Goal: Transaction & Acquisition: Purchase product/service

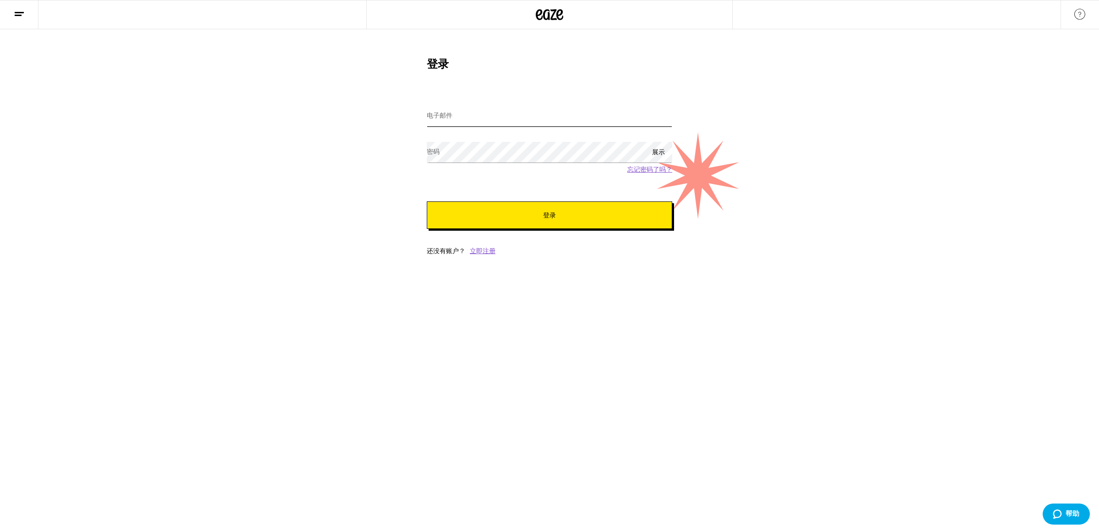
click at [469, 116] on input "电子邮件" at bounding box center [549, 116] width 245 height 21
type input "[EMAIL_ADDRESS][DOMAIN_NAME]"
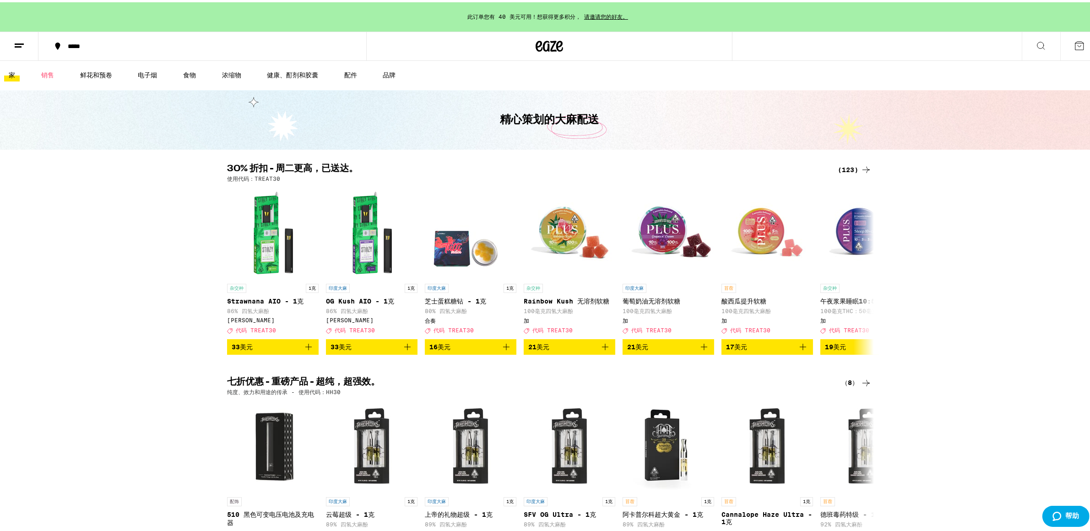
click at [22, 35] on button at bounding box center [19, 44] width 38 height 29
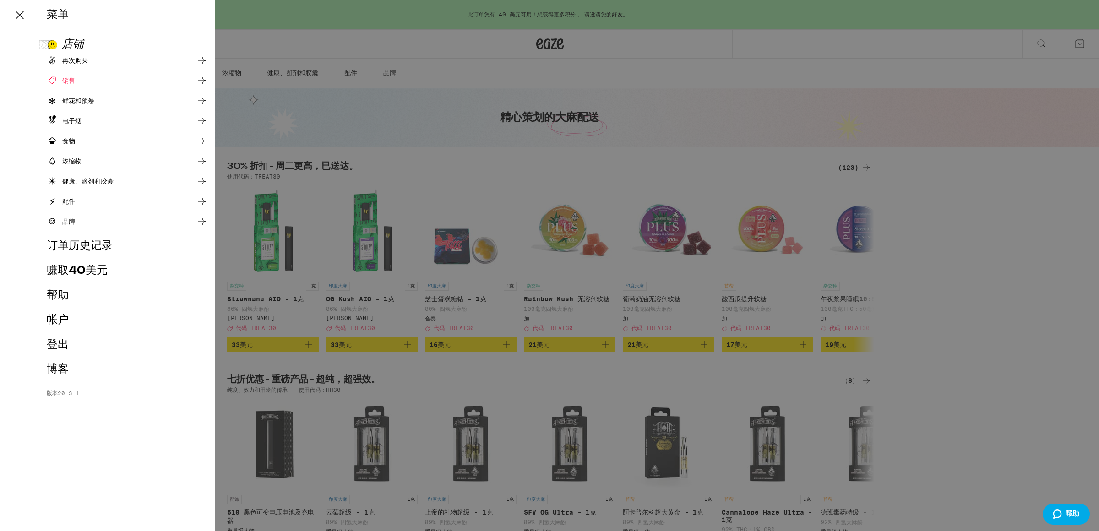
click at [58, 316] on font "帐户" at bounding box center [58, 320] width 22 height 11
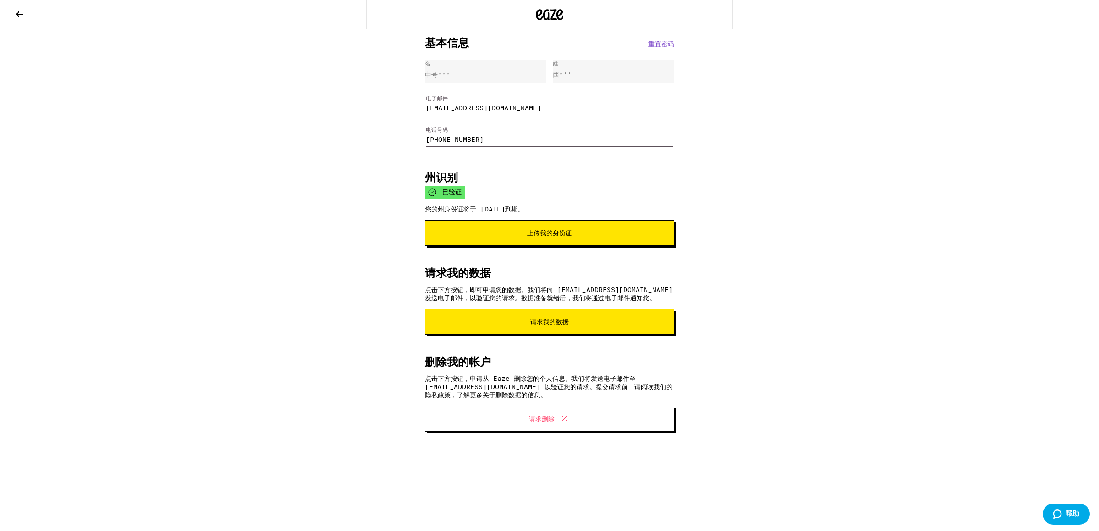
click at [504, 76] on div "名 中号***" at bounding box center [485, 71] width 121 height 23
click at [453, 76] on div "名 中号***" at bounding box center [485, 71] width 121 height 23
click at [534, 237] on font "上传我的身份证" at bounding box center [549, 232] width 45 height 7
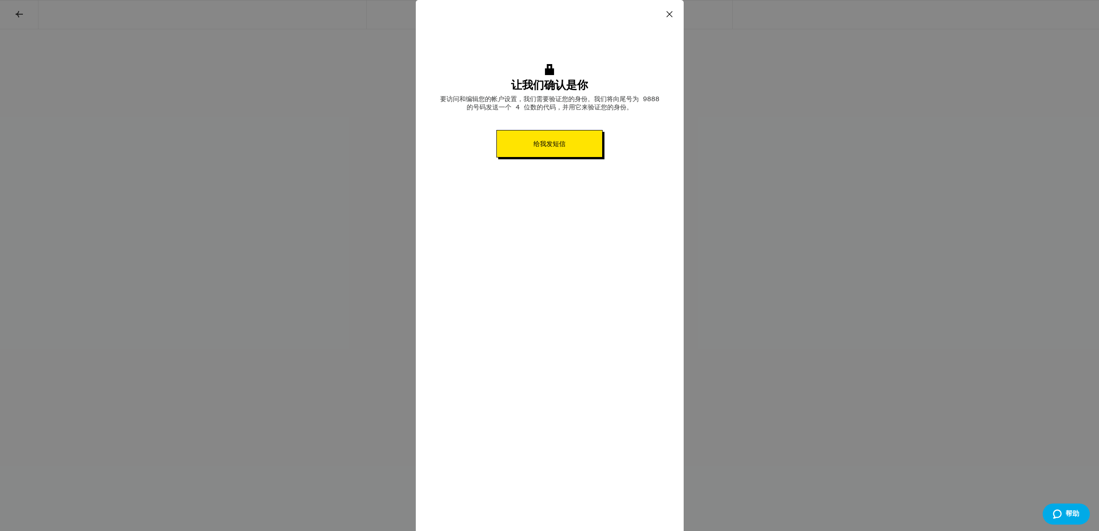
click at [546, 153] on button "给我发短信" at bounding box center [549, 143] width 106 height 27
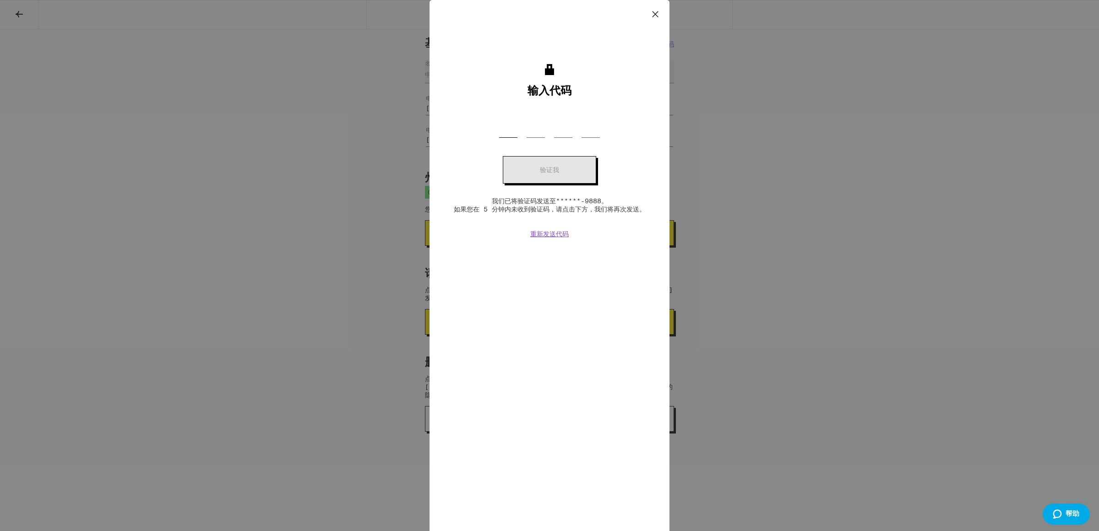
click at [509, 130] on input "OTP 代码" at bounding box center [508, 124] width 18 height 27
paste input "2"
type input "2"
type input "736"
click at [484, 304] on div "输入代码 OTP 代码 2 736 验证我 我们已将验证码发送至******-9888。 如果您在 5 分钟内未收到验证码，请点击下方，我们将再次发送。 重新…" at bounding box center [550, 265] width 240 height 531
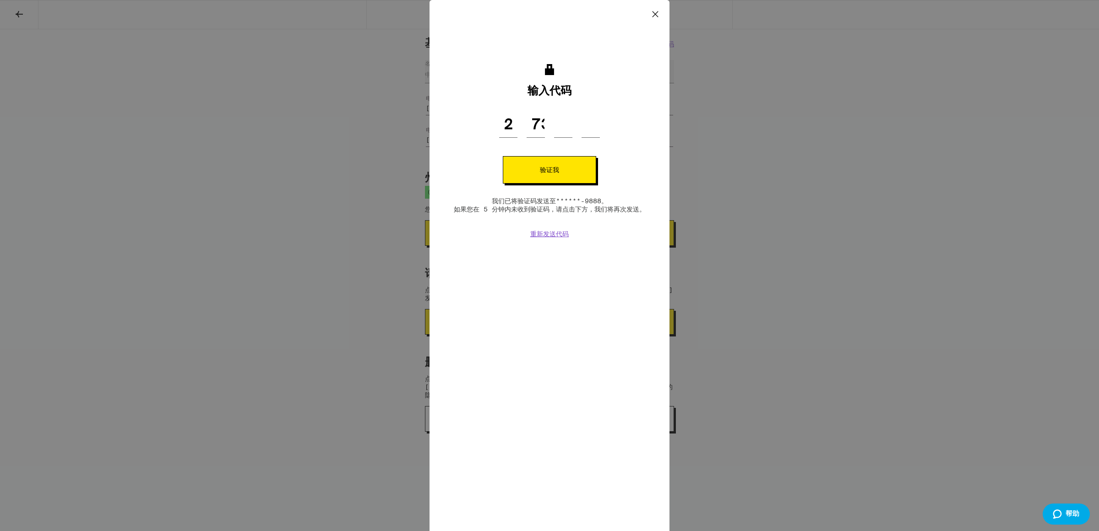
click at [569, 109] on div "输入代码 OTP 代码 2 736 验证我 我们已将验证码发送至******-9888。 如果您在 5 分钟内未收到验证码，请点击下方，我们将再次发送。 重新…" at bounding box center [550, 159] width 192 height 191
click at [564, 127] on input "OTP 代码" at bounding box center [563, 124] width 18 height 27
type input "7"
type input "3"
type input "6"
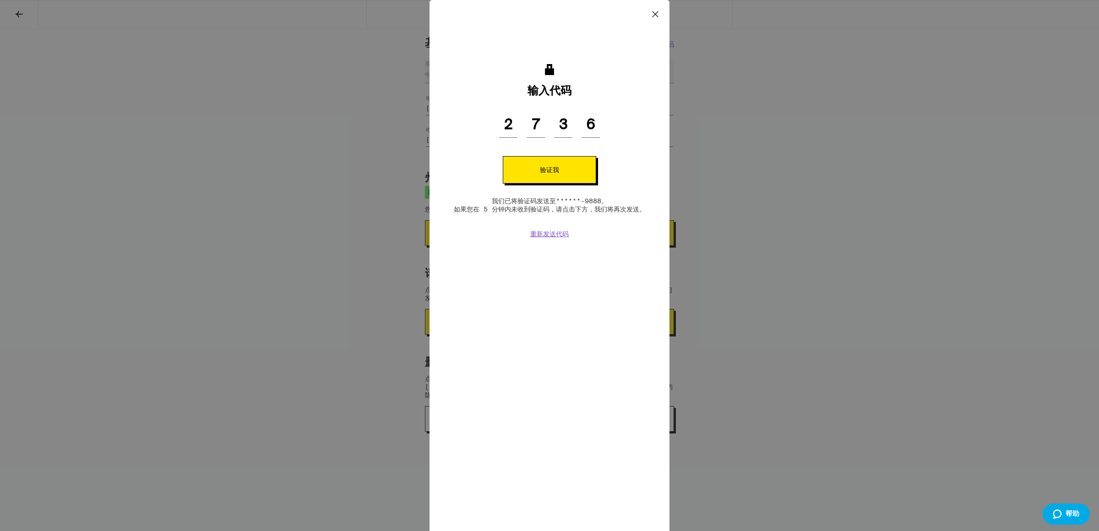
click at [557, 169] on font "验证我" at bounding box center [549, 169] width 19 height 7
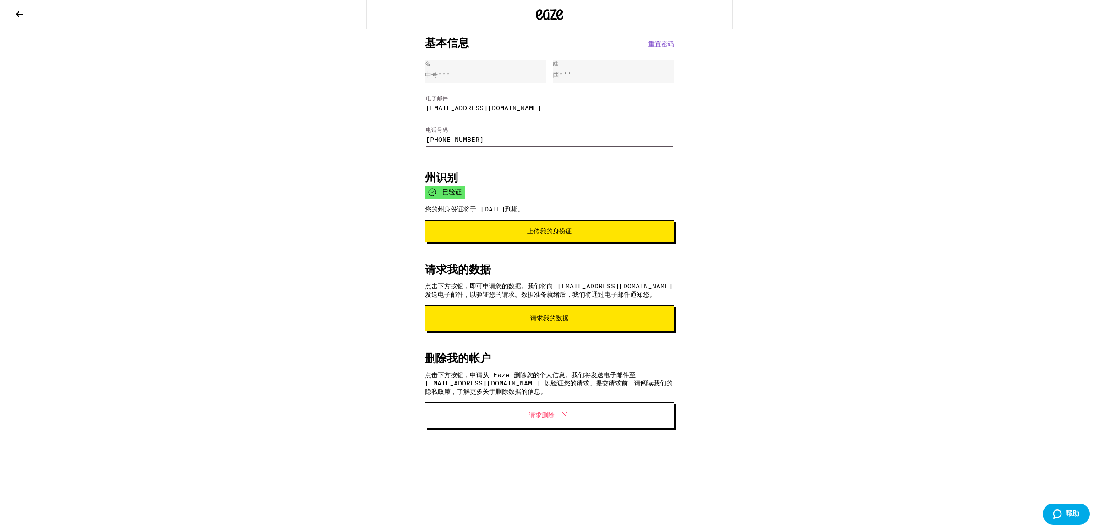
click at [567, 230] on font "上传我的身份证" at bounding box center [549, 231] width 45 height 7
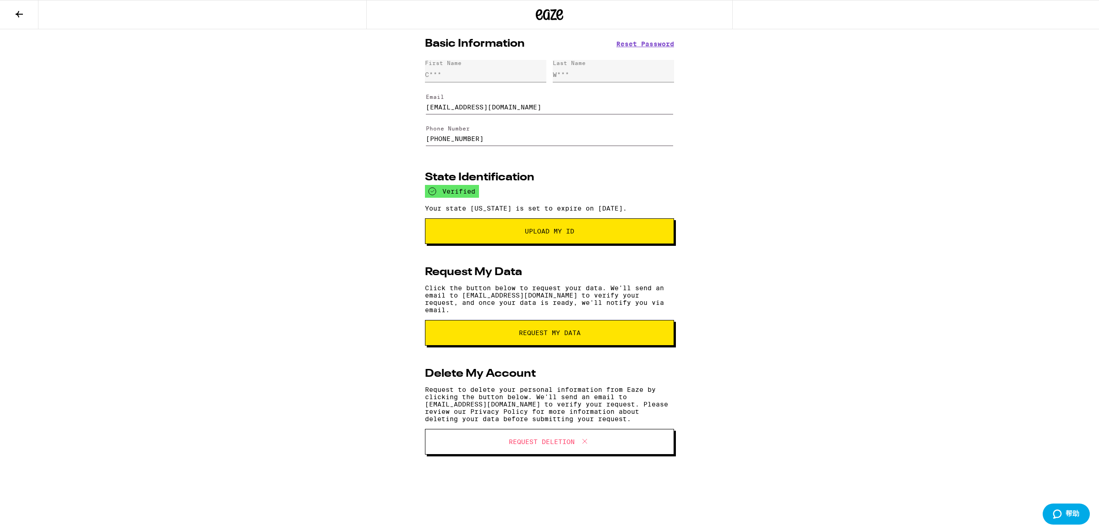
click at [22, 21] on button at bounding box center [19, 14] width 38 height 29
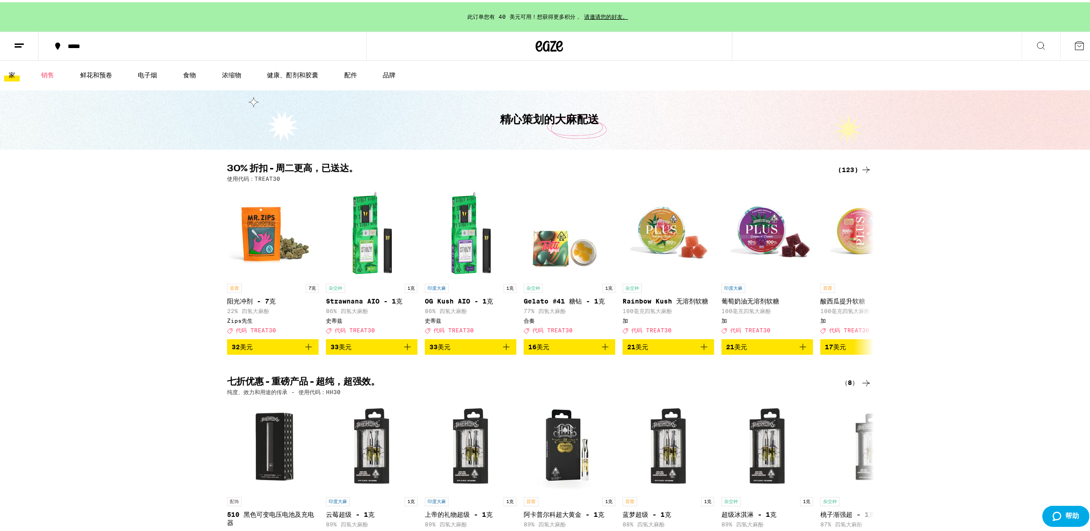
scroll to position [7, 0]
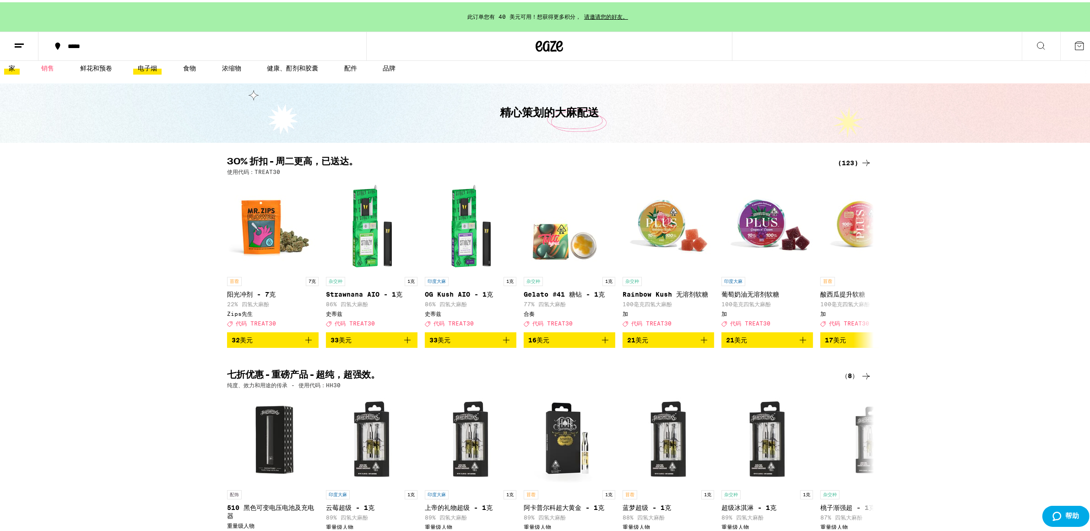
click at [155, 68] on font "电子烟" at bounding box center [147, 65] width 19 height 7
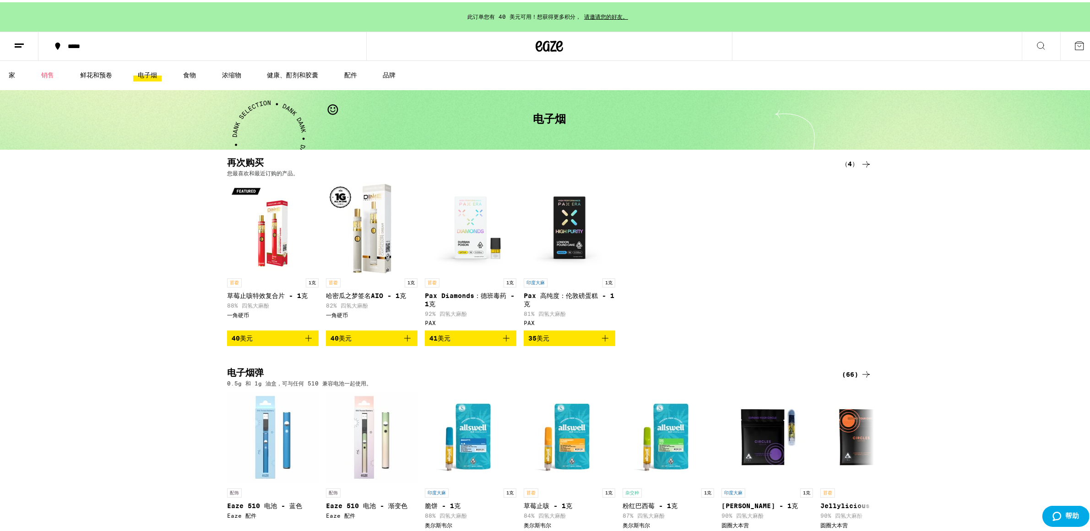
scroll to position [22, 0]
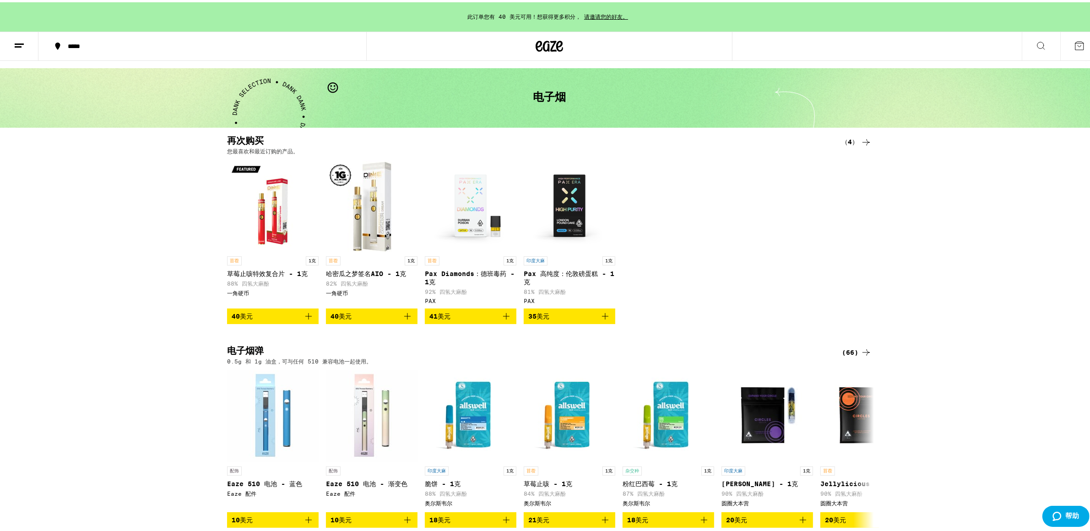
click at [380, 223] on img "打开 DIME 的 Cantaloupe Dream Signature AIO - 1g 页面" at bounding box center [372, 204] width 92 height 92
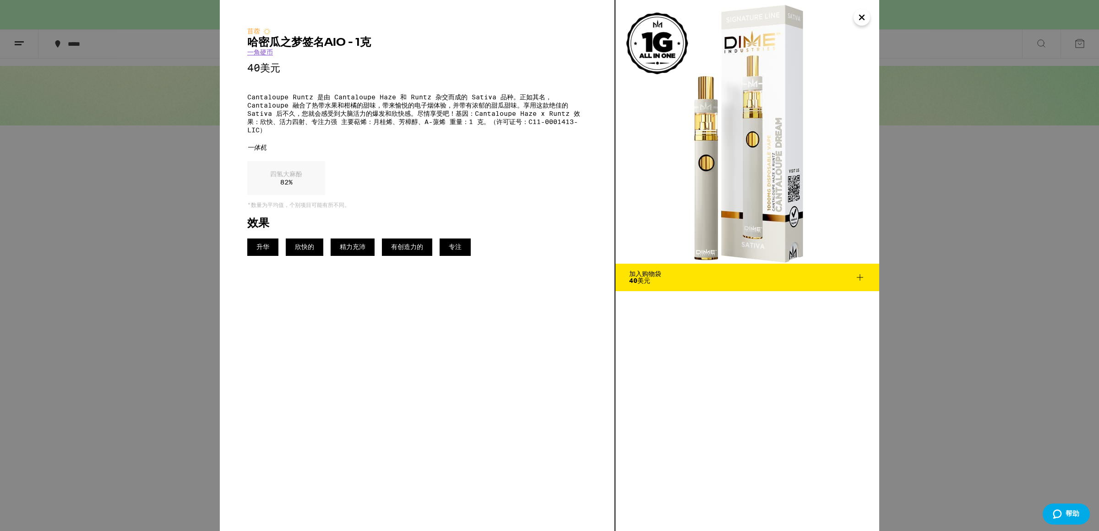
click at [868, 17] on button "关闭" at bounding box center [862, 17] width 16 height 16
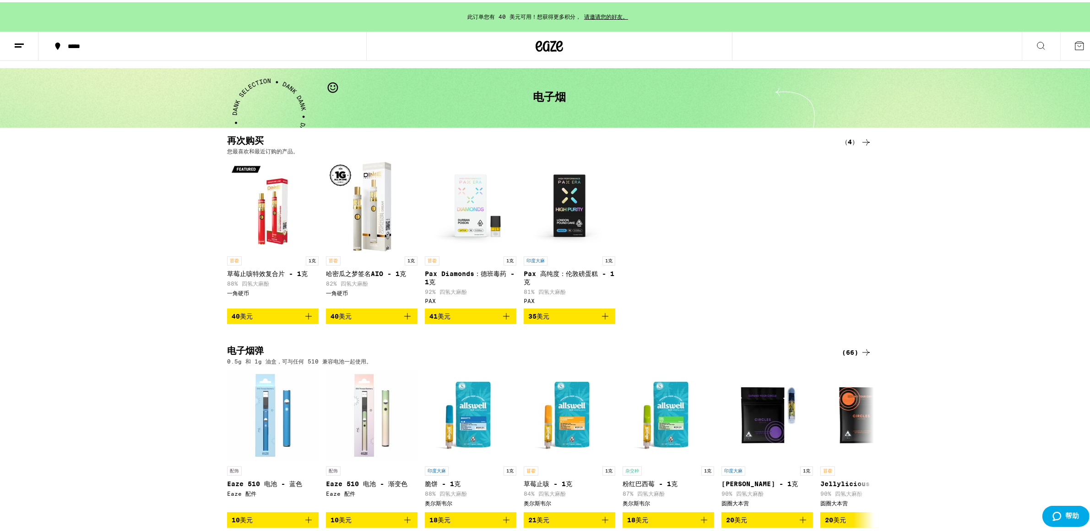
click at [712, 253] on div "苜蓿 1克 草莓止咳特效复合片 - 1克 88% 四氢大麻酚 一角硬币 40美元 苜蓿 1克 哈密​​瓜之梦签名AIO - 1克 82% 四氢大麻酚 一角硬币…" at bounding box center [549, 240] width 659 height 164
click at [383, 228] on img "打开 DIME 的 Cantaloupe Dream Signature AIO - 1g 页面" at bounding box center [372, 204] width 92 height 92
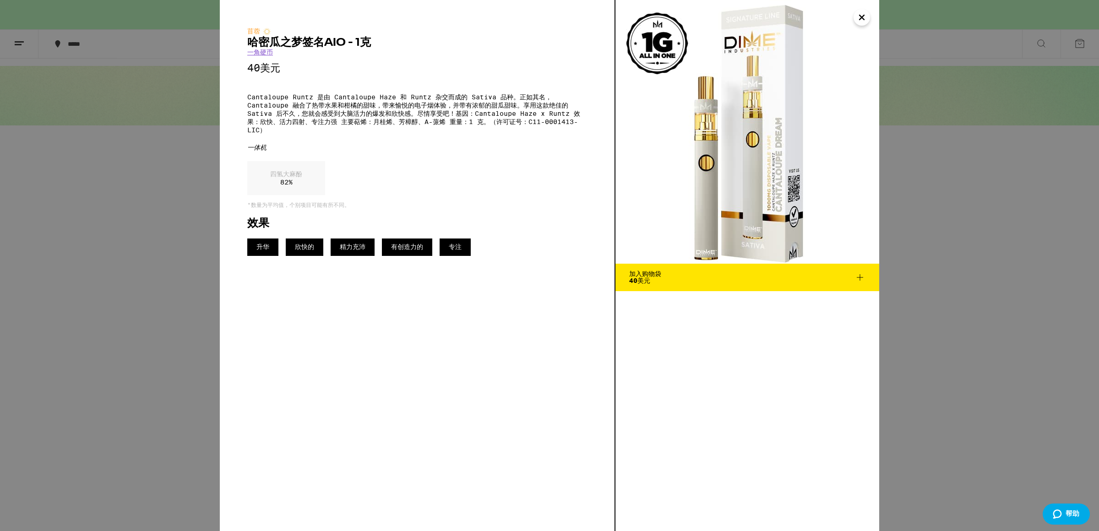
click at [948, 157] on div "苜蓿 哈密​​瓜之梦签名AIO - 1克 一角硬币 40美元 Cantaloupe Runtz 是由 Cantaloupe Haze 和 Runtz 杂交而成…" at bounding box center [549, 265] width 1099 height 531
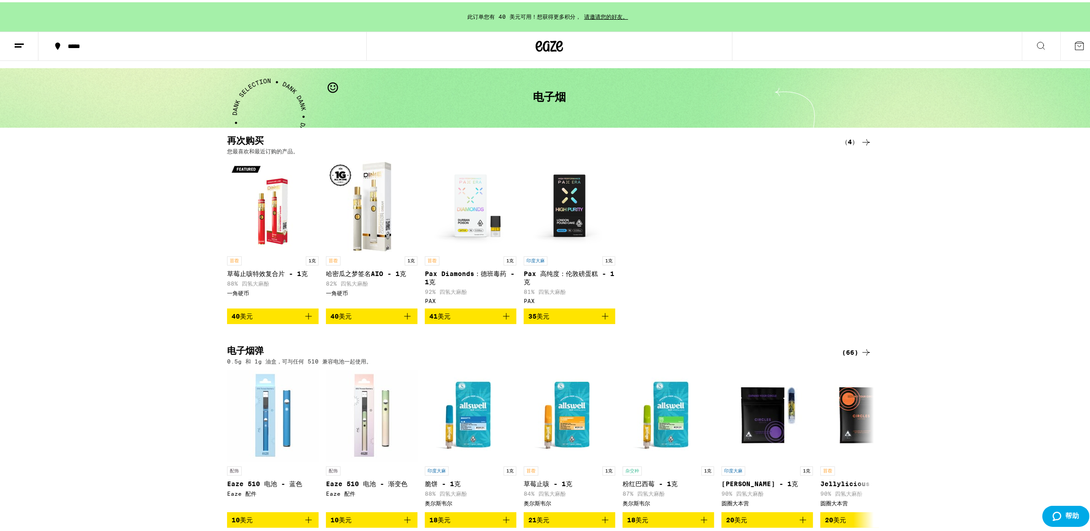
click at [247, 236] on img "打开 DIME 草莓止咳特效 AIO - 1g 页面" at bounding box center [273, 204] width 92 height 92
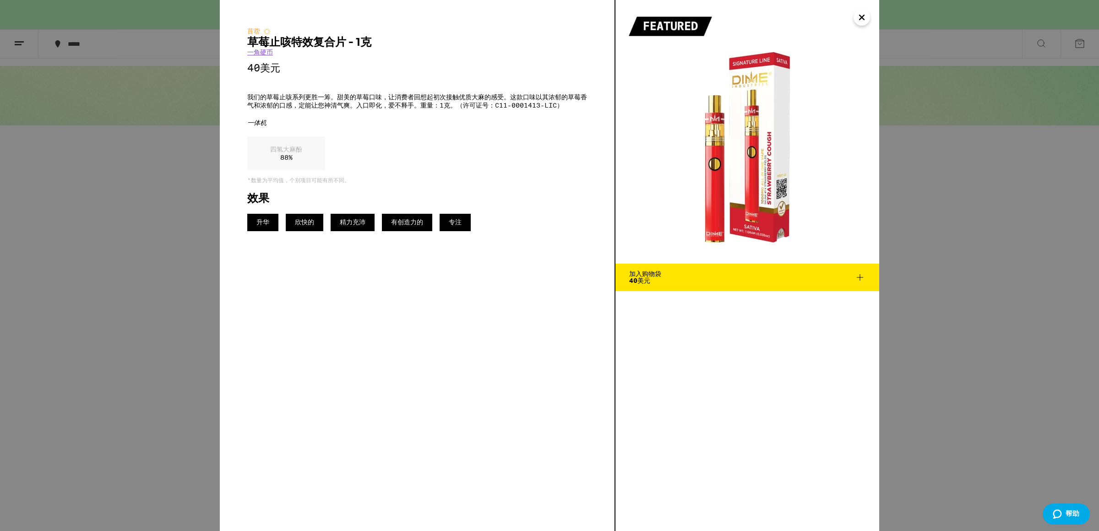
click at [863, 16] on icon "关闭" at bounding box center [862, 17] width 5 height 5
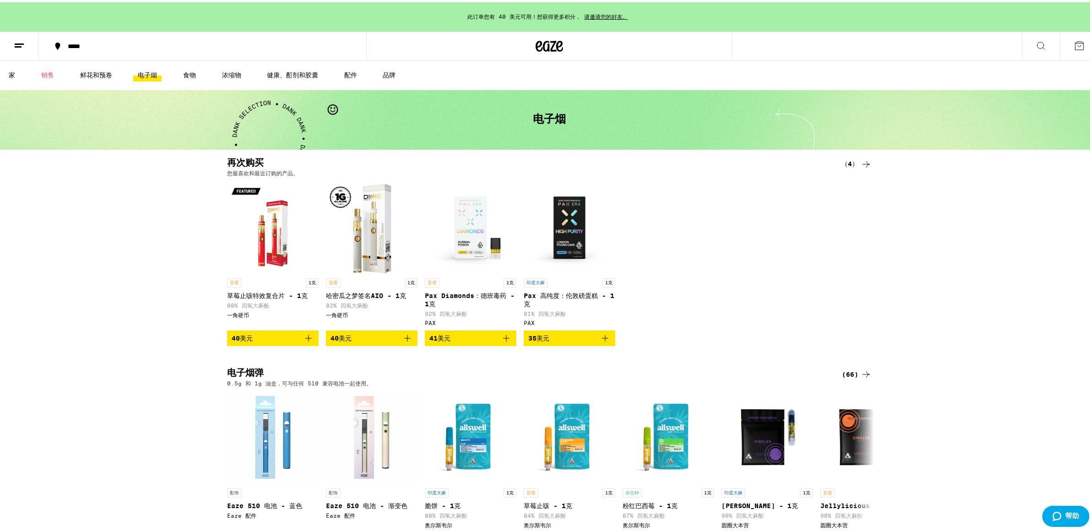
click at [268, 284] on div "苜蓿 1克" at bounding box center [273, 280] width 92 height 9
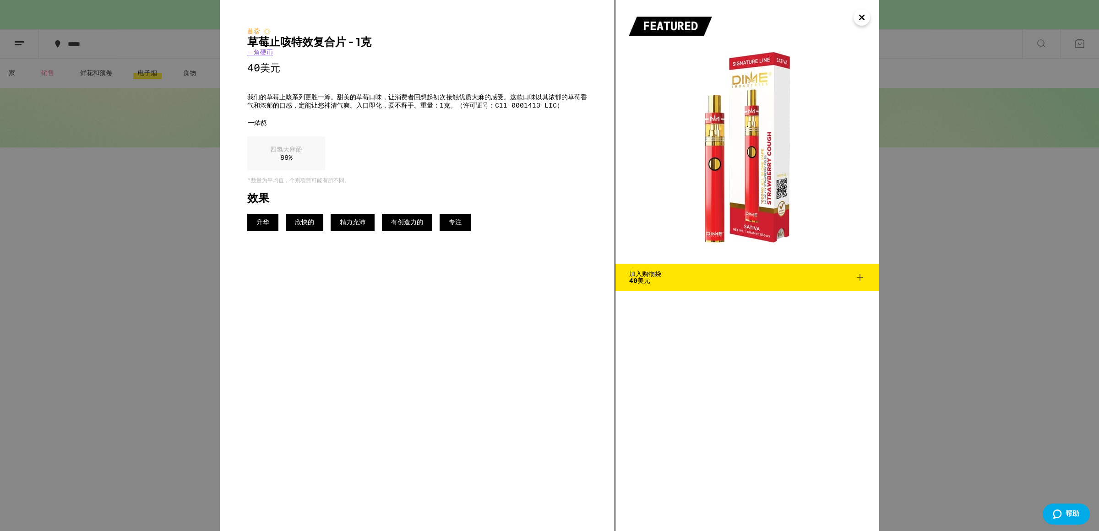
click at [156, 285] on div "苜蓿 草莓止咳特效复合片 - 1克 一角硬币 40美元 我们的草莓止咳系列更胜一筹。甜美的草莓口味，让消费者回想起初次接触优质大麻的感受。这款口味以其浓郁的草…" at bounding box center [549, 265] width 1099 height 531
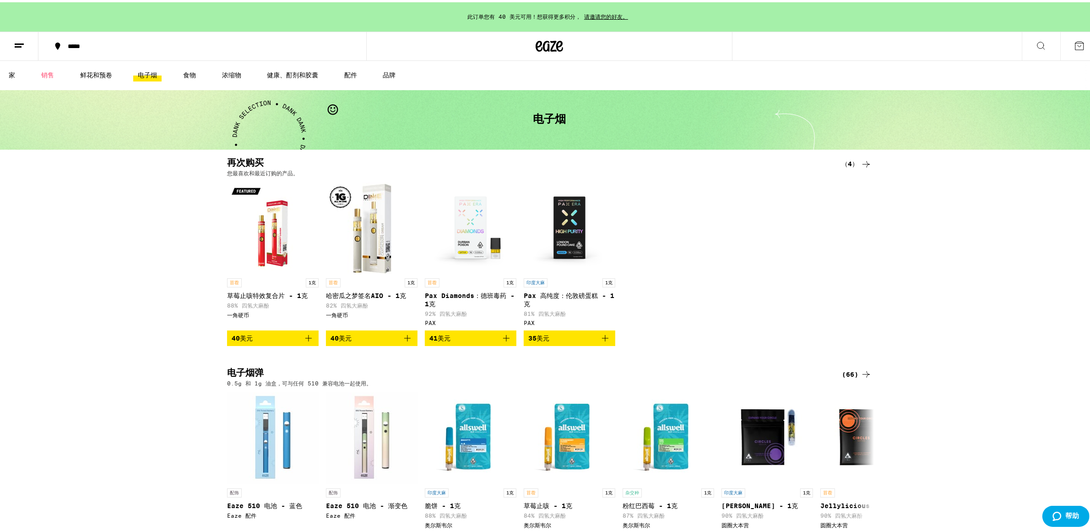
click at [358, 293] on font "哈密​​瓜之梦签名AIO - 1克" at bounding box center [366, 293] width 80 height 7
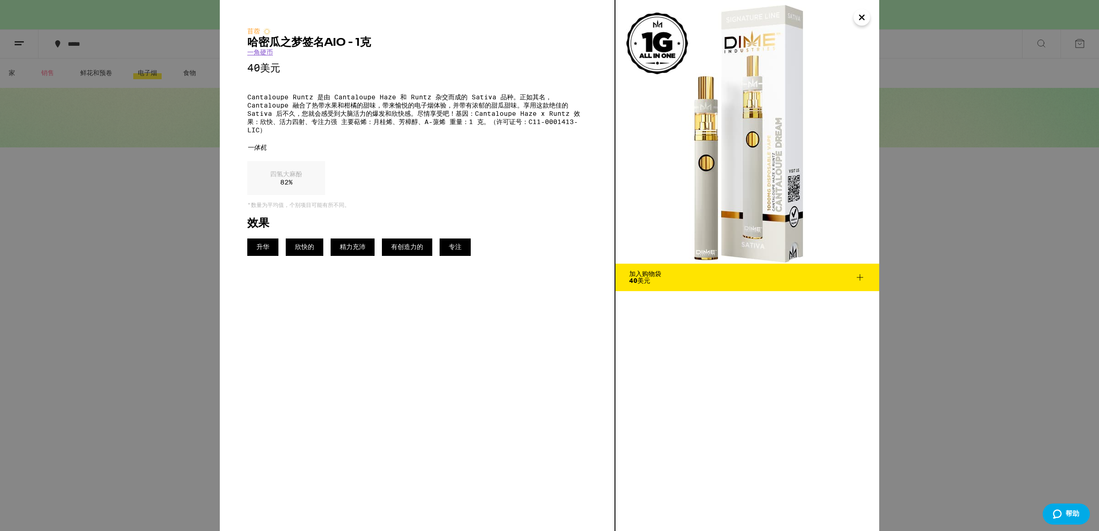
click at [162, 303] on div "苜蓿 哈密​​瓜之梦签名AIO - 1克 一角硬币 40美元 Cantaloupe Runtz 是由 Cantaloupe Haze 和 Runtz 杂交而成…" at bounding box center [549, 265] width 1099 height 531
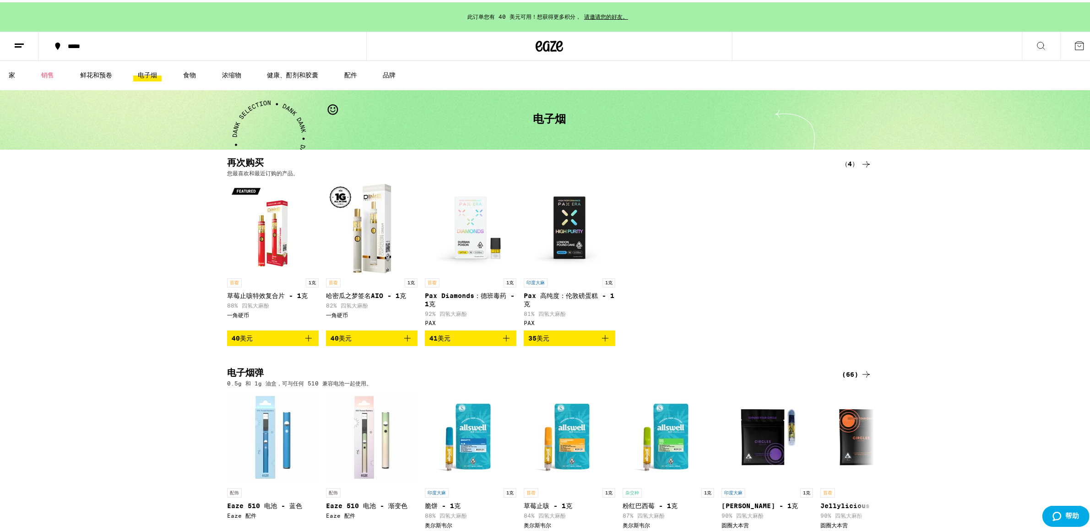
click at [267, 287] on div "苜蓿 1克 草莓止咳特效复合片 - 1克 88% 四氢大麻酚 一角硬币" at bounding box center [273, 300] width 92 height 48
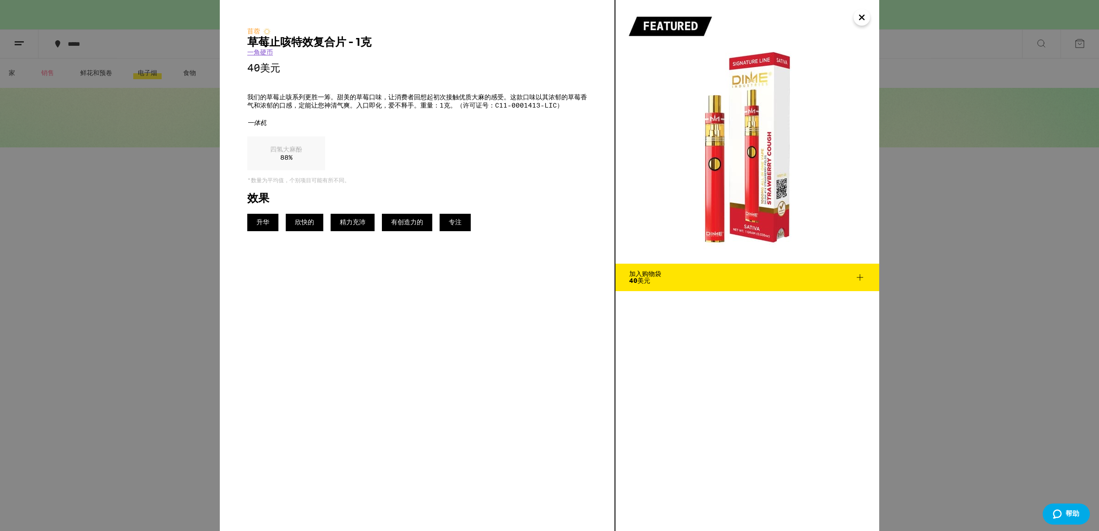
click at [131, 325] on div "苜蓿 草莓止咳特效复合片 - 1克 一角硬币 40美元 我们的草莓止咳系列更胜一筹。甜美的草莓口味，让消费者回想起初次接触优质大麻的感受。这款口味以其浓郁的草…" at bounding box center [549, 265] width 1099 height 531
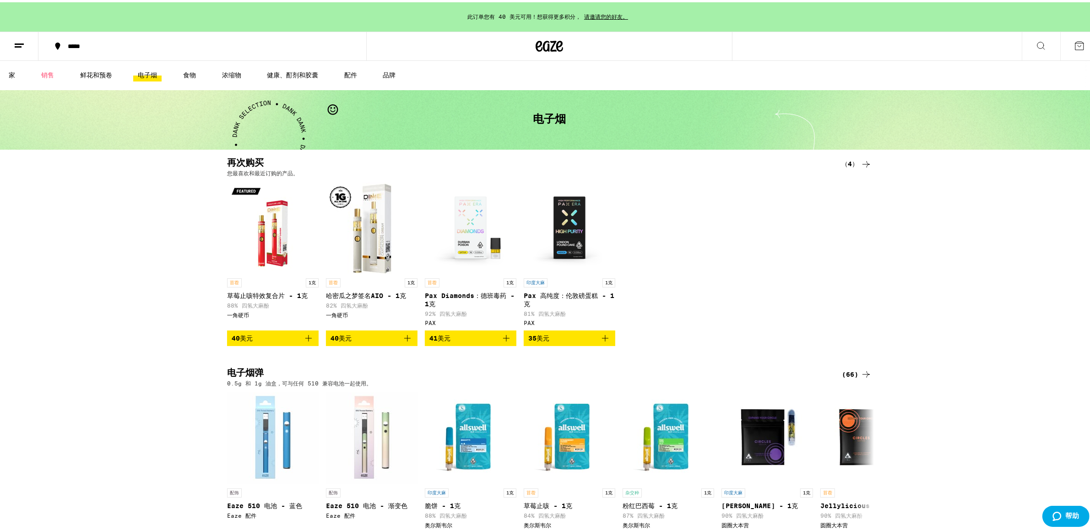
click at [735, 272] on div "苜蓿 1克 草莓止咳特效复合片 - 1克 88% 四氢大麻酚 一角硬币 40美元 苜蓿 1克 哈密​​瓜之梦签名AIO - 1克 82% 四氢大麻酚 一角硬币…" at bounding box center [549, 262] width 659 height 164
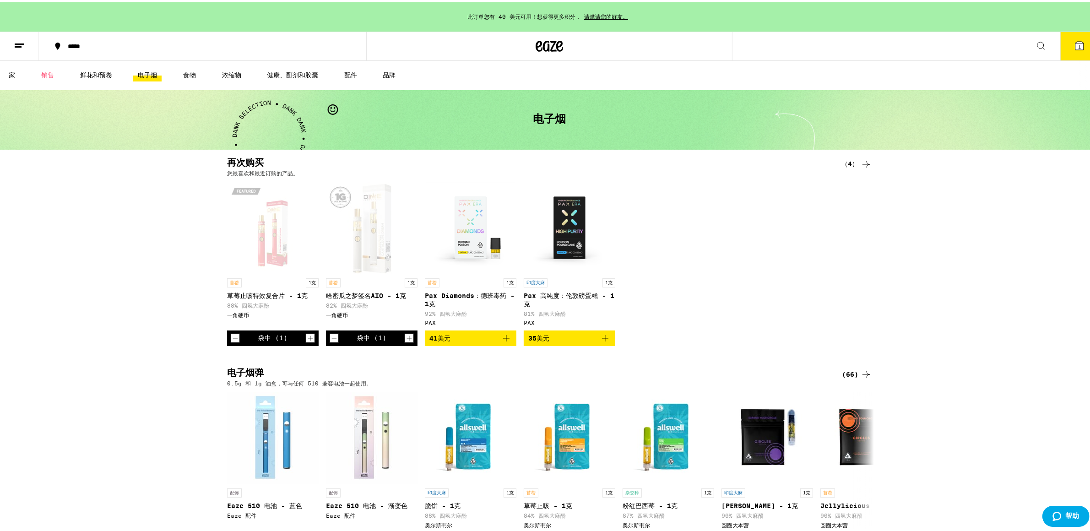
click at [863, 159] on icon at bounding box center [866, 162] width 7 height 6
click at [861, 163] on icon at bounding box center [866, 162] width 11 height 11
click at [867, 163] on icon at bounding box center [866, 162] width 11 height 11
click at [863, 163] on icon at bounding box center [866, 162] width 7 height 6
click at [849, 162] on font "（4）" at bounding box center [850, 161] width 17 height 7
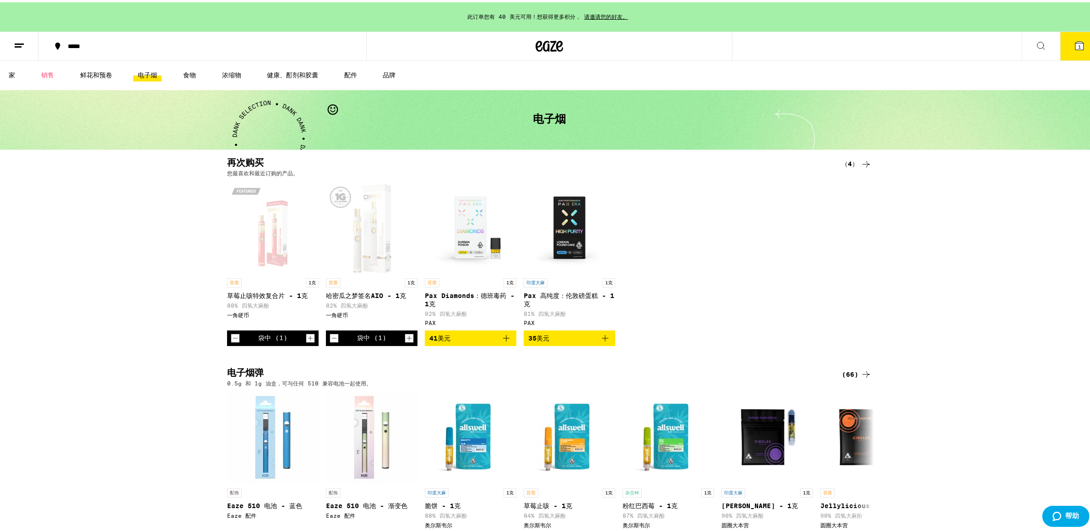
click at [846, 162] on font "（4）" at bounding box center [850, 161] width 17 height 7
click at [162, 73] on li "电子烟" at bounding box center [151, 73] width 37 height 12
click at [142, 71] on font "电子烟" at bounding box center [147, 72] width 19 height 7
click at [97, 69] on font "鲜花和预卷" at bounding box center [96, 72] width 32 height 7
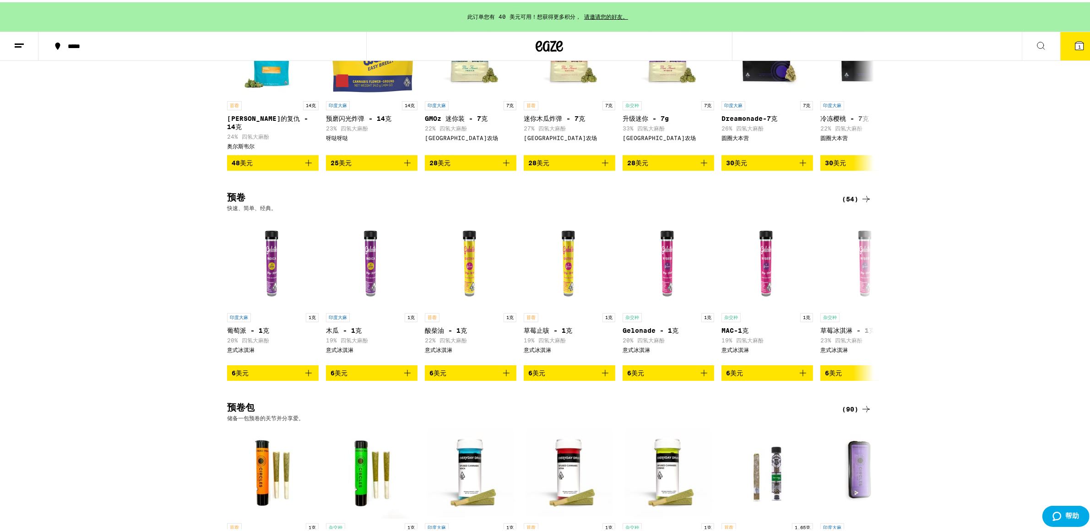
scroll to position [458, 0]
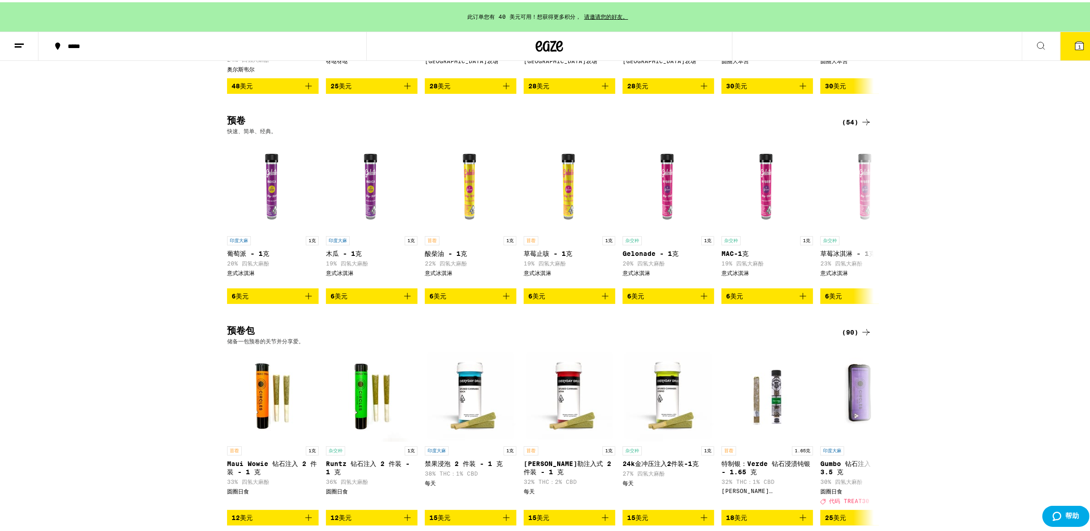
click at [853, 116] on font "(54)" at bounding box center [850, 119] width 16 height 7
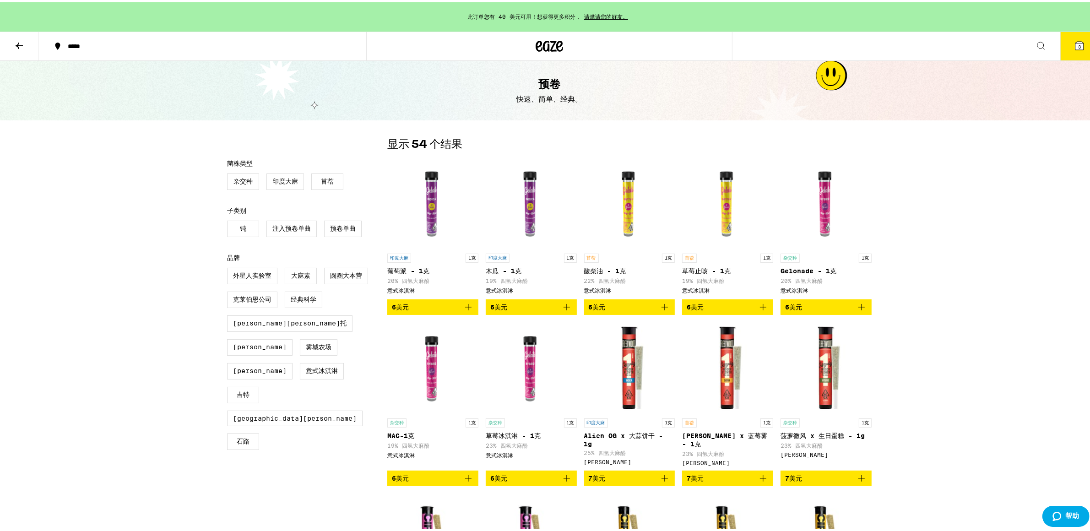
click at [22, 40] on icon at bounding box center [19, 43] width 11 height 11
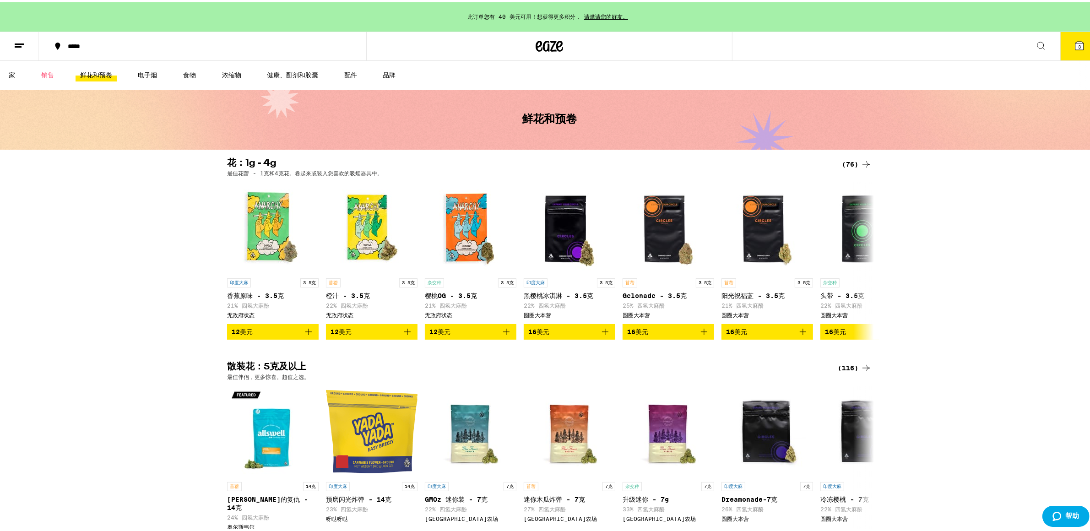
click at [1076, 41] on icon at bounding box center [1080, 43] width 8 height 8
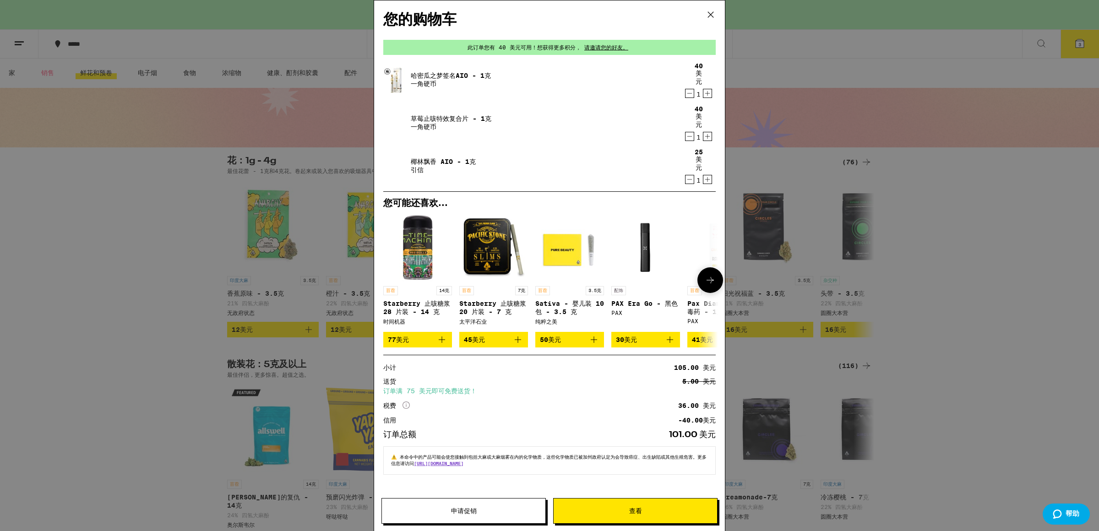
click at [488, 254] on img "打开 Pacific Stone 的 Starberry Cough Slims 20 包 - 7 克页面" at bounding box center [493, 247] width 69 height 69
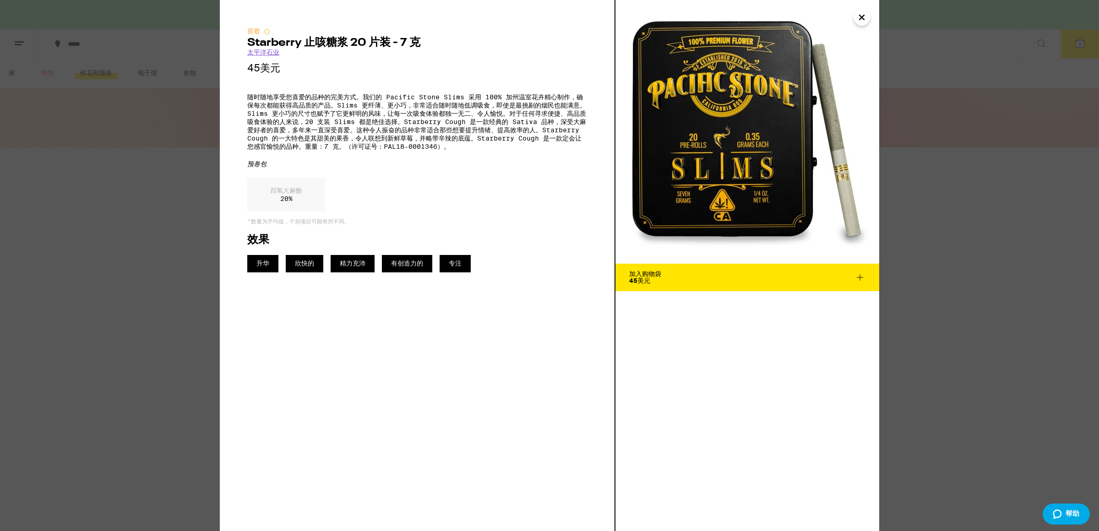
click at [861, 19] on icon "关闭" at bounding box center [861, 18] width 11 height 14
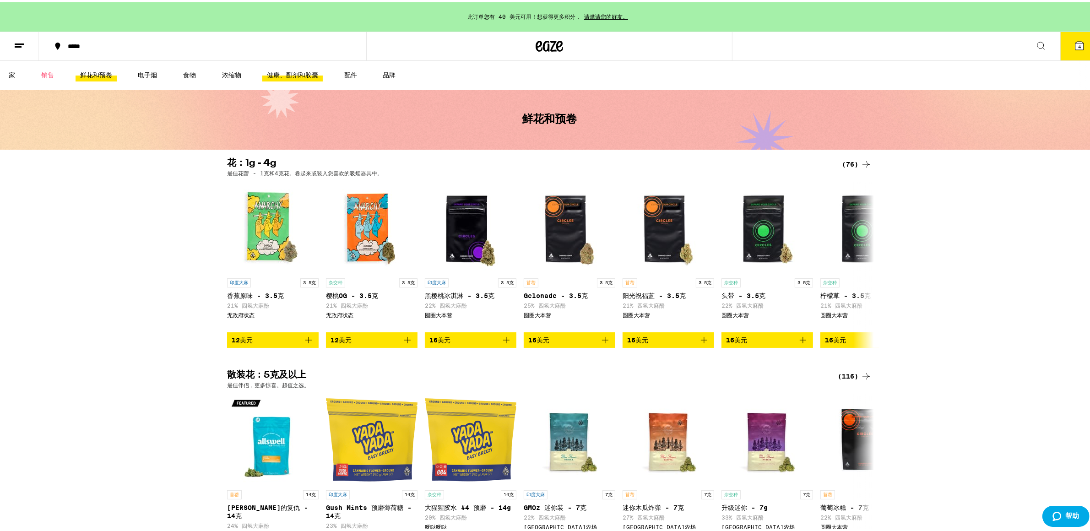
click at [313, 76] on font "健康、酊剂和胶囊" at bounding box center [292, 72] width 51 height 7
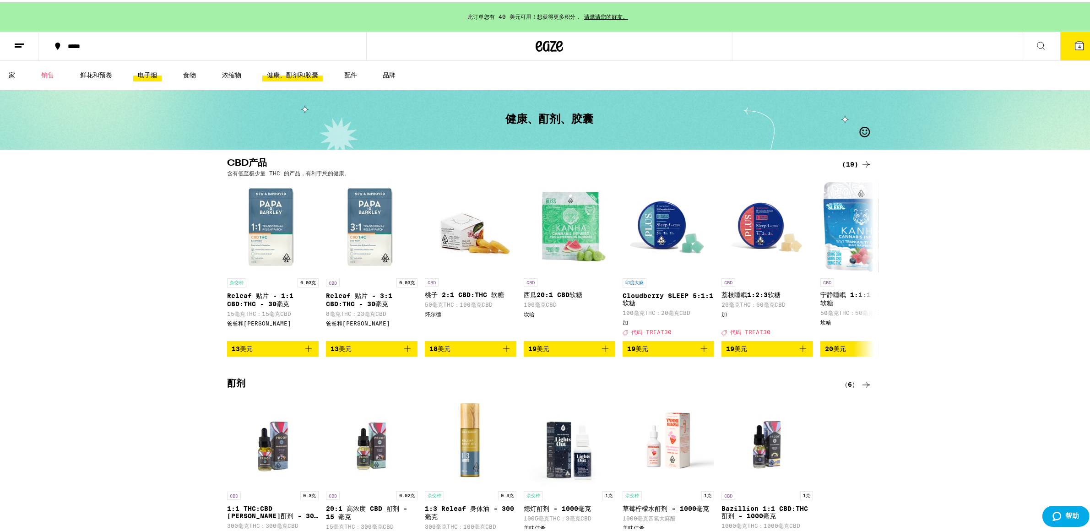
click at [157, 73] on font "电子烟" at bounding box center [147, 72] width 19 height 7
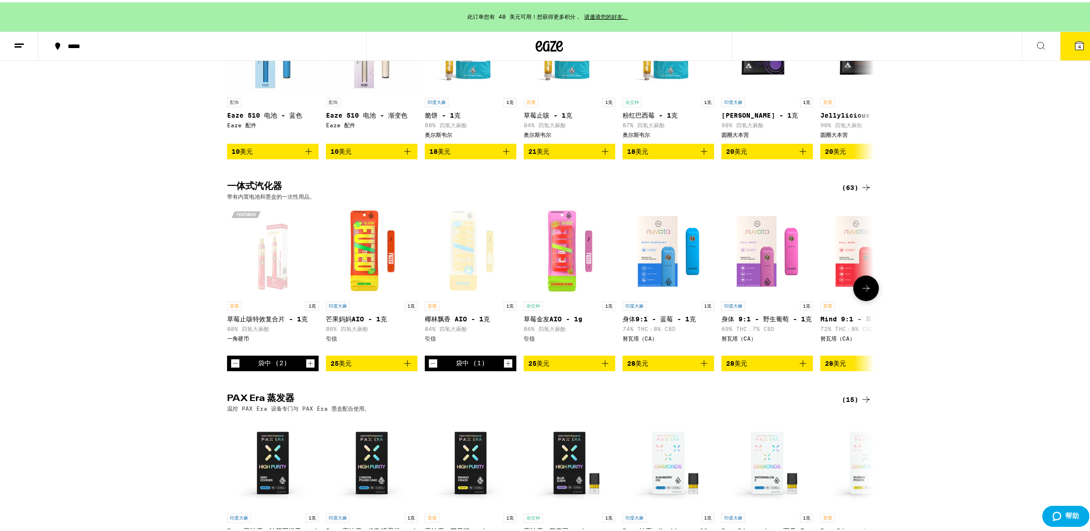
scroll to position [398, 0]
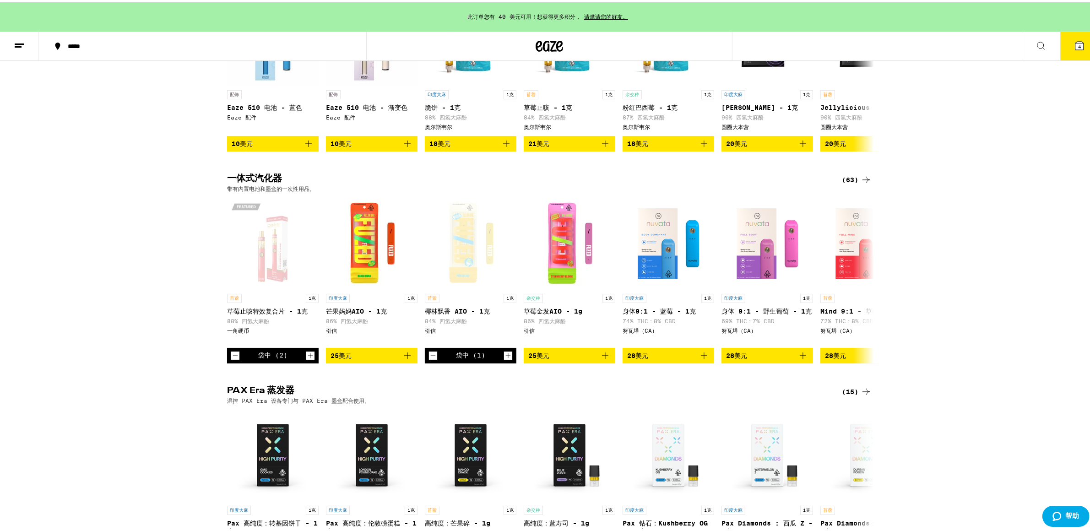
click at [850, 178] on font "(63)" at bounding box center [850, 177] width 16 height 7
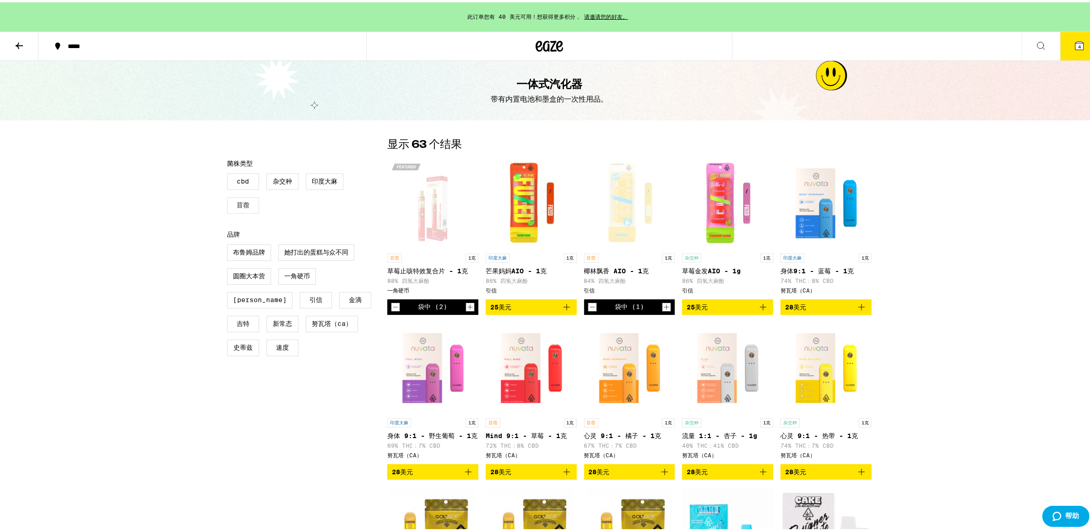
click at [245, 207] on label "苜蓿" at bounding box center [243, 203] width 32 height 16
click at [229, 173] on input "苜蓿" at bounding box center [229, 173] width 0 height 0
checkbox input "true"
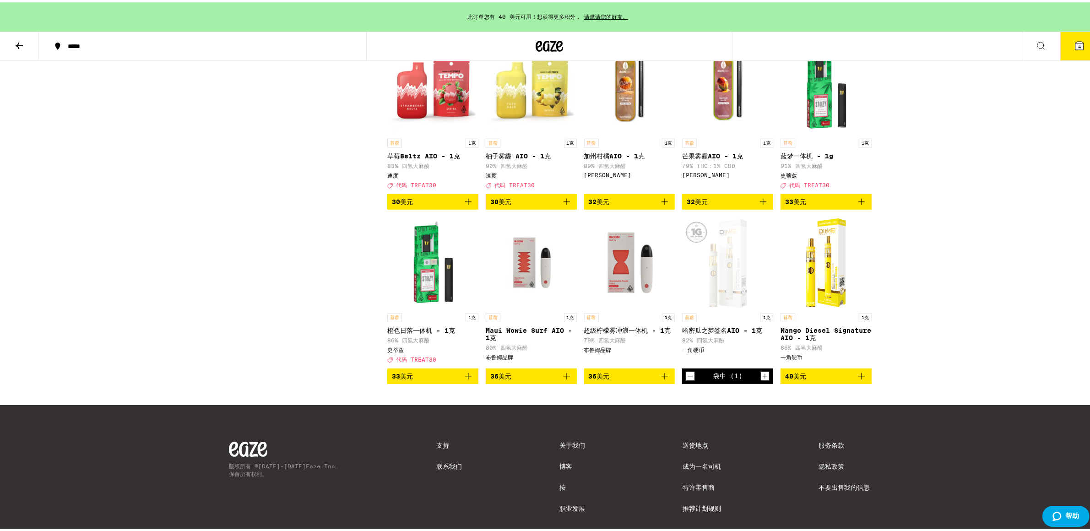
scroll to position [489, 0]
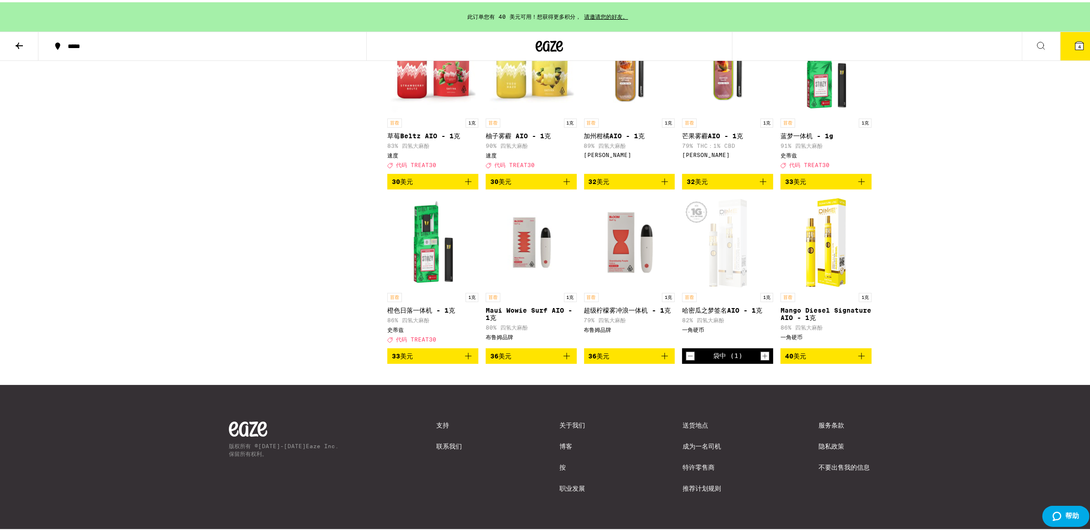
click at [861, 349] on icon "加入购物袋" at bounding box center [861, 354] width 11 height 11
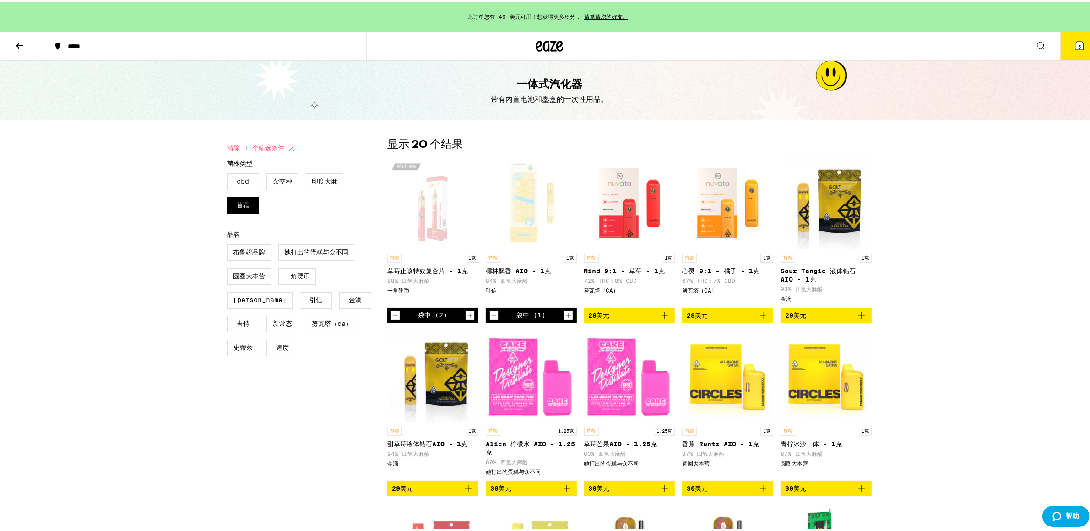
click at [1079, 47] on button "5" at bounding box center [1080, 44] width 38 height 28
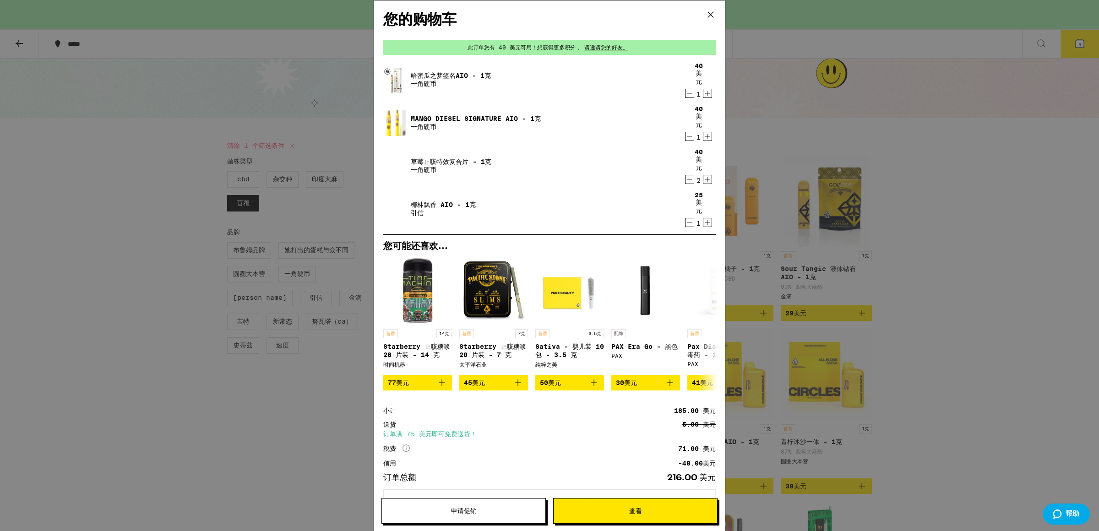
click at [648, 517] on button "查看" at bounding box center [635, 511] width 164 height 26
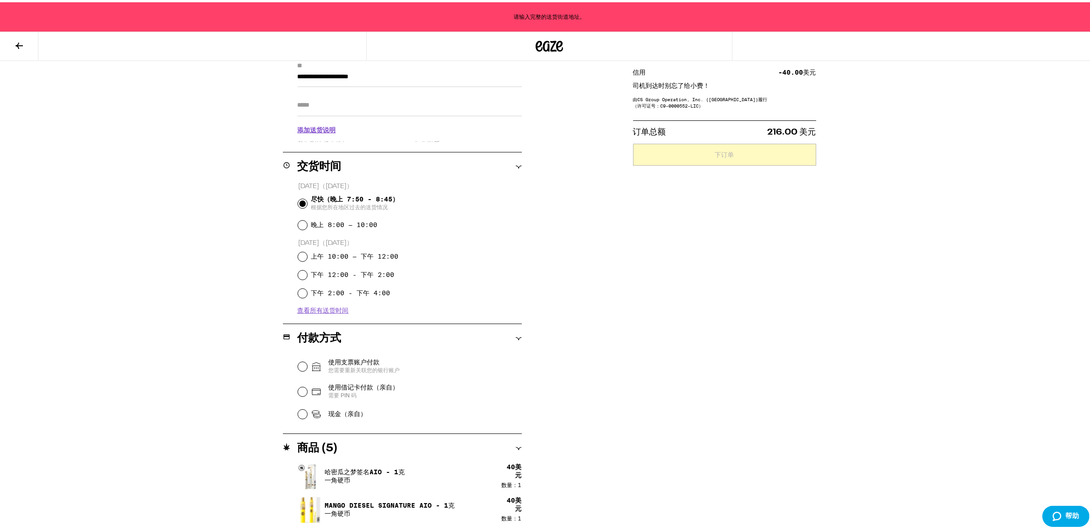
scroll to position [29, 0]
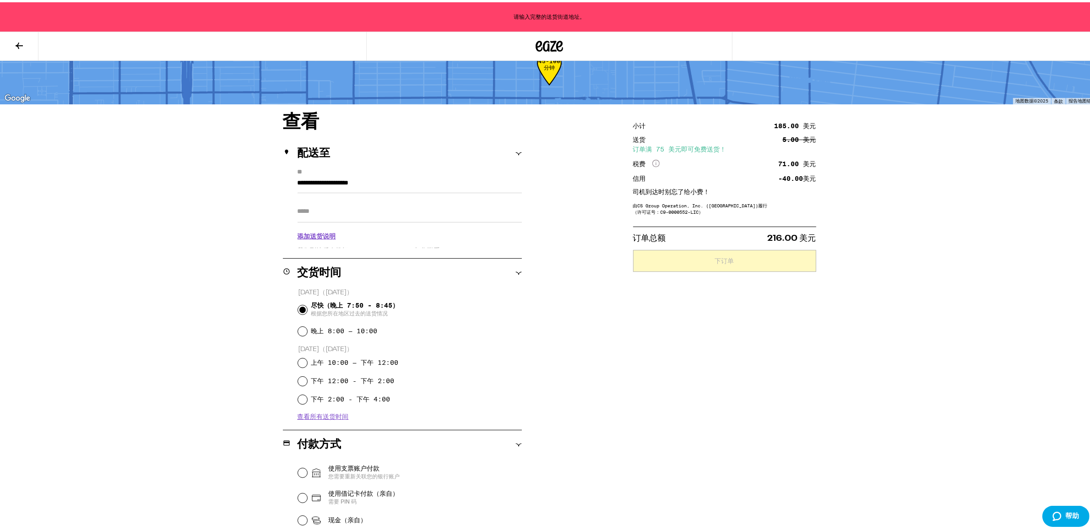
click at [417, 182] on input "**********" at bounding box center [410, 183] width 224 height 16
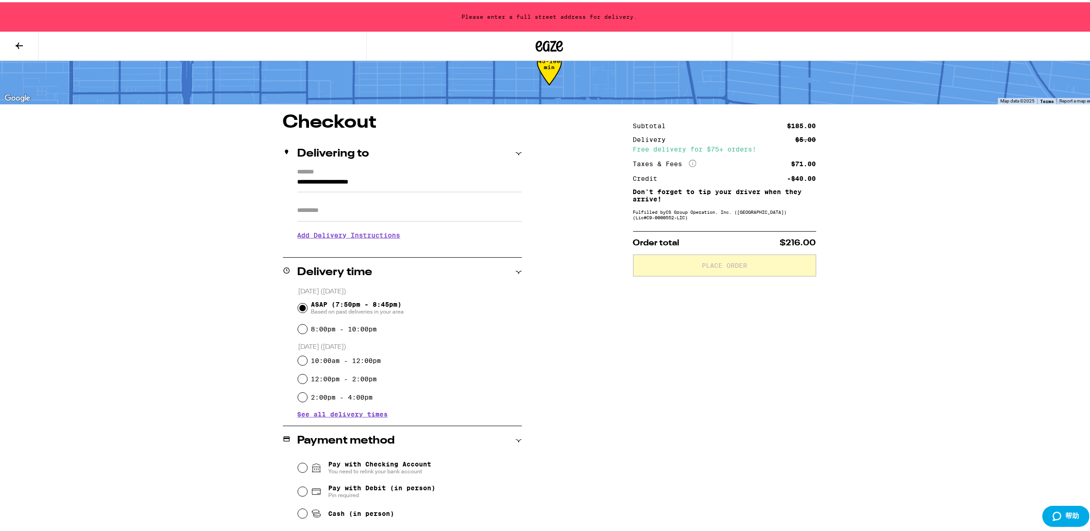
click at [619, 261] on div "**********" at bounding box center [549, 402] width 659 height 582
click at [409, 174] on input "**********" at bounding box center [410, 182] width 224 height 16
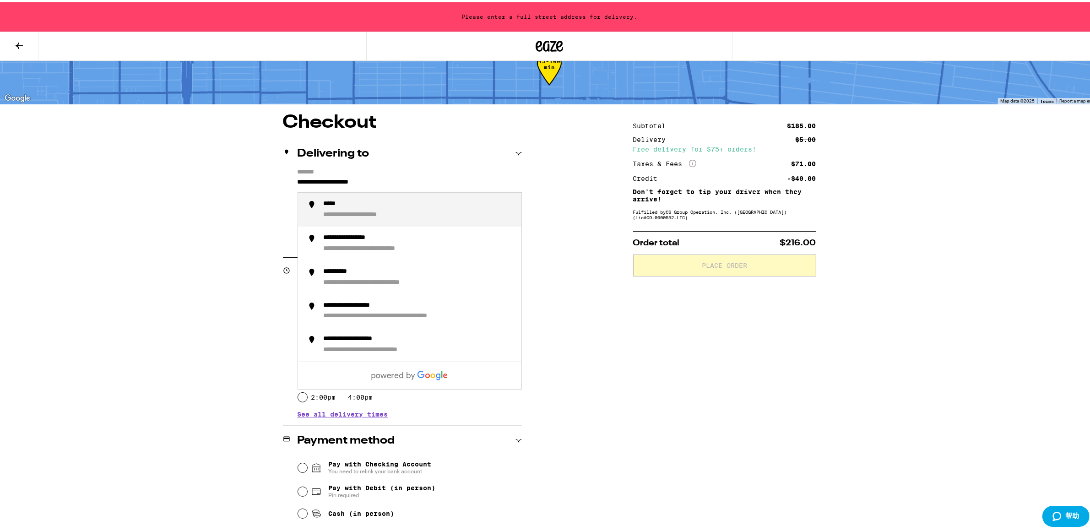
paste input "text"
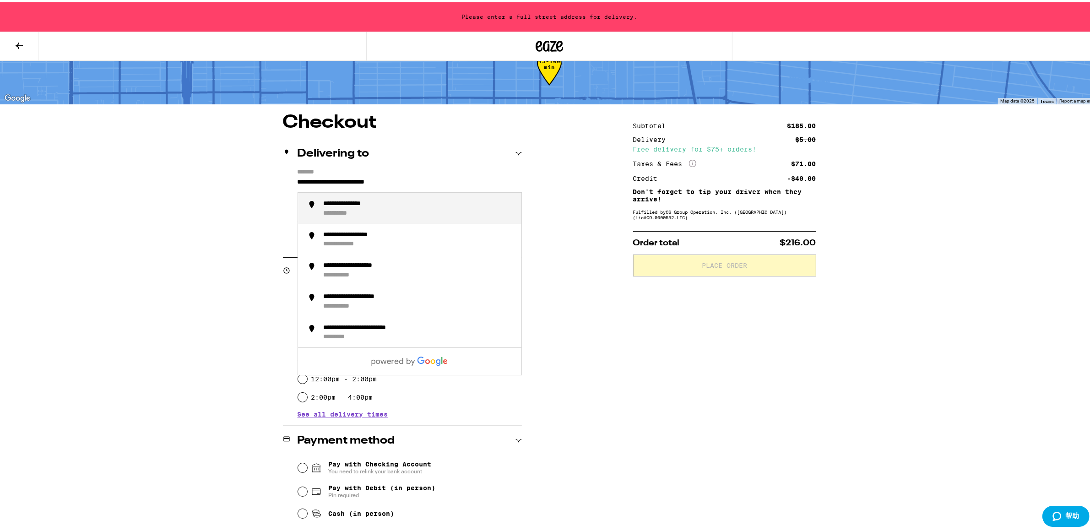
click at [371, 184] on input "**********" at bounding box center [410, 182] width 224 height 16
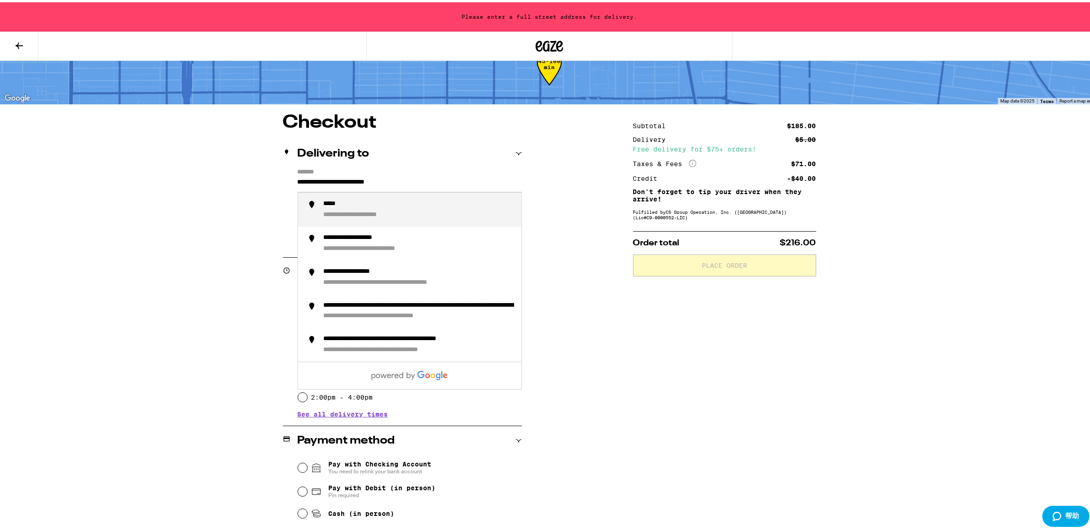
paste input "text"
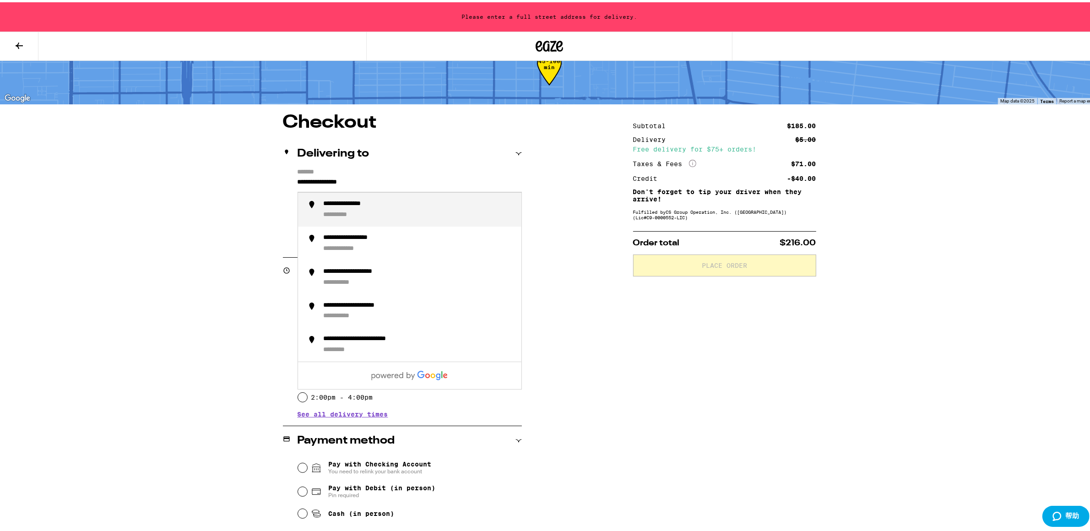
click at [376, 206] on div "**********" at bounding box center [357, 202] width 66 height 8
type input "**********"
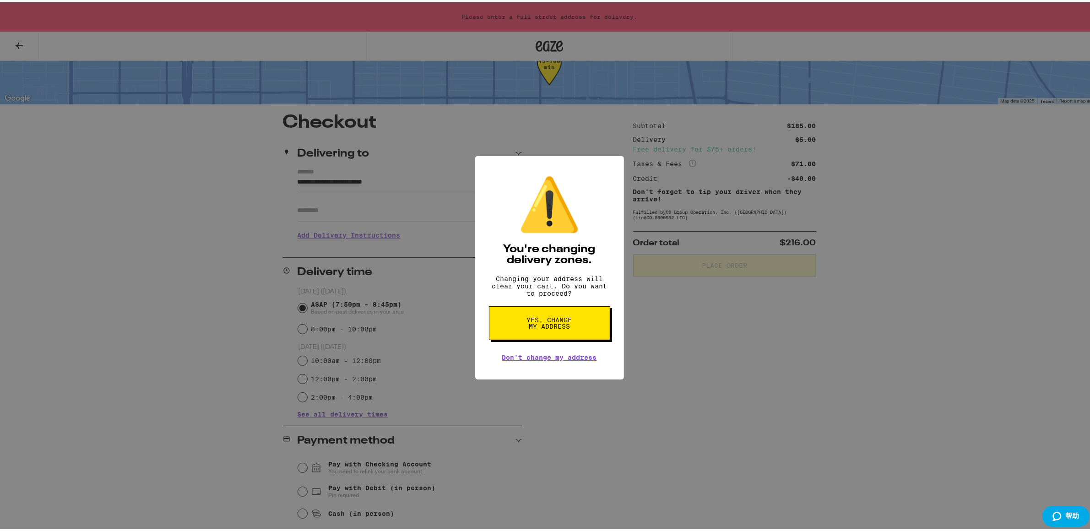
click at [555, 334] on button "Yes, change my address" at bounding box center [549, 321] width 121 height 34
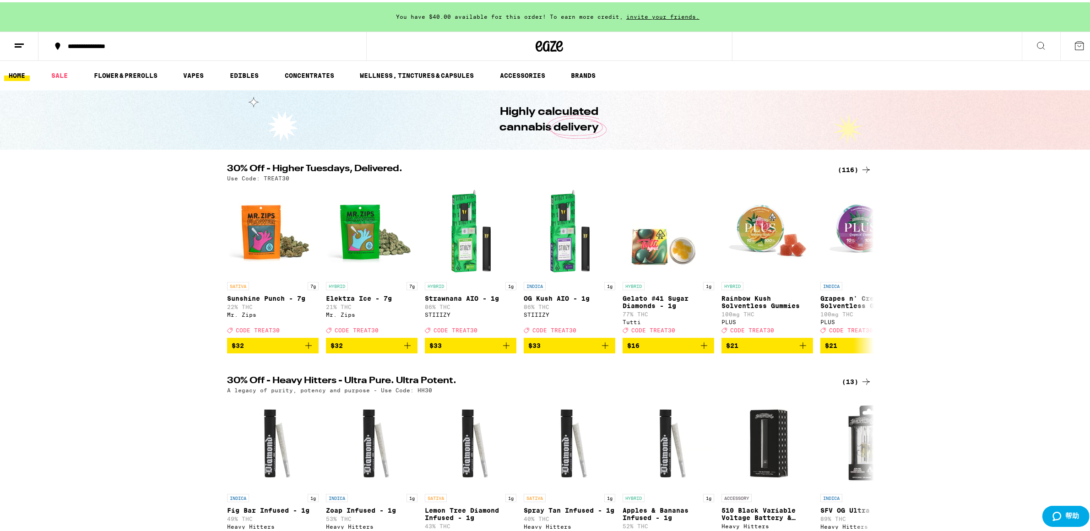
click at [1074, 44] on icon at bounding box center [1079, 43] width 11 height 11
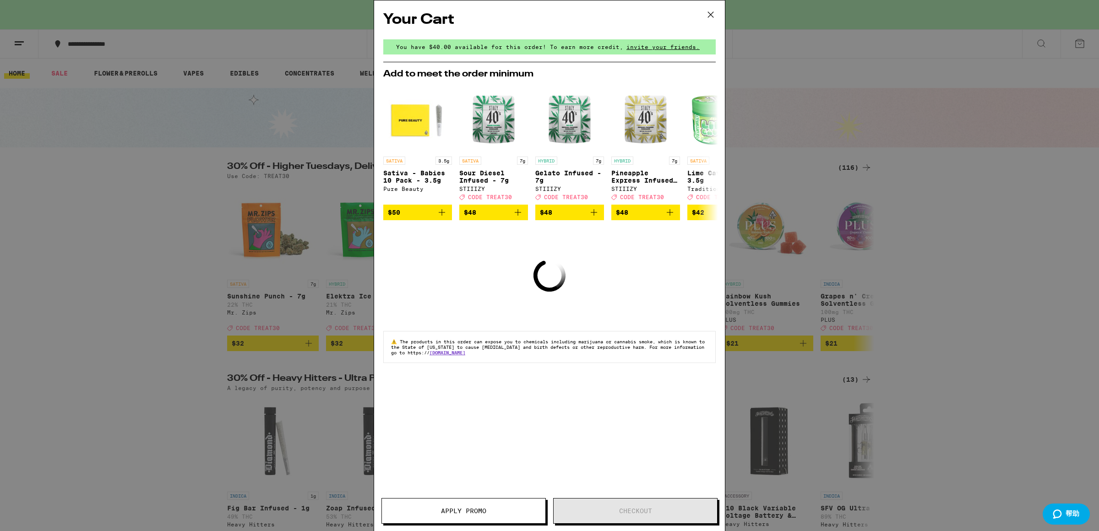
click at [711, 16] on icon at bounding box center [711, 15] width 14 height 14
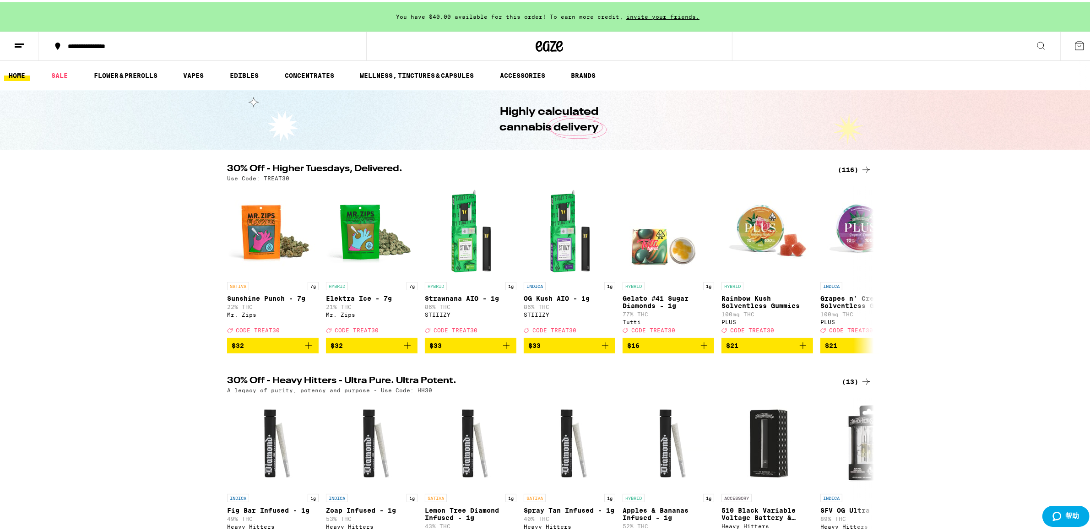
click at [1068, 22] on div "You have $40.00 available for this order! To earn more credit, invite your frie…" at bounding box center [549, 14] width 1099 height 29
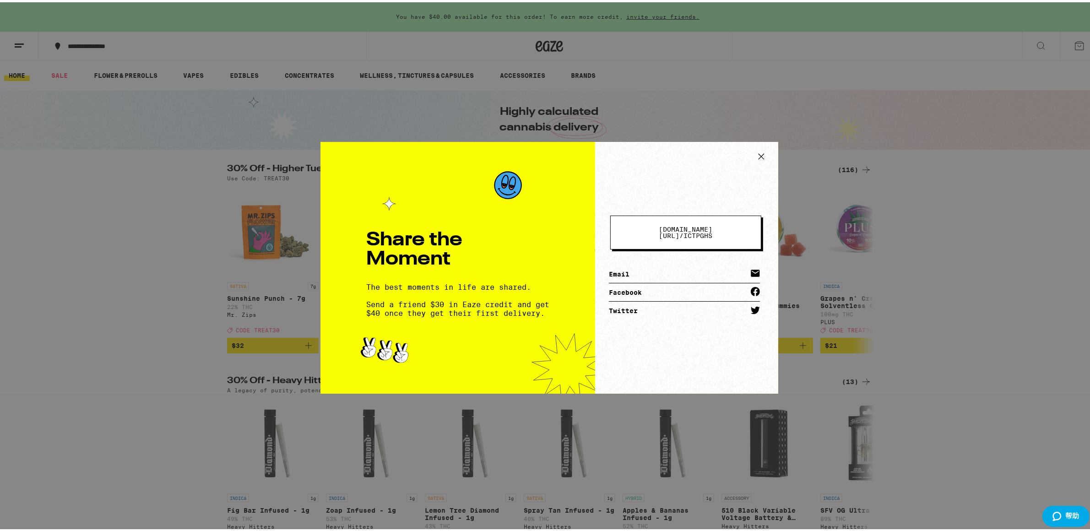
click at [761, 160] on icon at bounding box center [762, 154] width 14 height 14
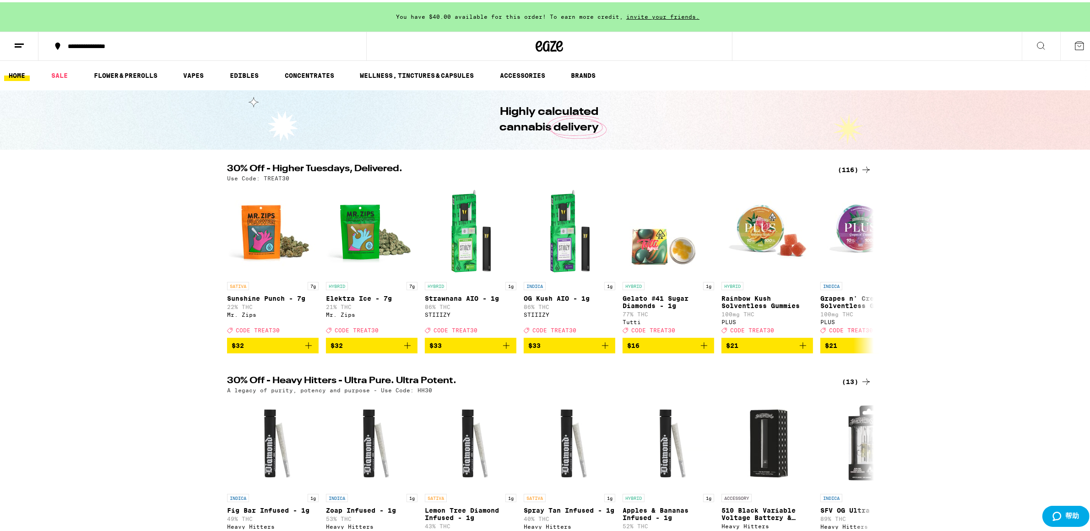
click at [1074, 43] on icon at bounding box center [1079, 43] width 11 height 11
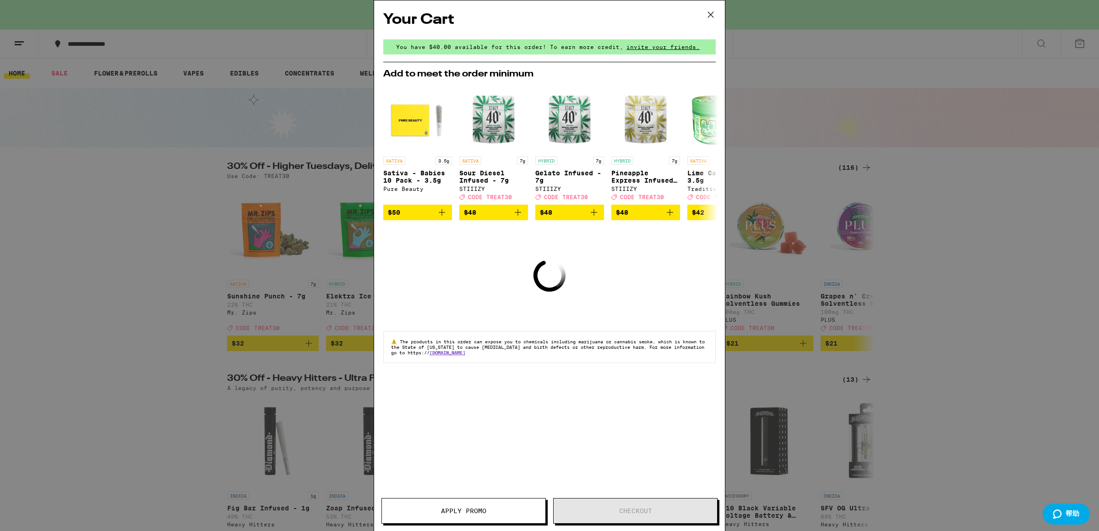
drag, startPoint x: 710, startPoint y: 18, endPoint x: 705, endPoint y: 19, distance: 5.1
click at [710, 18] on icon at bounding box center [711, 15] width 14 height 14
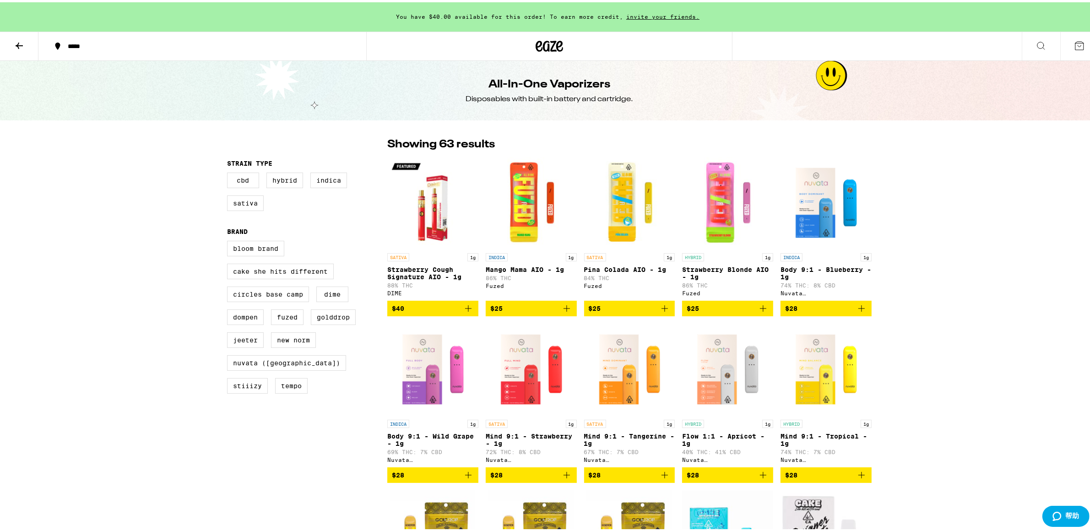
click at [241, 211] on div "CBD Hybrid Indica Sativa" at bounding box center [307, 193] width 160 height 46
click at [241, 208] on label "Sativa" at bounding box center [245, 201] width 37 height 16
click at [229, 172] on input "Sativa" at bounding box center [229, 172] width 0 height 0
checkbox input "true"
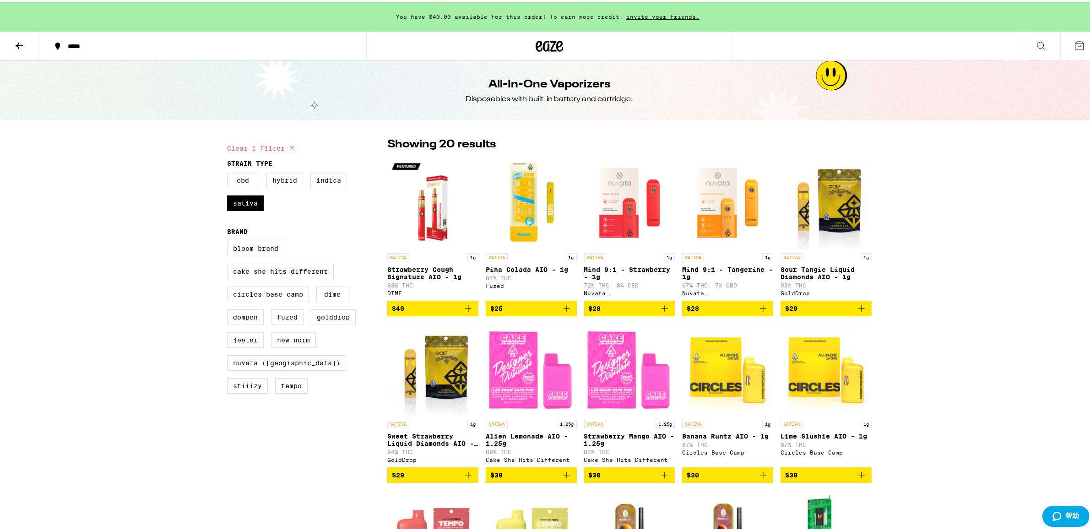
click at [1031, 200] on div "You have $40.00 available for this order! To earn more credit, invite your frie…" at bounding box center [549, 495] width 1099 height 990
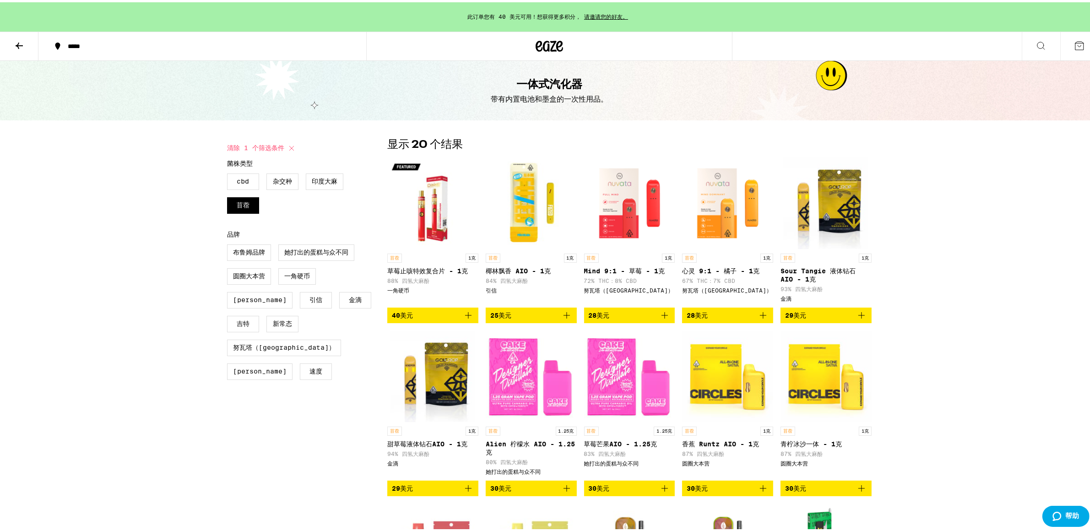
click at [517, 200] on img "打开 Fuzed 的 Pina Colada AIO - 1g 页面" at bounding box center [531, 201] width 91 height 92
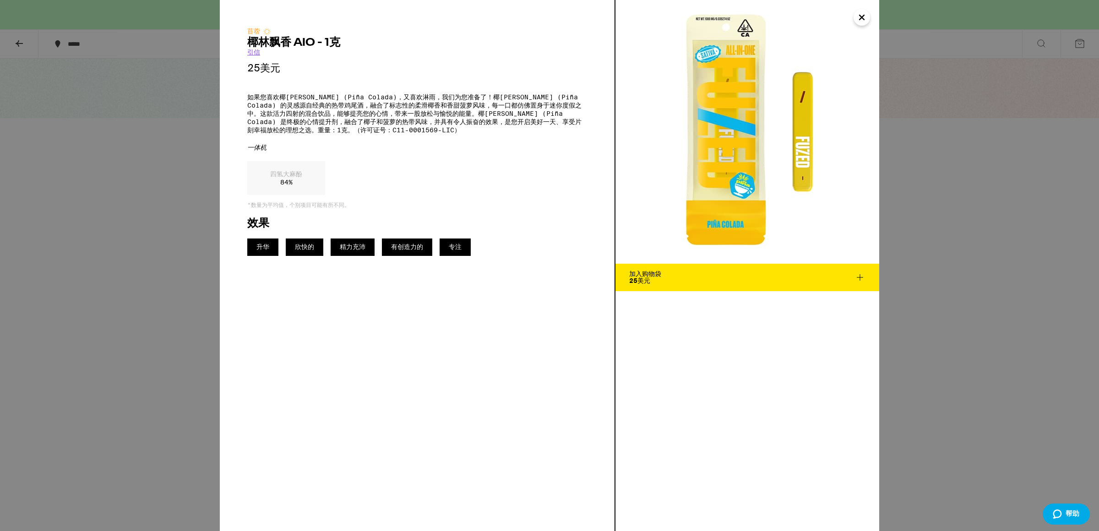
click at [860, 19] on icon "关闭" at bounding box center [862, 17] width 5 height 5
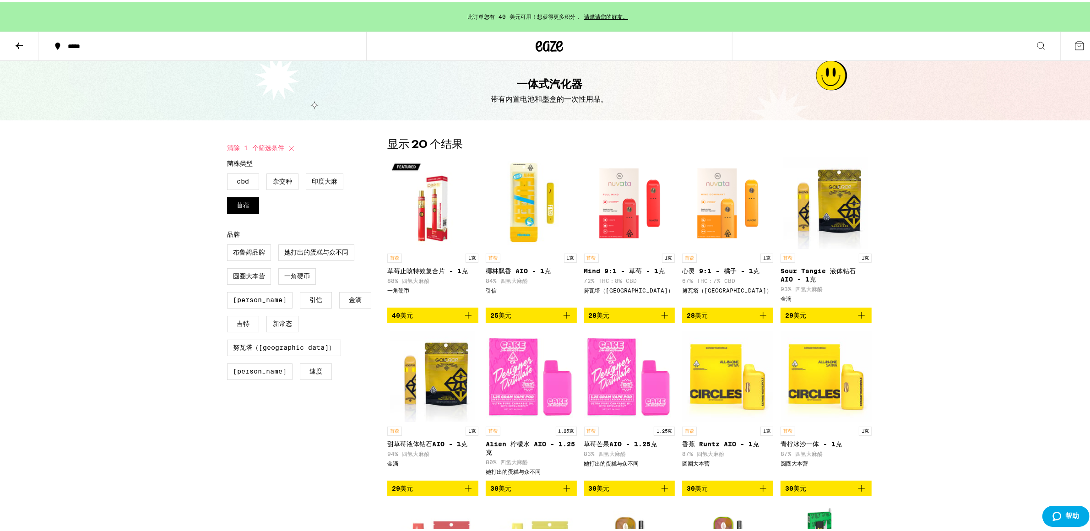
click at [312, 182] on font "印度大麻" at bounding box center [325, 178] width 26 height 7
click at [229, 173] on input "印度大麻" at bounding box center [229, 173] width 0 height 0
checkbox input "true"
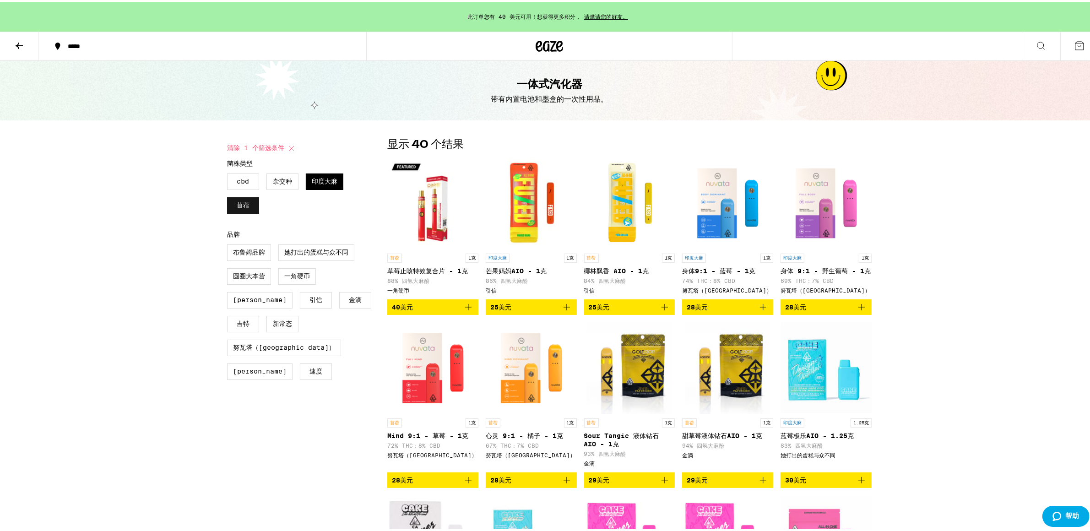
click at [249, 209] on label "苜蓿" at bounding box center [243, 203] width 32 height 16
click at [229, 173] on input "苜蓿" at bounding box center [229, 173] width 0 height 0
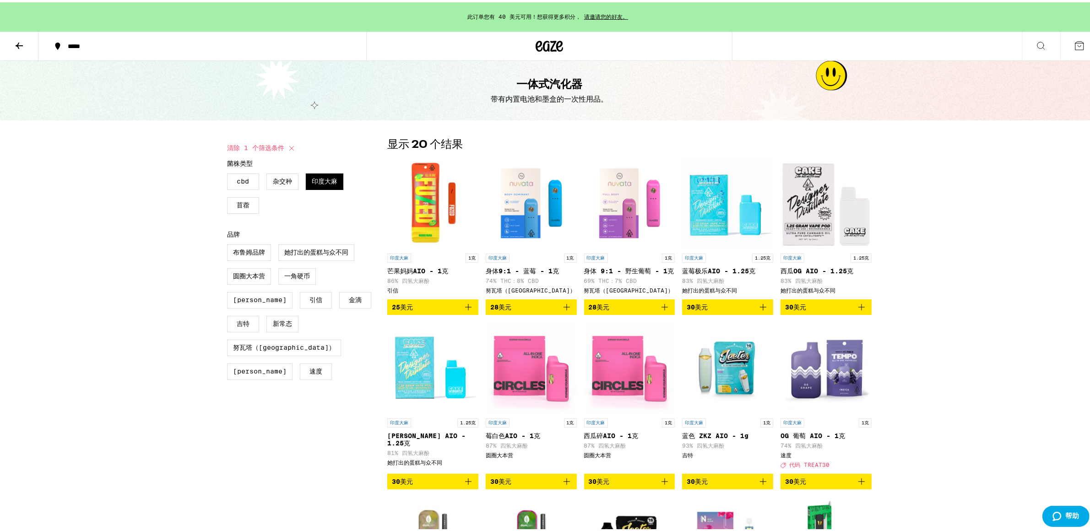
click at [441, 198] on img "打开 Fuzed 的 Mango Mama AIO - 1g 页面" at bounding box center [432, 201] width 91 height 92
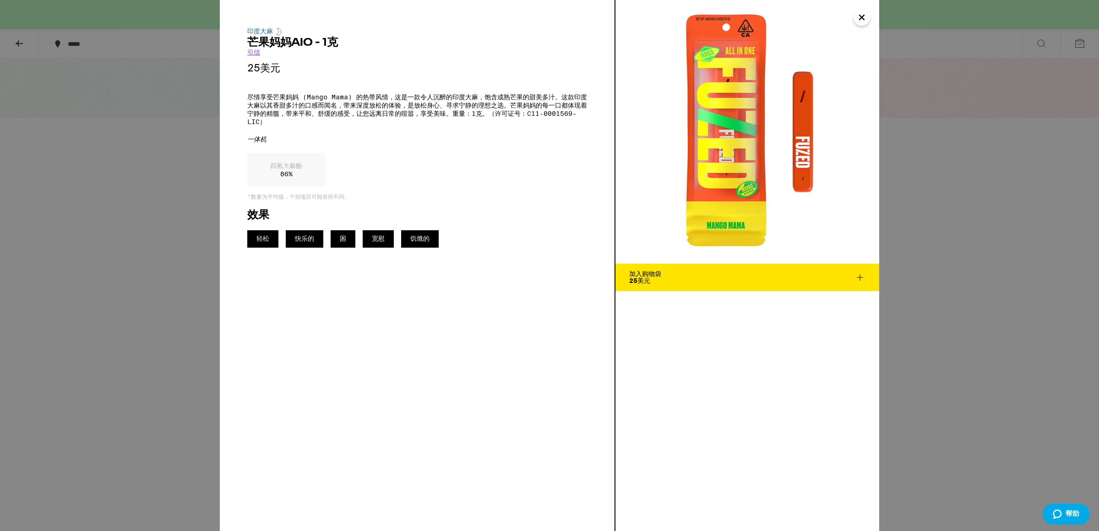
click at [146, 284] on div "印度大麻 芒果妈妈AIO - 1克 引信 25美元 尽情享受芒果妈妈 (Mango Mama) 的热带风情，这是一款令人沉醉的印度大麻，饱含成熟芒果的甜美多汁…" at bounding box center [549, 265] width 1099 height 531
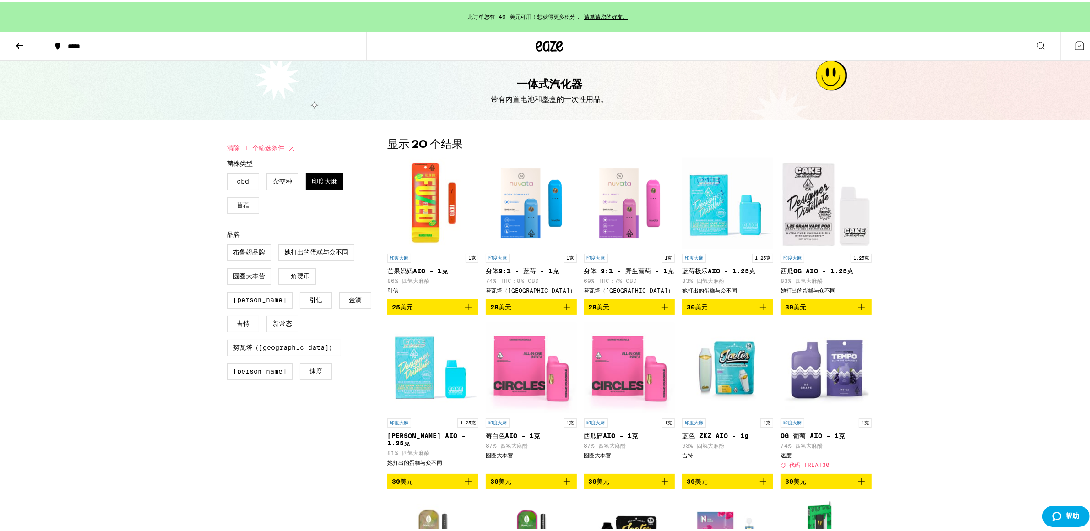
click at [253, 206] on label "苜蓿" at bounding box center [243, 203] width 32 height 16
click at [229, 173] on input "苜蓿" at bounding box center [229, 173] width 0 height 0
checkbox input "true"
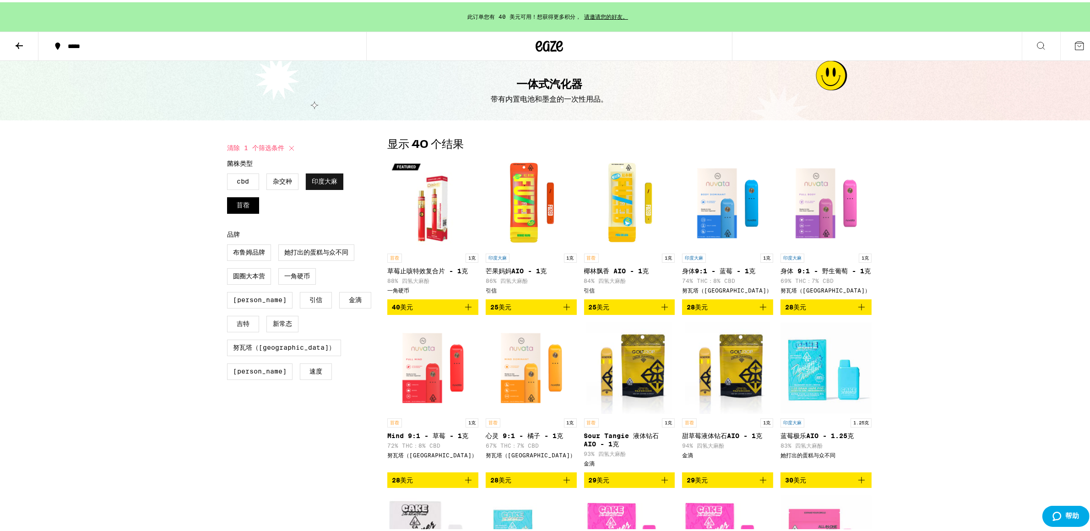
click at [320, 187] on label "印度大麻" at bounding box center [325, 179] width 38 height 16
click at [229, 173] on input "印度大麻" at bounding box center [229, 173] width 0 height 0
checkbox input "false"
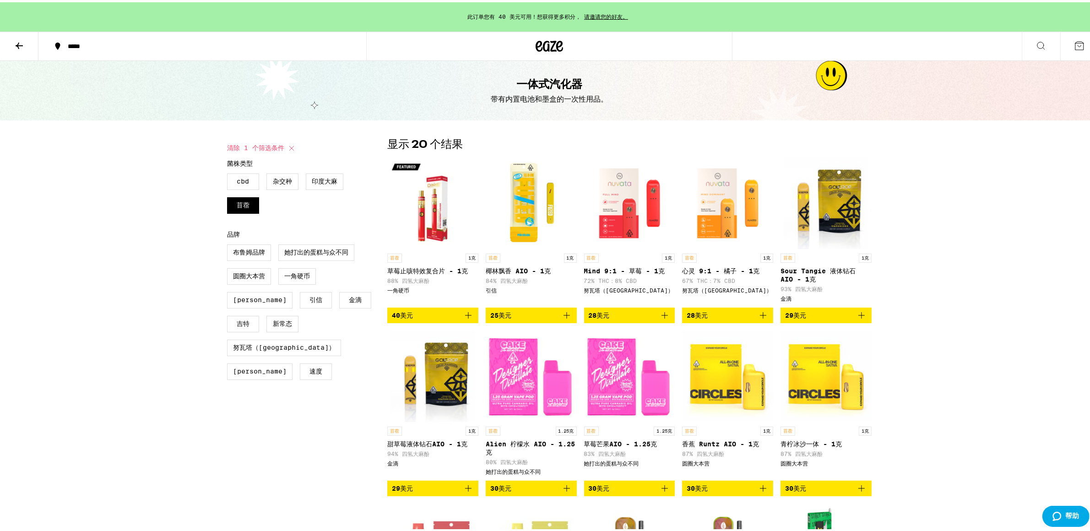
click at [432, 220] on img "打开 DIME 草莓止咳特效 AIO - 1g 页面" at bounding box center [432, 201] width 91 height 92
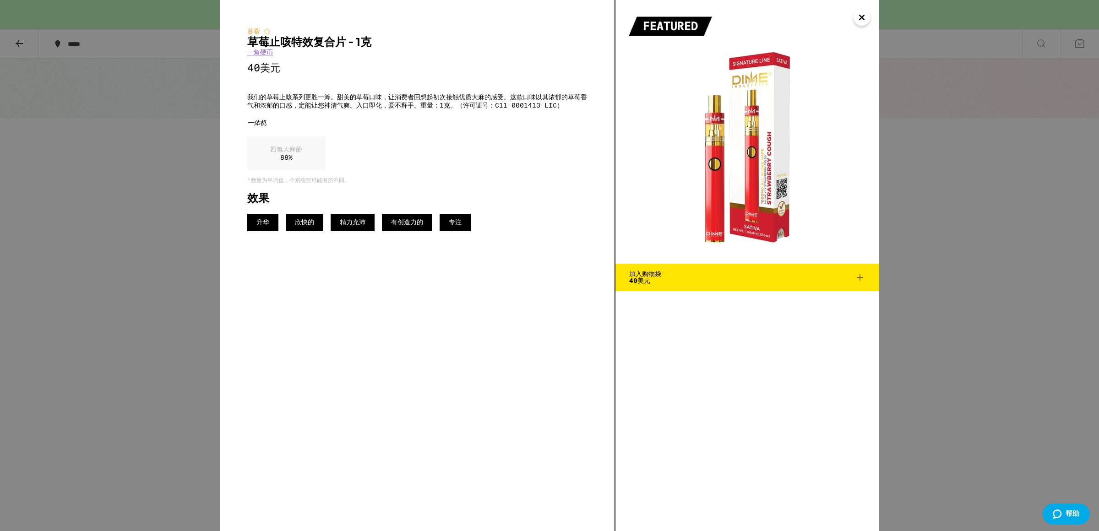
click at [183, 255] on div "苜蓿 草莓止咳特效复合片 - 1克 一角硬币 40美元 我们的草莓止咳系列更胜一筹。甜美的草莓口味，让消费者回想起初次接触优质大麻的感受。这款口味以其浓郁的草…" at bounding box center [549, 265] width 1099 height 531
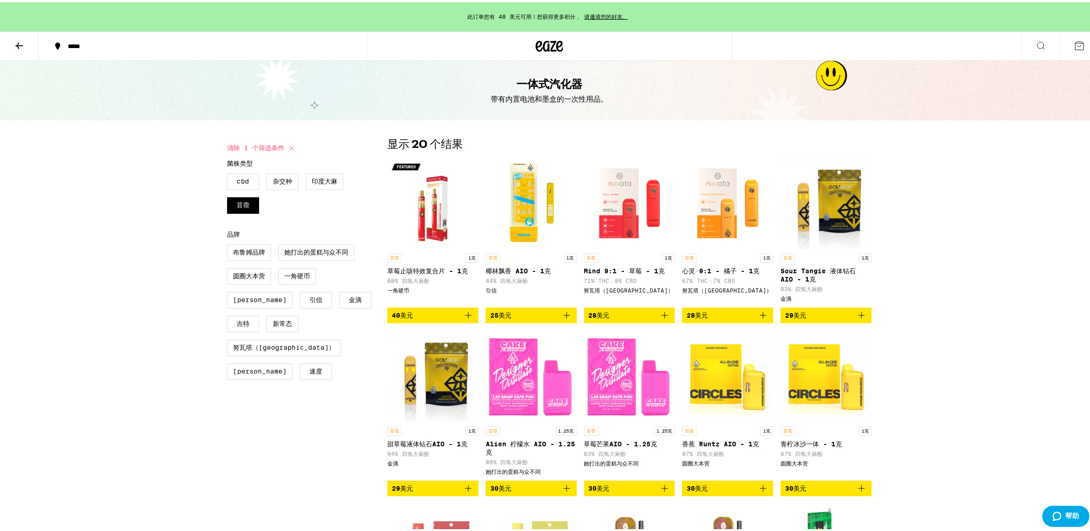
click at [506, 227] on img "打开 Fuzed 的 Pina Colada AIO - 1g 页面" at bounding box center [531, 201] width 91 height 92
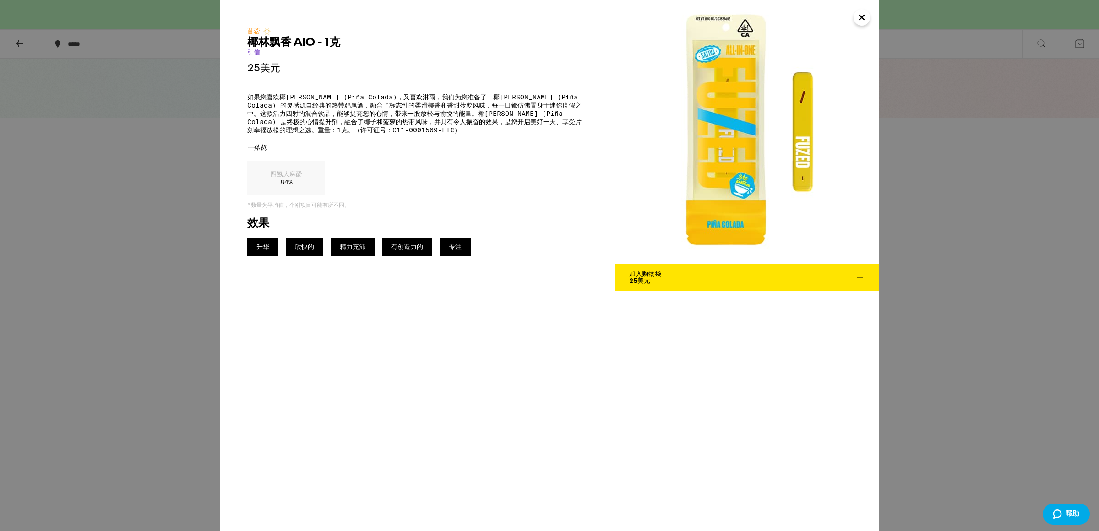
click at [174, 298] on div "苜蓿 椰林飘香 AIO - 1克 引信 25美元 如果您喜欢椰林飘香 (Piña Colada)，又喜欢淋雨，我们为您准备了！椰林飘香 (Piña Colad…" at bounding box center [549, 265] width 1099 height 531
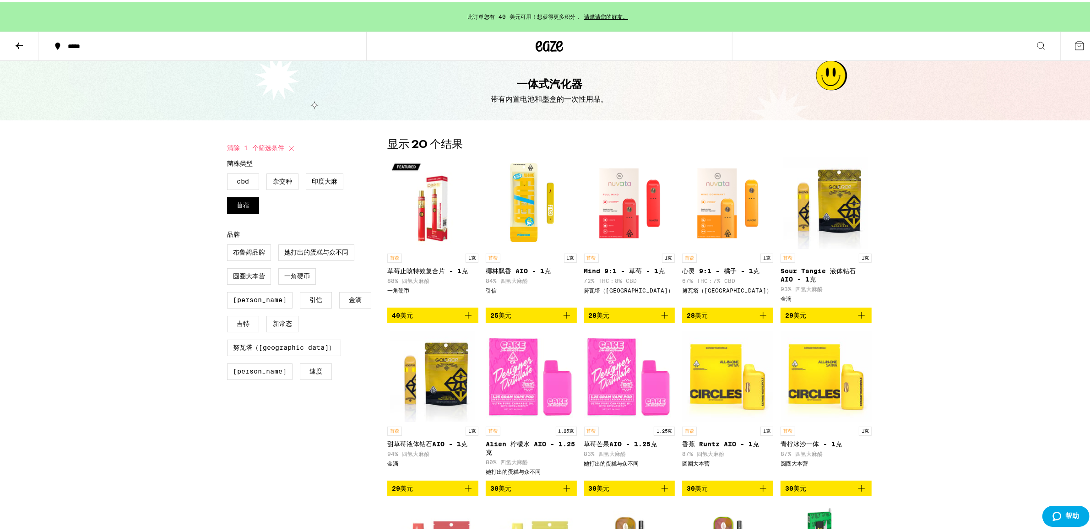
click at [450, 229] on img "打开 DIME 草莓止咳特效 AIO - 1g 页面" at bounding box center [432, 201] width 91 height 92
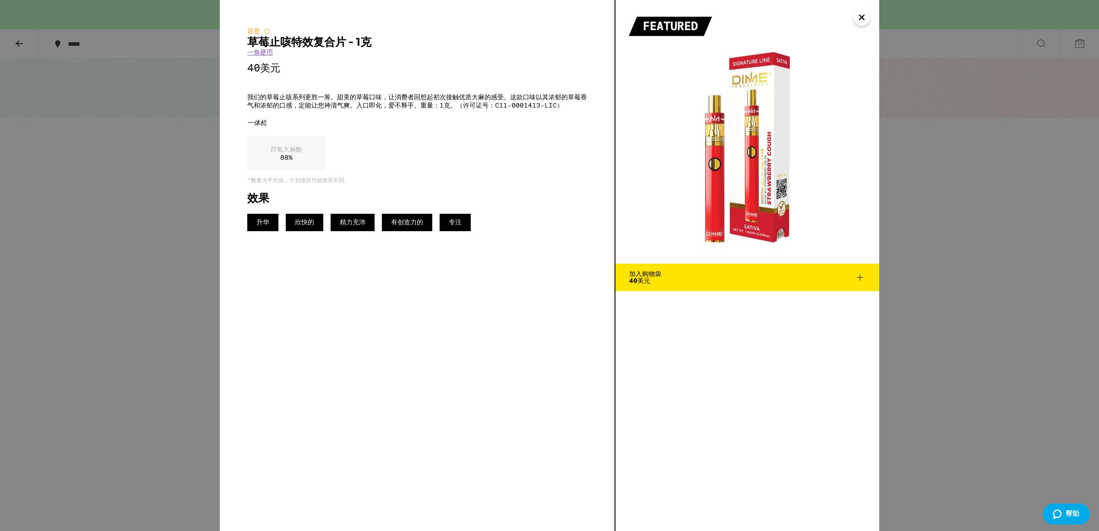
click at [171, 338] on div "苜蓿 草莓止咳特效复合片 - 1克 一角硬币 40美元 我们的草莓止咳系列更胜一筹。甜美的草莓口味，让消费者回想起初次接触优质大麻的感受。这款口味以其浓郁的草…" at bounding box center [549, 265] width 1099 height 531
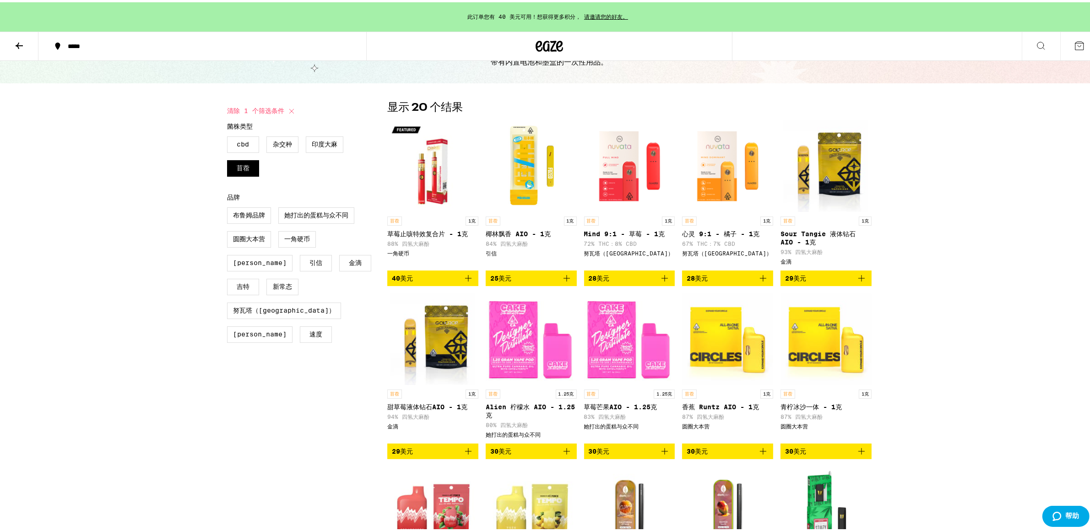
scroll to position [30, 0]
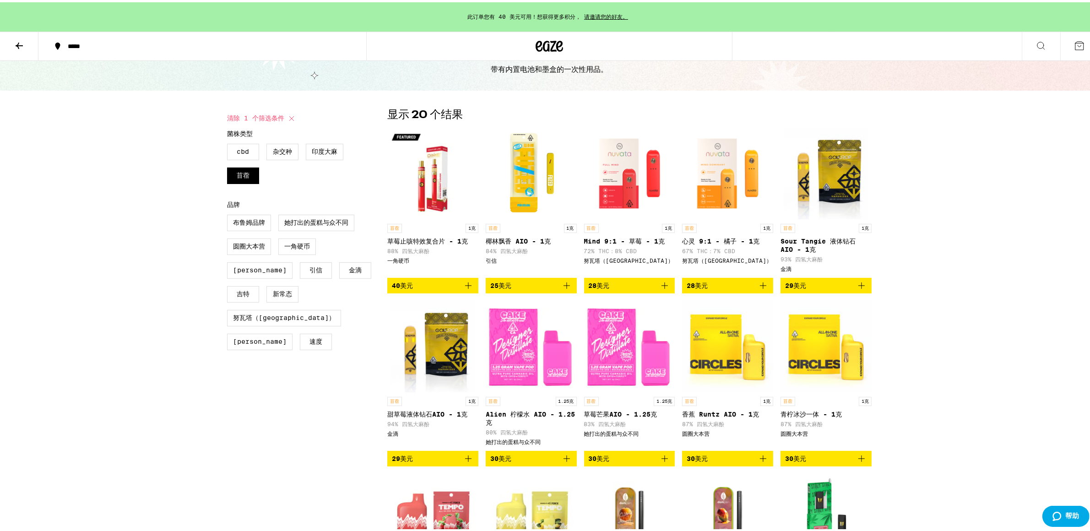
click at [467, 285] on icon "加入购物袋" at bounding box center [468, 283] width 11 height 11
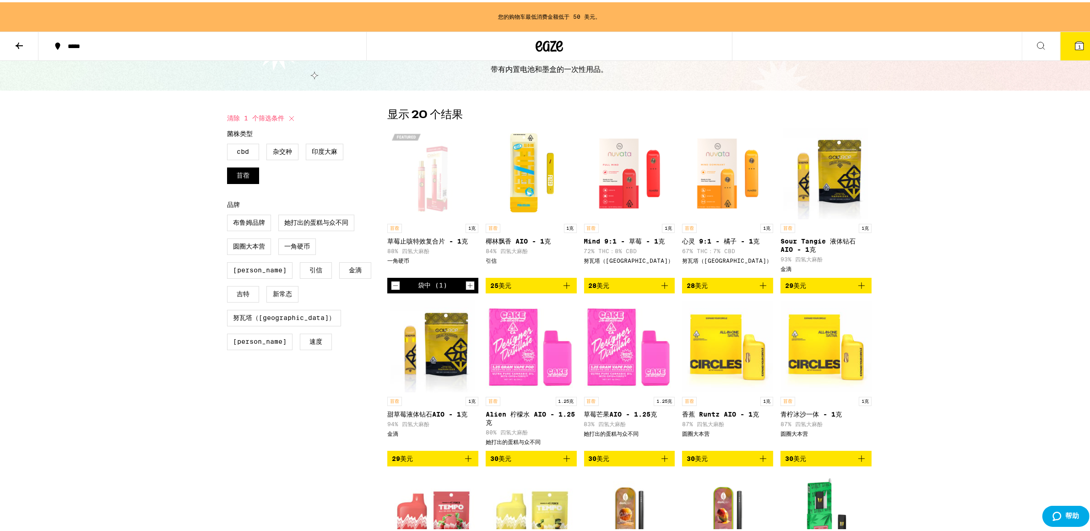
click at [531, 176] on img "打开 Fuzed 的 Pina Colada AIO - 1g 页面" at bounding box center [531, 171] width 91 height 92
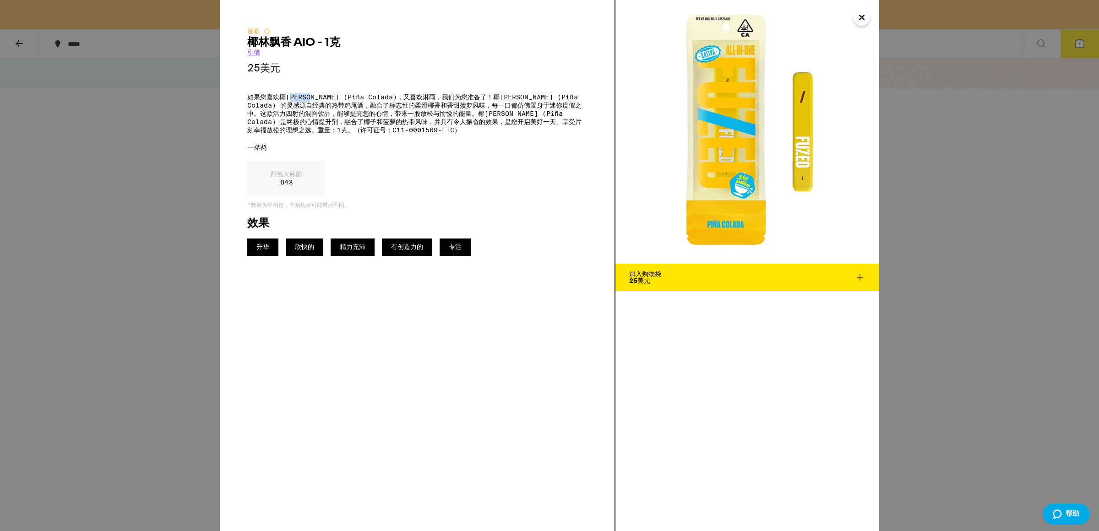
drag, startPoint x: 293, startPoint y: 99, endPoint x: 316, endPoint y: 101, distance: 23.0
click at [316, 101] on font "如果您喜欢椰林飘香 (Piña Colada)，又喜欢淋雨，我们为您准备了！椰林飘香 (Piña Colada) 的灵感源自经典的热带鸡尾酒，融合了标志性的柔…" at bounding box center [414, 113] width 334 height 40
click at [205, 311] on div "苜蓿 椰林飘香 AIO - 1克 引信 25美元 如果您喜欢椰林飘香 (Piña Colada)，又喜欢淋雨，我们为您准备了！椰林飘香 (Piña Colad…" at bounding box center [549, 265] width 1099 height 531
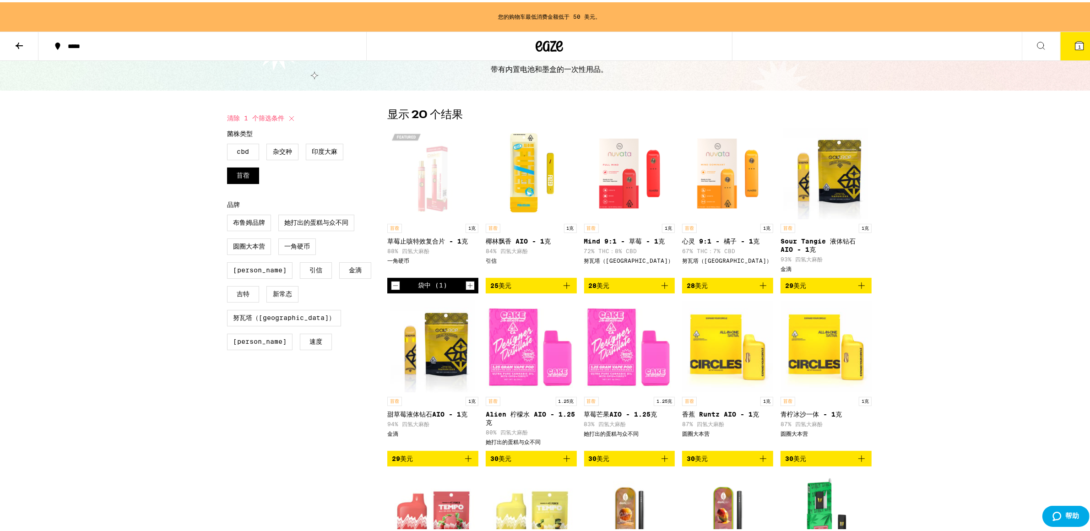
click at [625, 190] on img "打开页面查看 Nuvata (CA) 的 Mind 9:1 - 草莓 - 1g" at bounding box center [629, 171] width 91 height 92
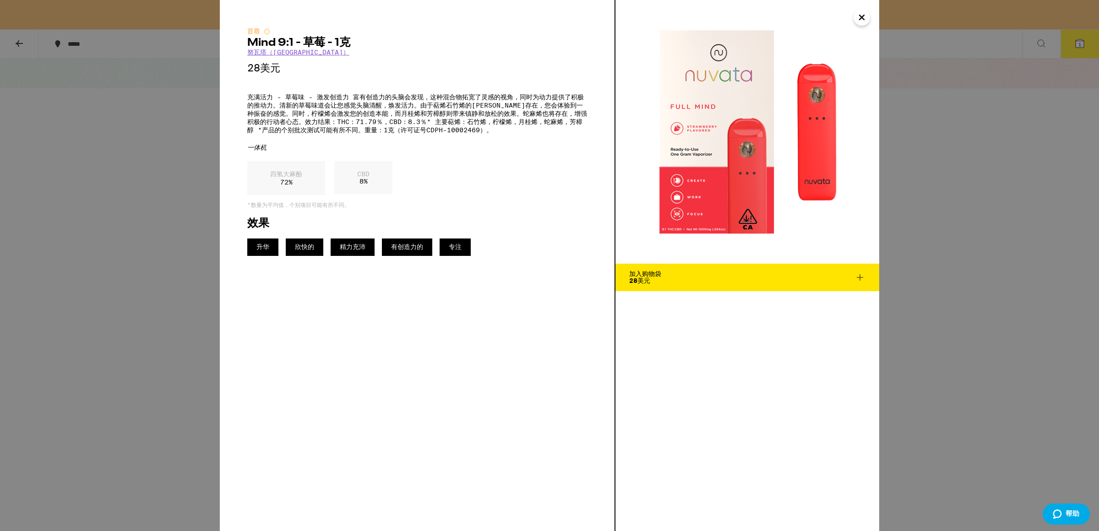
click at [136, 329] on div "苜蓿 Mind 9:1 - 草莓 - 1克 努瓦塔（CA） 28美元 充满活力 - 草莓味 - 激发创造力 富有创造力的头脑会发现，这种混合物拓宽了灵感的视角…" at bounding box center [549, 265] width 1099 height 531
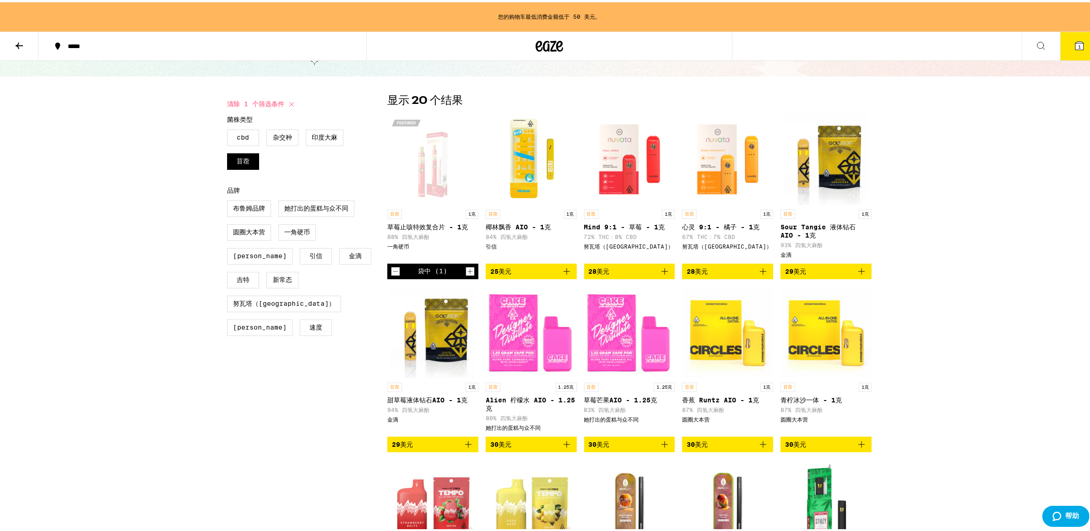
scroll to position [51, 0]
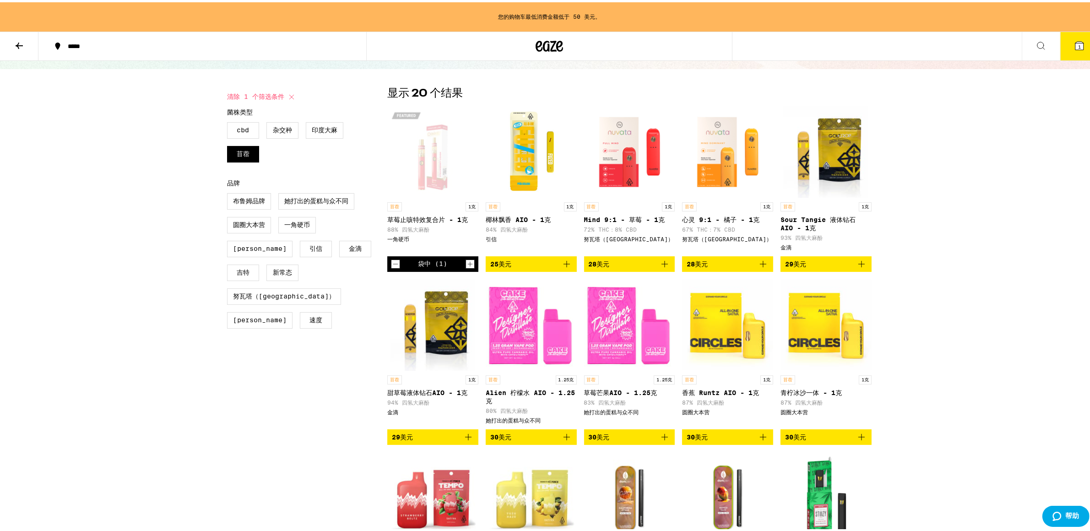
click at [529, 360] on img "打开 Cake She Hits Different 的 Alien Lemonade AIO - 1.25g 页面" at bounding box center [531, 323] width 91 height 92
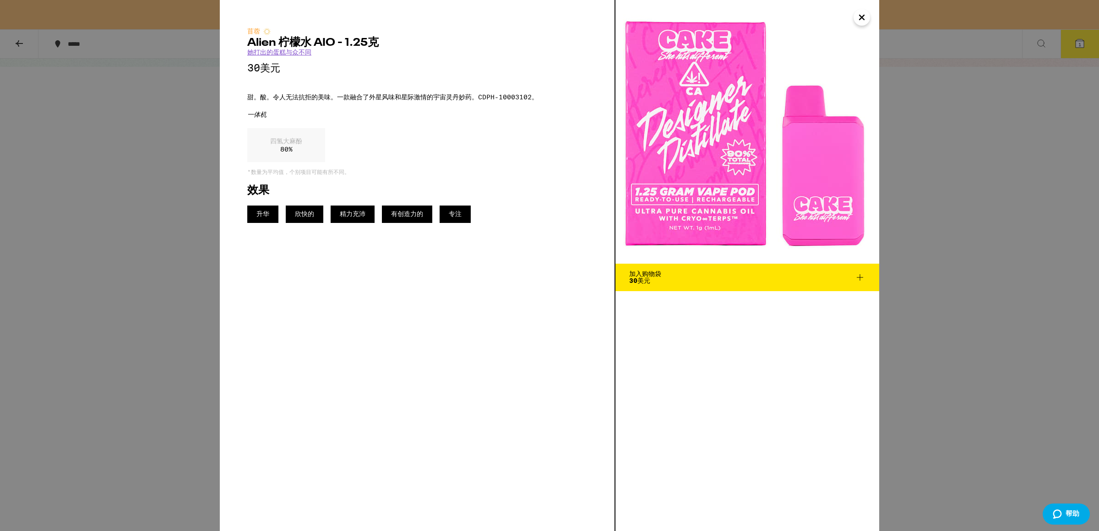
click at [213, 312] on div "苜蓿 Alien 柠檬水 AIO - 1.25克 她打出的蛋糕与众不同 30美元 甜。酸。令人无法抗拒的美味。一款融合了外星风味和星际激情的宇宙灵丹妙药。CD…" at bounding box center [549, 265] width 1099 height 531
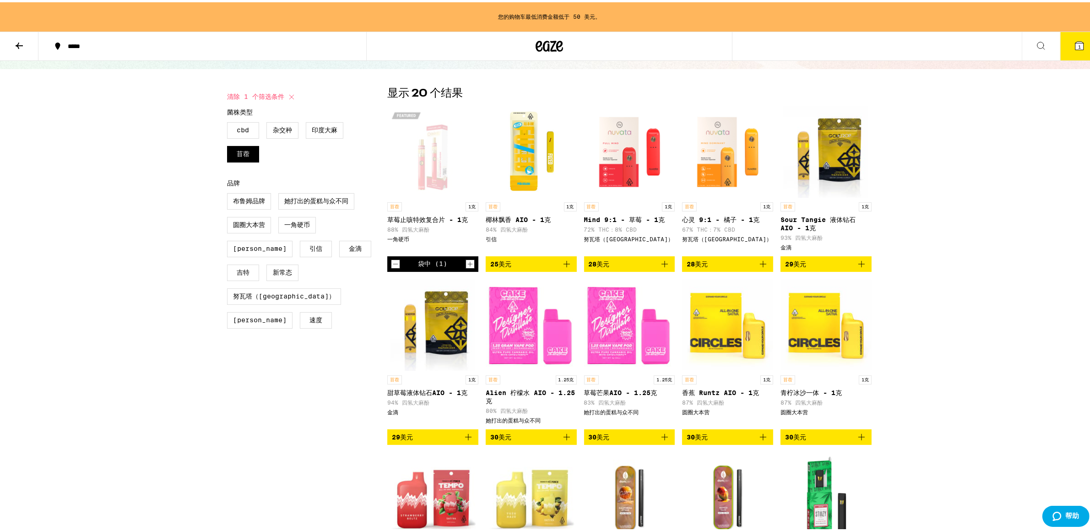
click at [564, 264] on icon "加入购物袋" at bounding box center [567, 262] width 6 height 6
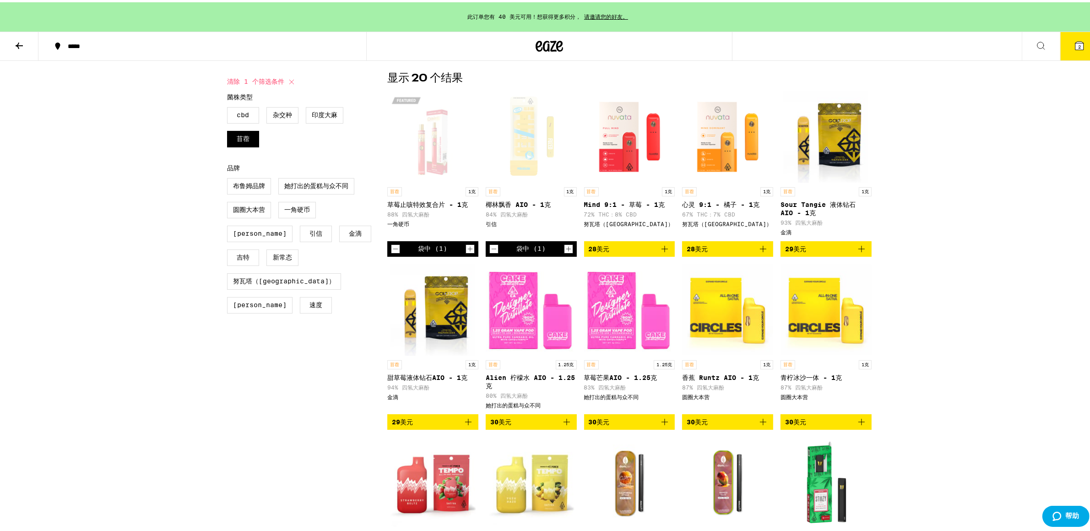
scroll to position [81, 0]
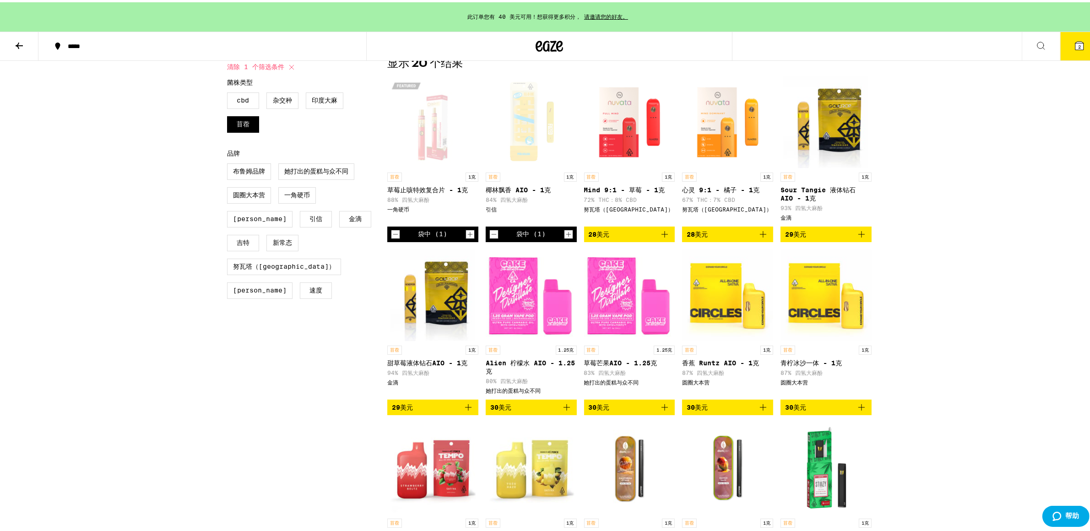
click at [525, 327] on img "打开 Cake She Hits Different 的 Alien Lemonade AIO - 1.25g 页面" at bounding box center [531, 293] width 91 height 92
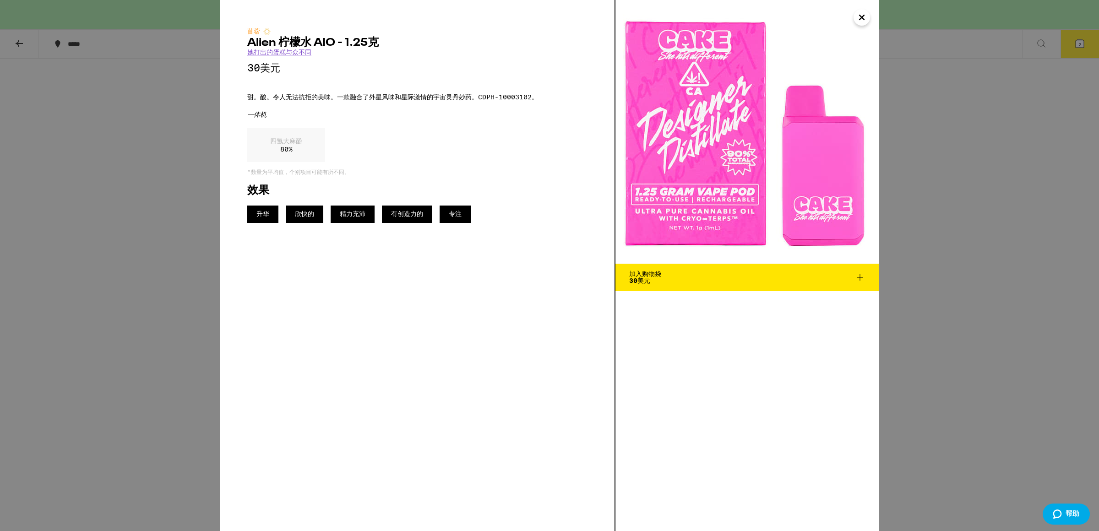
click at [180, 293] on div "苜蓿 Alien 柠檬水 AIO - 1.25克 她打出的蛋糕与众不同 30美元 甜。酸。令人无法抗拒的美味。一款融合了外星风味和星际激情的宇宙灵丹妙药。CD…" at bounding box center [549, 265] width 1099 height 531
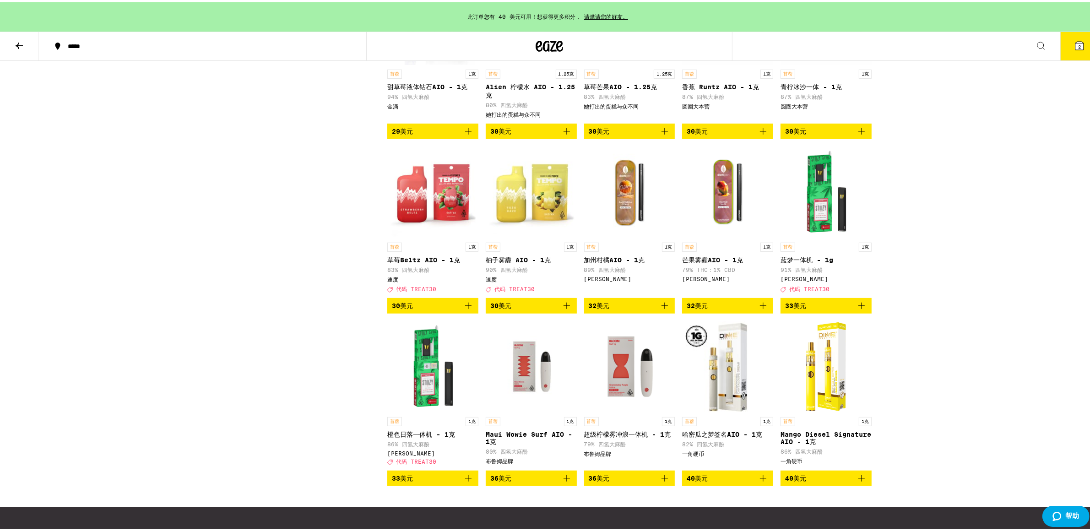
scroll to position [489, 0]
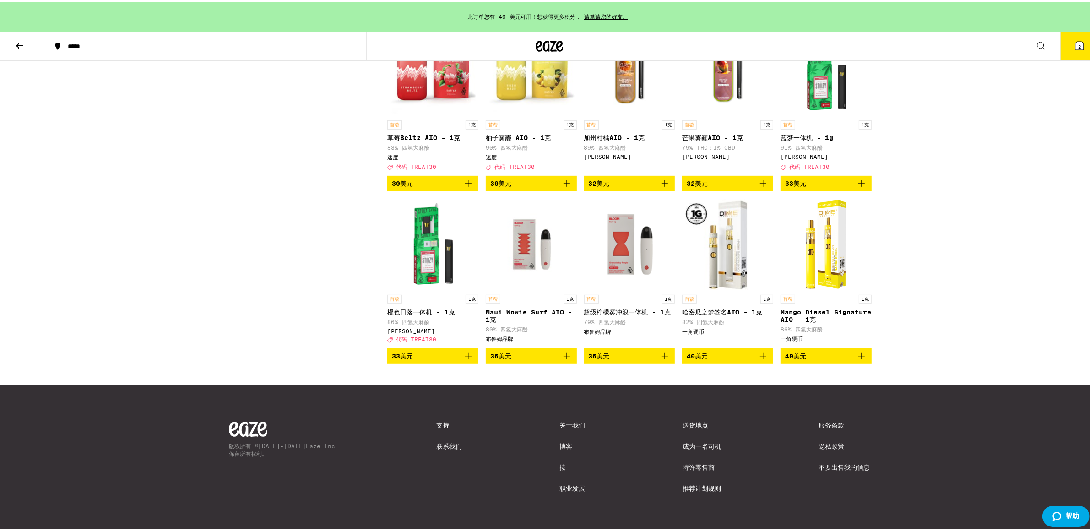
click at [729, 277] on img "打开 DIME 的 Cantaloupe Dream Signature AIO - 1g 页面" at bounding box center [727, 242] width 91 height 92
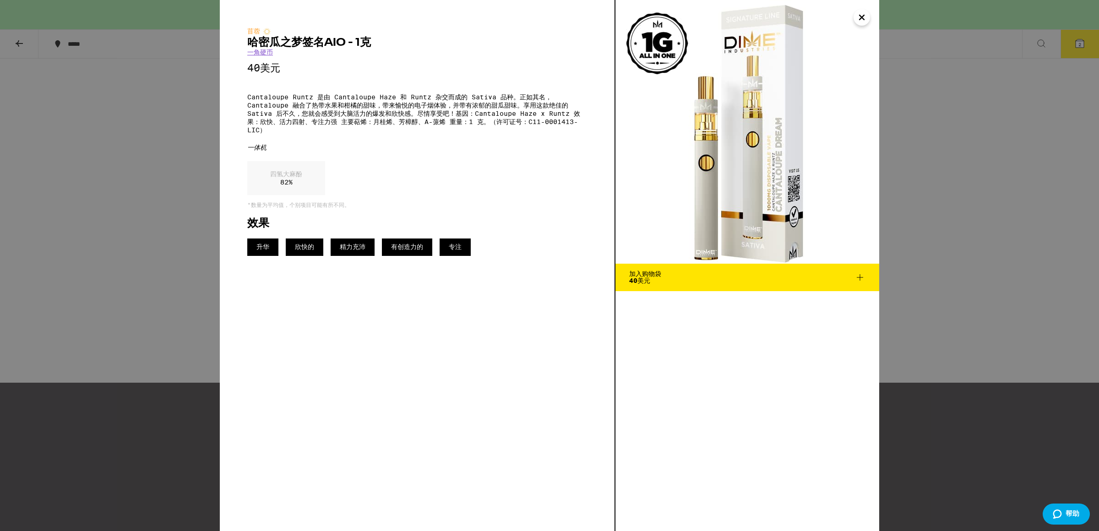
click at [201, 277] on div "苜蓿 哈密​​瓜之梦签名AIO - 1克 一角硬币 40美元 Cantaloupe Runtz 是由 Cantaloupe Haze 和 Runtz 杂交而成…" at bounding box center [549, 265] width 1099 height 531
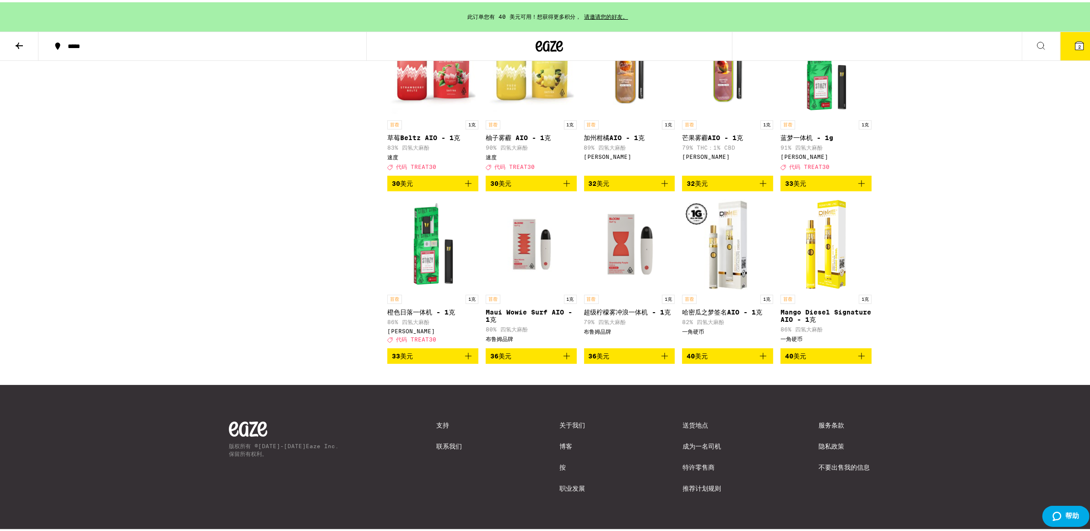
click at [765, 349] on button "40美元" at bounding box center [727, 354] width 91 height 16
click at [830, 263] on img "打开 DIME 的 Mango Diesel Signature AIO - 1g 页面" at bounding box center [827, 242] width 52 height 92
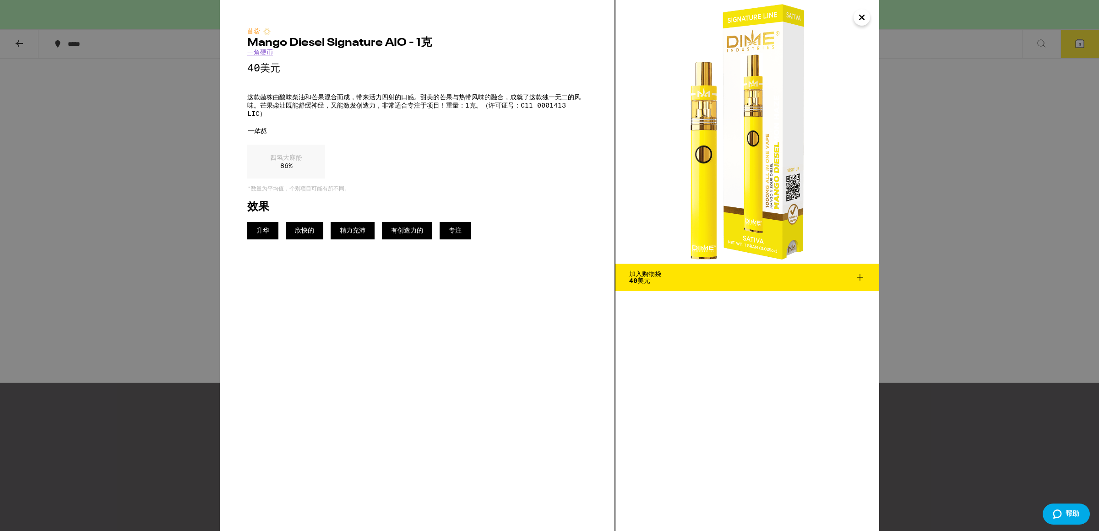
click at [197, 259] on div "苜蓿 Mango Diesel Signature AIO - 1克 一角硬币 40美元 这款菌株由酸味柴油和芒果混合而成，带来活力四射的口感。甜美的芒果与热…" at bounding box center [549, 265] width 1099 height 531
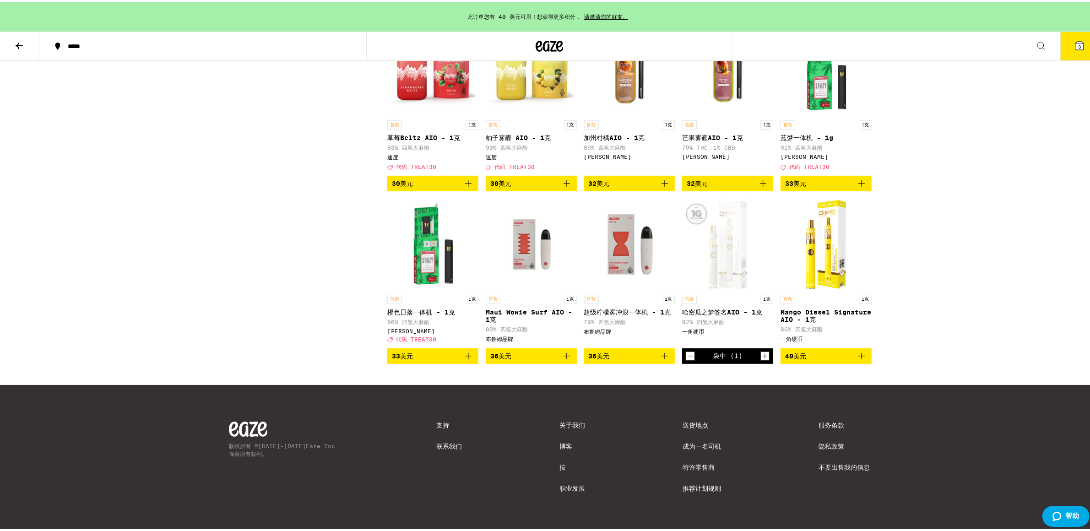
scroll to position [364, 0]
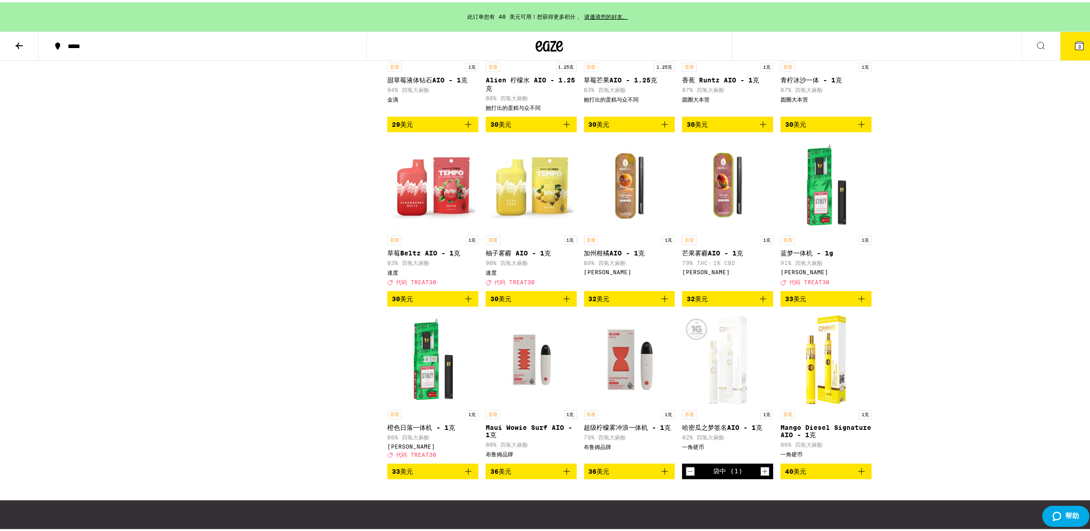
click at [445, 206] on img "打开 Tempo 草莓 Beltz AIO - 1g 页面" at bounding box center [432, 183] width 91 height 92
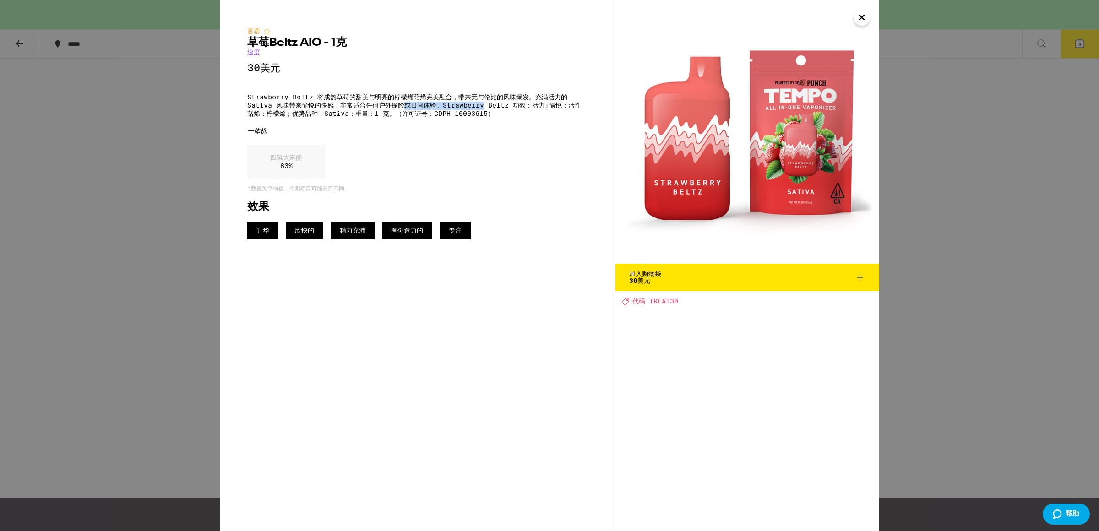
drag, startPoint x: 405, startPoint y: 105, endPoint x: 486, endPoint y: 105, distance: 81.5
click at [486, 105] on p "Strawberry Beltz 将成熟草莓的甜美与明亮的柠檬烯萜烯完美融合，带来无与伦比的风味爆发。充满活力的 Sativa 风味带来愉悦的快感，非常适合任…" at bounding box center [417, 105] width 340 height 25
click at [503, 136] on div "一体机" at bounding box center [417, 131] width 340 height 8
click at [861, 19] on icon "关闭" at bounding box center [861, 18] width 11 height 14
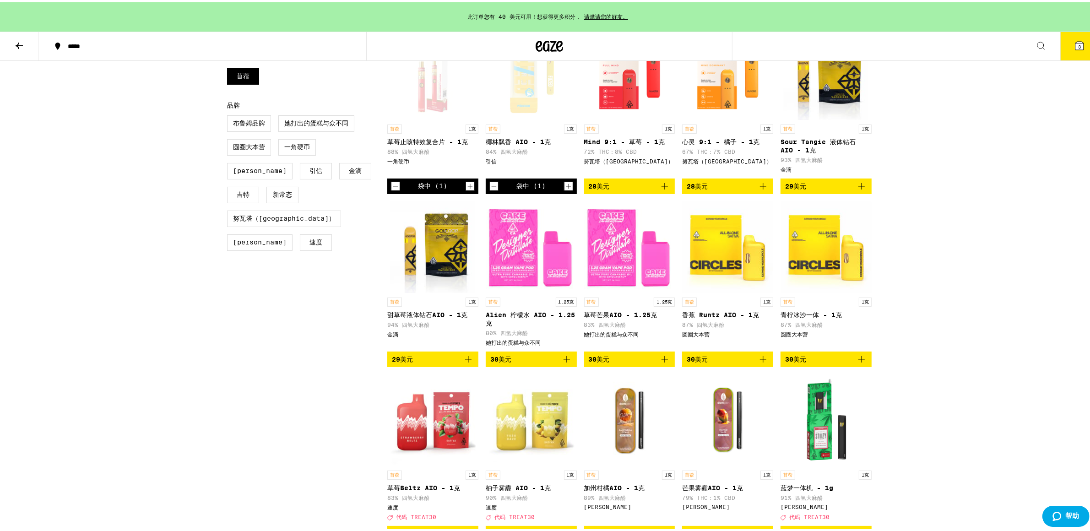
scroll to position [489, 0]
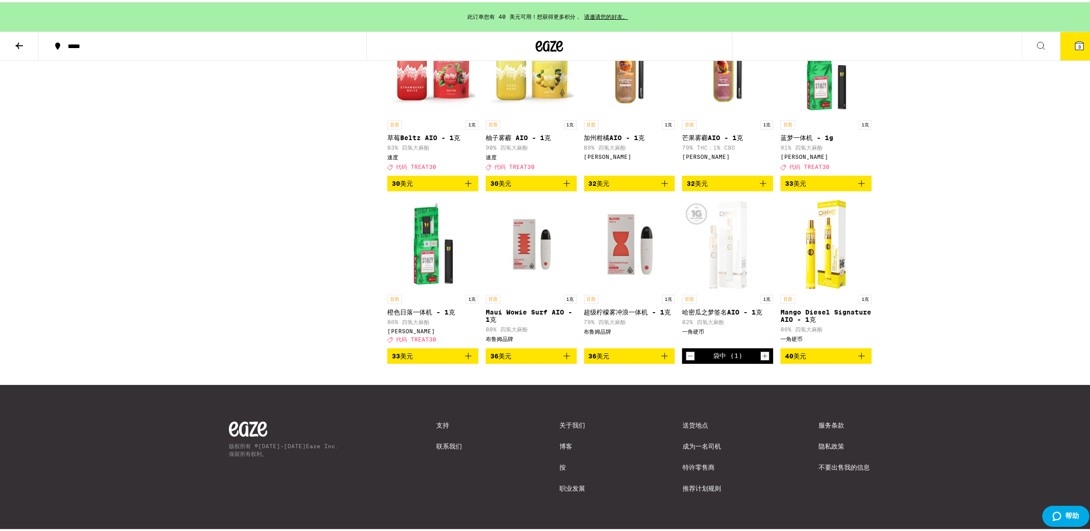
click at [731, 275] on div "打开 DIME 的 Cantaloupe Dream Signature AIO - 1g 页面" at bounding box center [727, 242] width 91 height 92
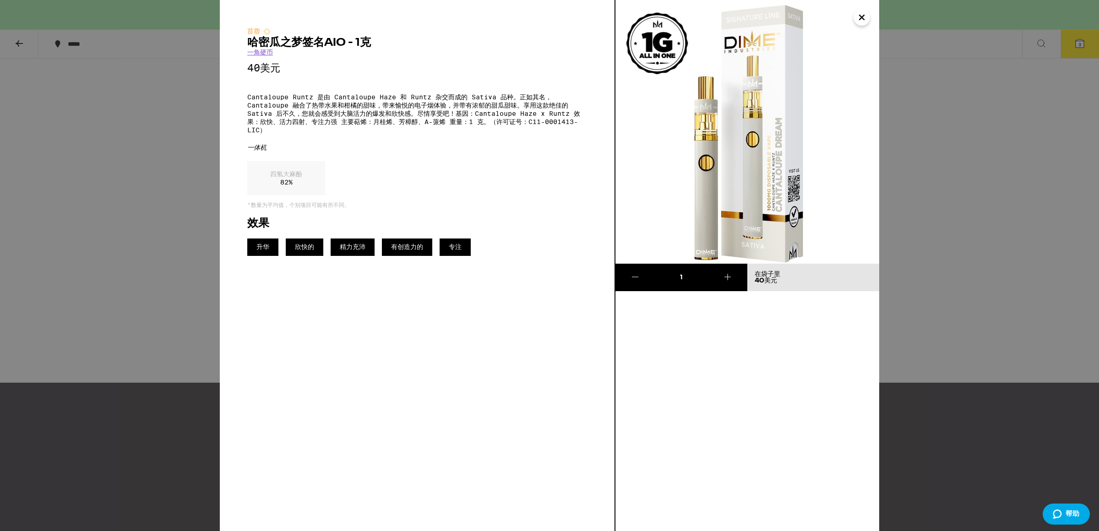
click at [1029, 294] on div "苜蓿 哈密​​瓜之梦签名AIO - 1克 一角硬币 40美元 Cantaloupe Runtz 是由 Cantaloupe Haze 和 Runtz 杂交而成…" at bounding box center [549, 265] width 1099 height 531
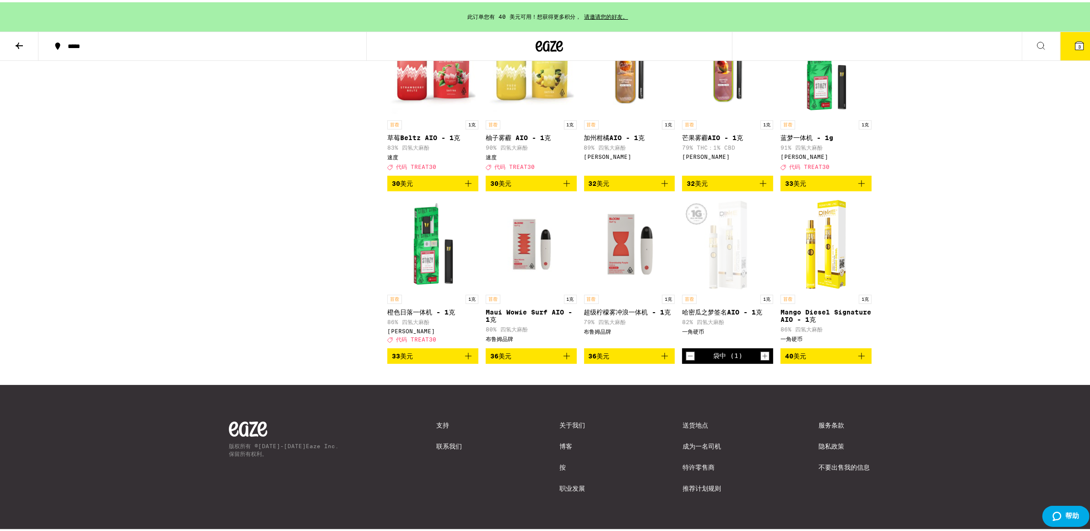
click at [831, 258] on img "打开 DIME 的 Mango Diesel Signature AIO - 1g 页面" at bounding box center [827, 242] width 52 height 92
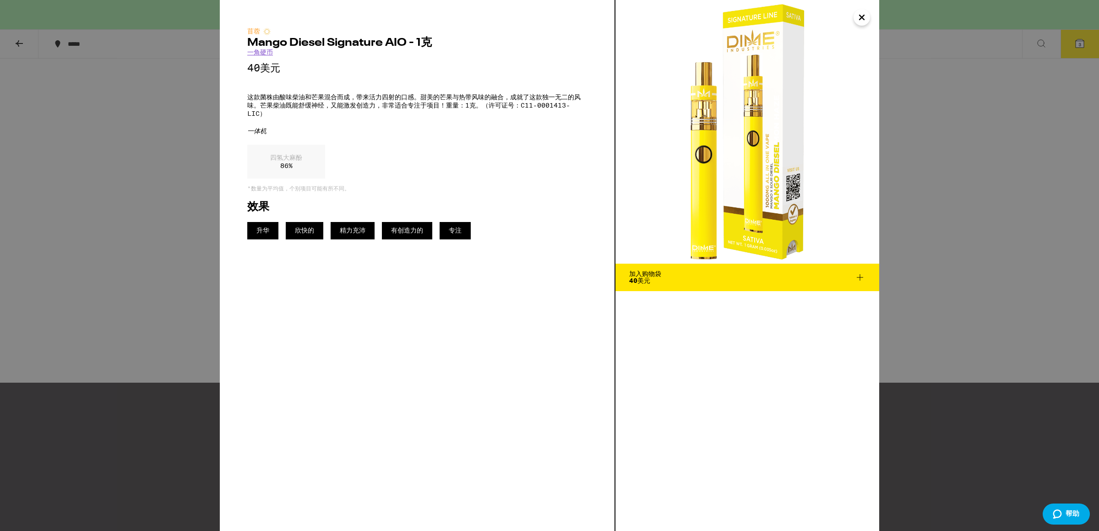
click at [997, 226] on div "苜蓿 Mango Diesel Signature AIO - 1克 一角硬币 40美元 这款菌株由酸味柴油和芒果混合而成，带来活力四射的口感。甜美的芒果与热…" at bounding box center [549, 265] width 1099 height 531
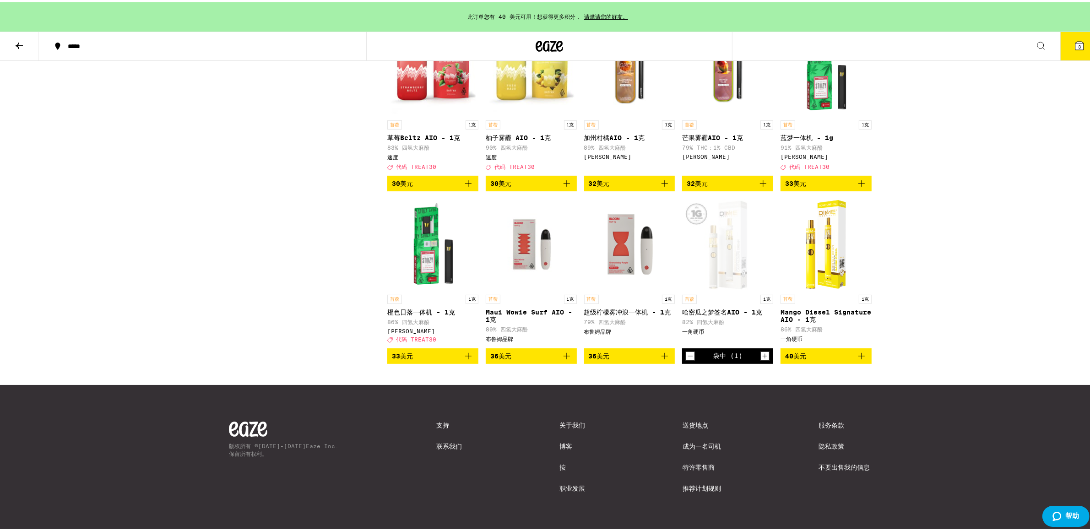
click at [838, 231] on img "打开 DIME 的 Mango Diesel Signature AIO - 1g 页面" at bounding box center [827, 242] width 52 height 92
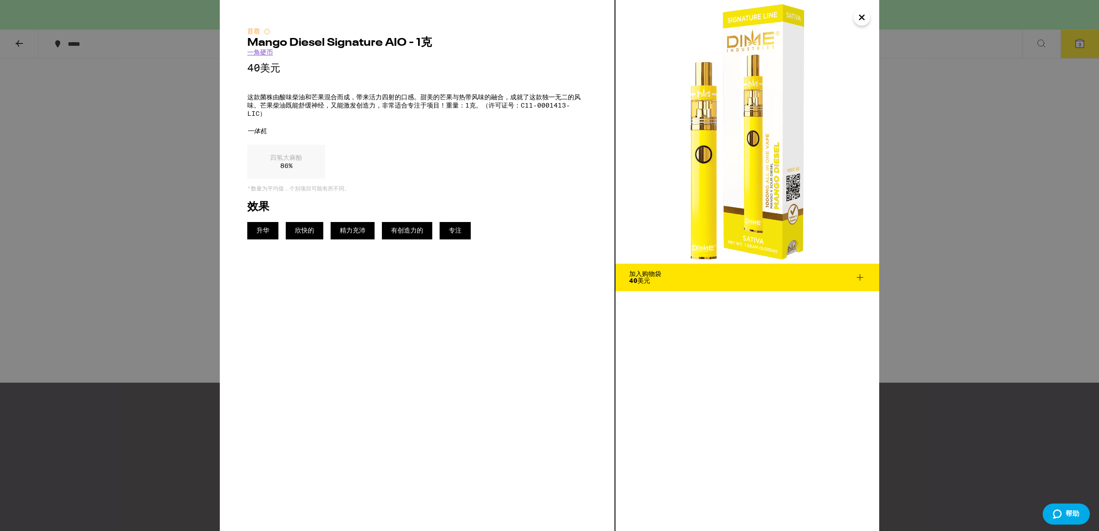
click at [968, 256] on div "苜蓿 Mango Diesel Signature AIO - 1克 一角硬币 40美元 这款菌株由酸味柴油和芒果混合而成，带来活力四射的口感。甜美的芒果与热…" at bounding box center [549, 265] width 1099 height 531
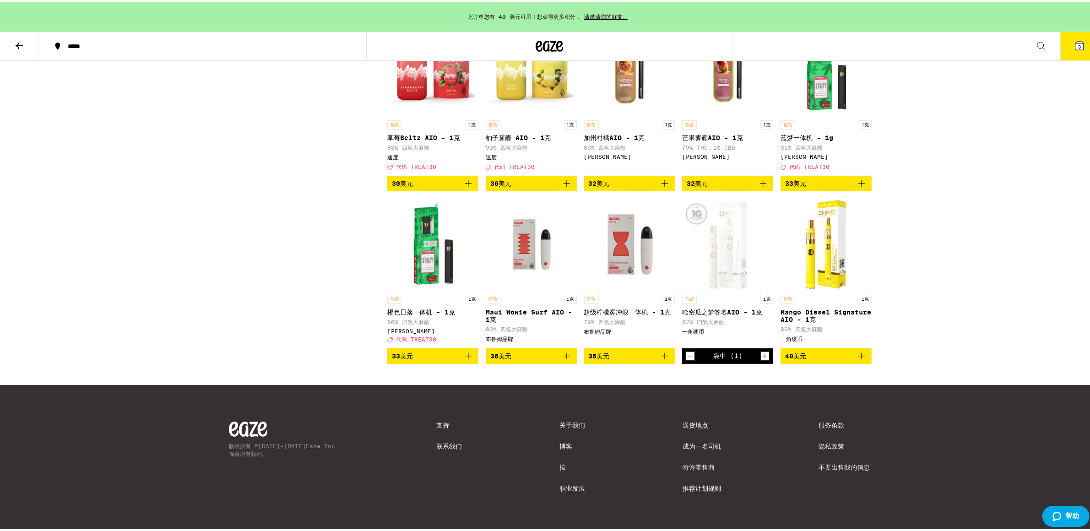
click at [840, 256] on img "打开 DIME 的 Mango Diesel Signature AIO - 1g 页面" at bounding box center [827, 242] width 52 height 92
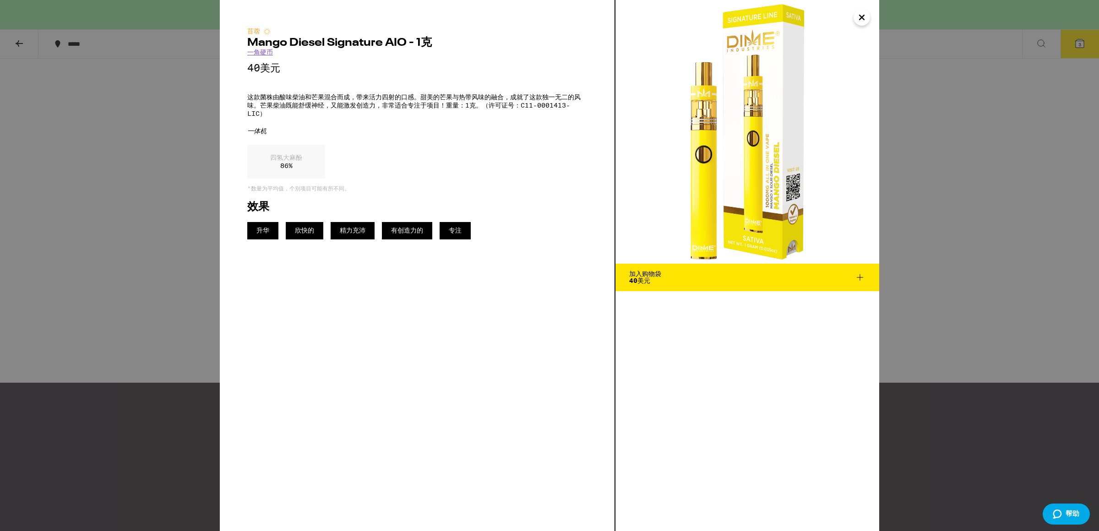
click at [974, 278] on div "苜蓿 Mango Diesel Signature AIO - 1克 一角硬币 40美元 这款菌株由酸味柴油和芒果混合而成，带来活力四射的口感。甜美的芒果与热…" at bounding box center [549, 265] width 1099 height 531
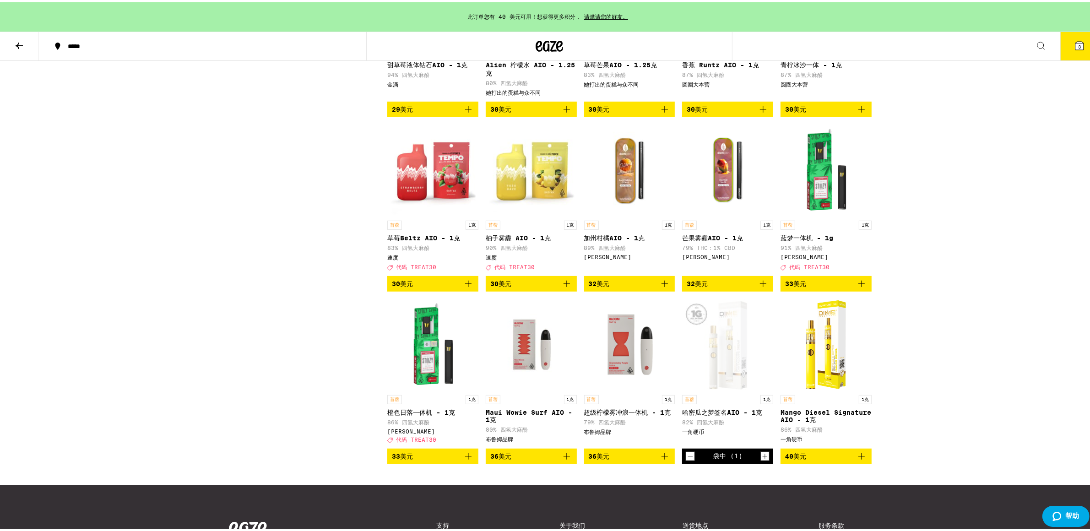
scroll to position [386, 0]
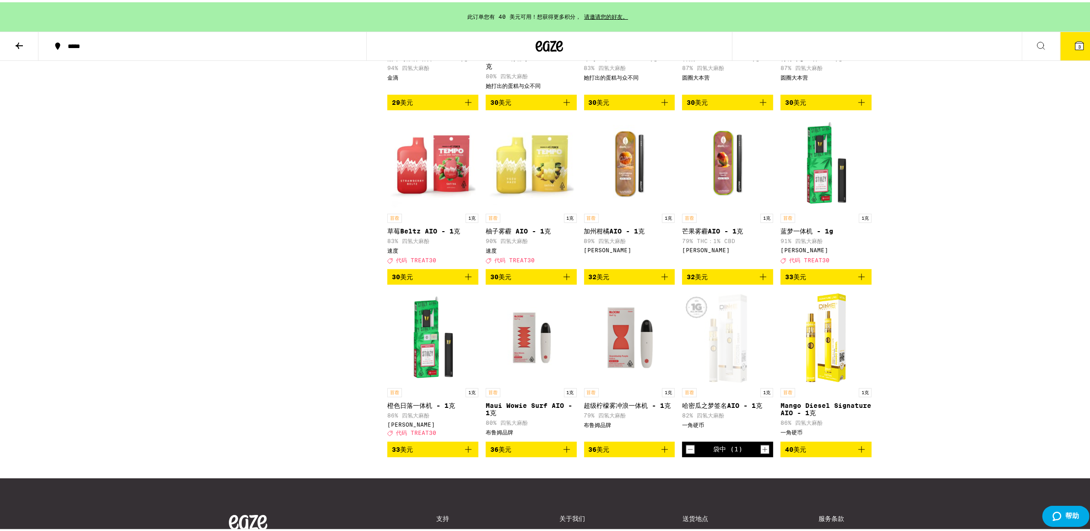
click at [802, 354] on img "打开 DIME 的 Mango Diesel Signature AIO - 1g 页面" at bounding box center [827, 336] width 52 height 92
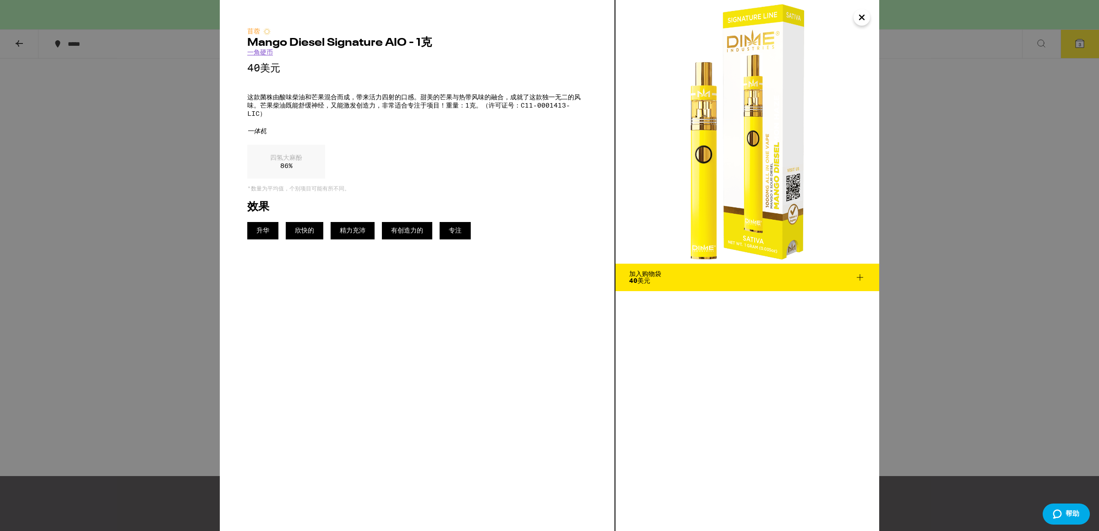
click at [925, 353] on div "苜蓿 Mango Diesel Signature AIO - 1克 一角硬币 40美元 这款菌株由酸味柴油和芒果混合而成，带来活力四射的口感。甜美的芒果与热…" at bounding box center [549, 265] width 1099 height 531
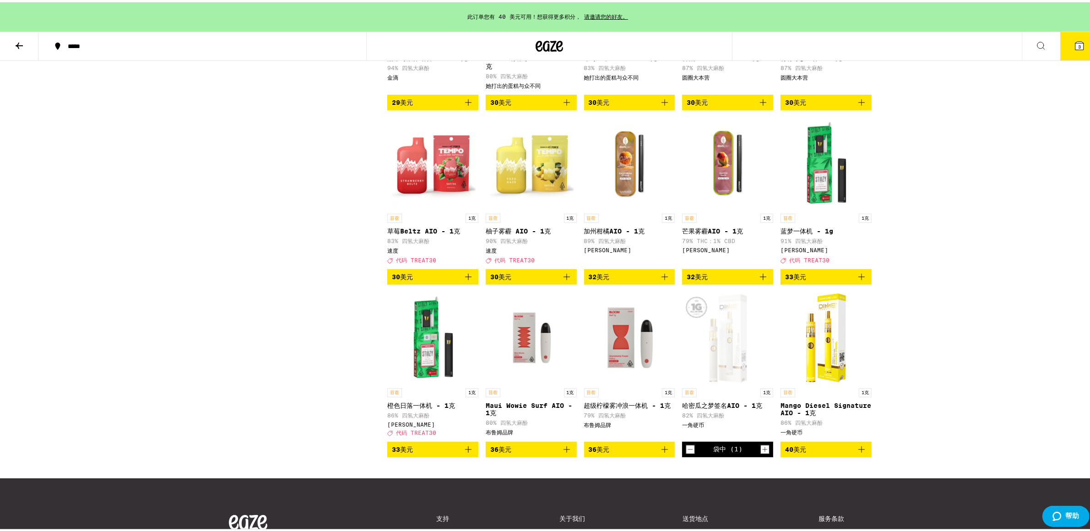
click at [801, 361] on img "打开 DIME 的 Mango Diesel Signature AIO - 1g 页面" at bounding box center [827, 336] width 52 height 92
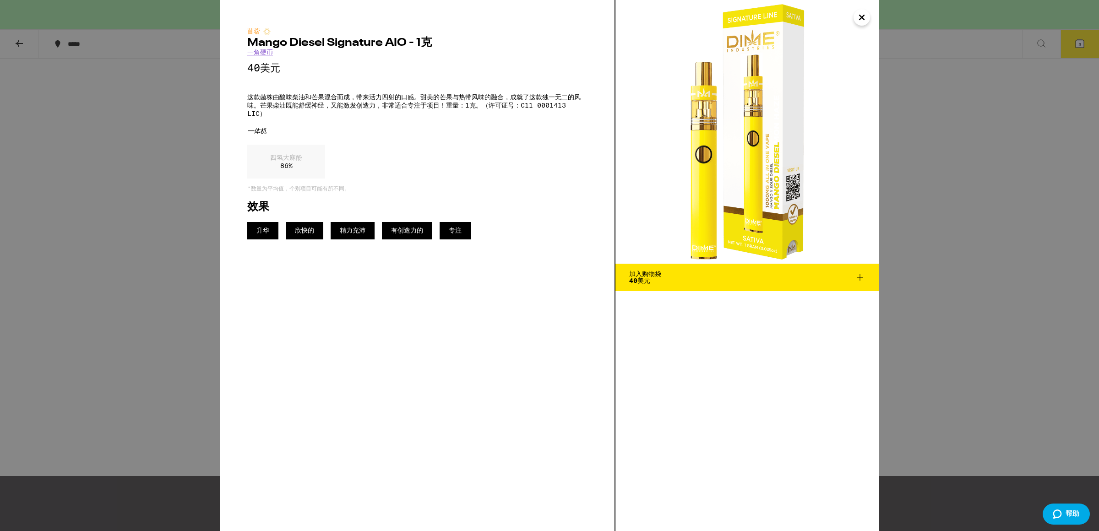
click at [955, 324] on div "苜蓿 Mango Diesel Signature AIO - 1克 一角硬币 40美元 这款菌株由酸味柴油和芒果混合而成，带来活力四射的口感。甜美的芒果与热…" at bounding box center [549, 265] width 1099 height 531
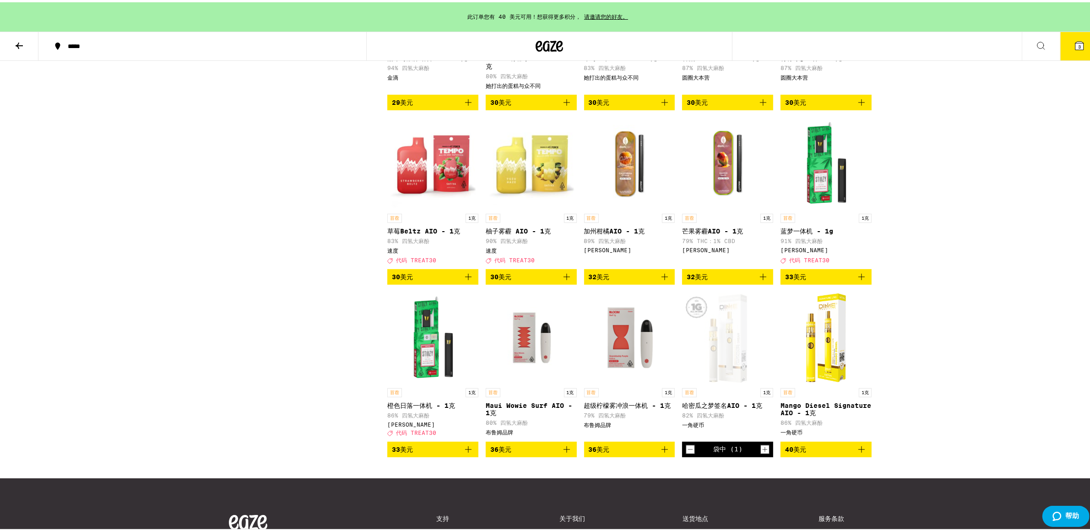
click at [770, 345] on div "苜蓿 1克 草莓止咳特效复合片 - 1克 88% 四氢大麻酚 一角硬币 袋中 (1) 苜蓿 1克 椰林飘香 AIO - 1克 84% 四氢大麻酚 引信 袋中 …" at bounding box center [629, 112] width 485 height 686
click at [730, 350] on div "打开 DIME 的 Cantaloupe Dream Signature AIO - 1g 页面" at bounding box center [727, 336] width 91 height 92
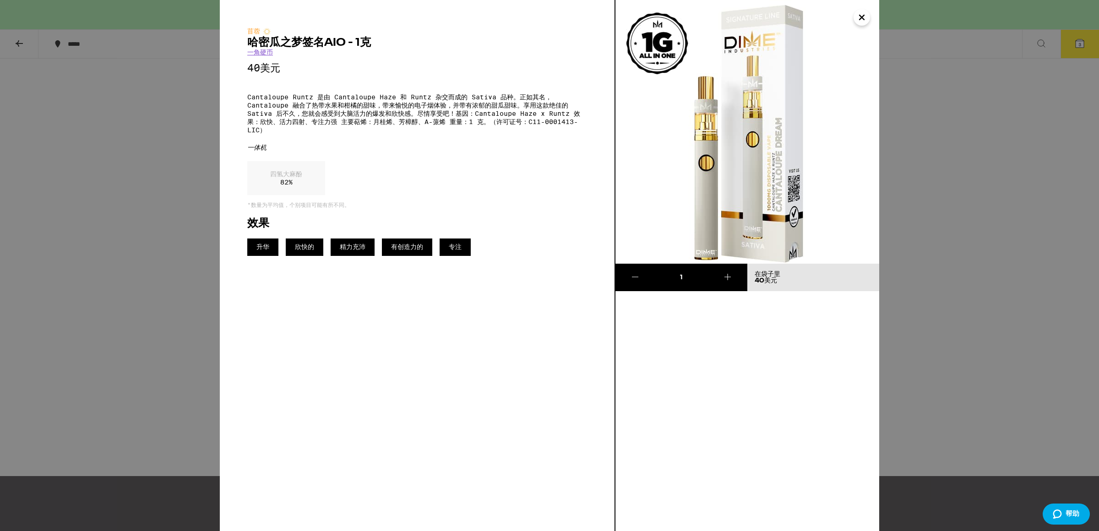
click at [925, 349] on div "苜蓿 哈密​​瓜之梦签名AIO - 1克 一角硬币 40美元 Cantaloupe Runtz 是由 Cantaloupe Haze 和 Runtz 杂交而成…" at bounding box center [549, 265] width 1099 height 531
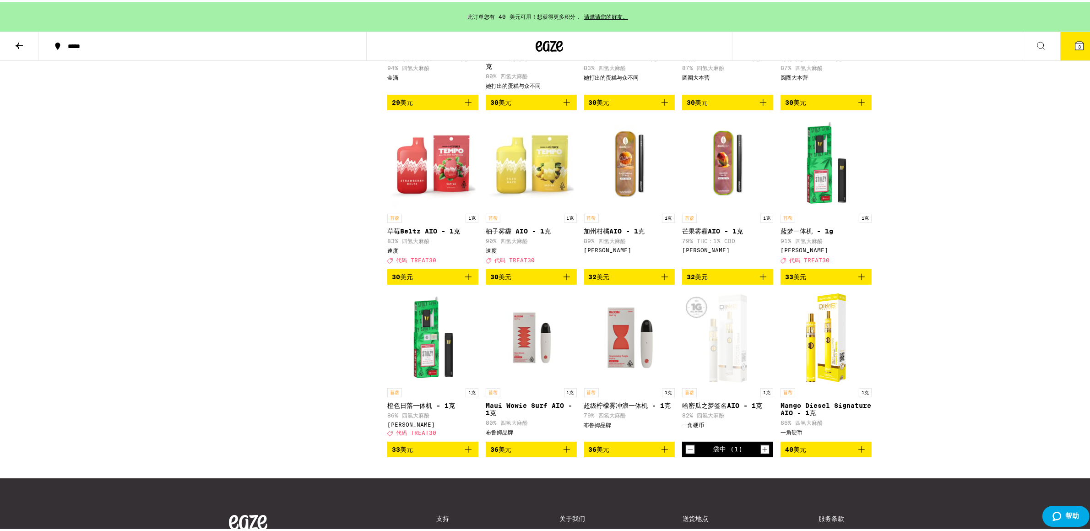
click at [801, 357] on img "打开 DIME 的 Mango Diesel Signature AIO - 1g 页面" at bounding box center [827, 336] width 52 height 92
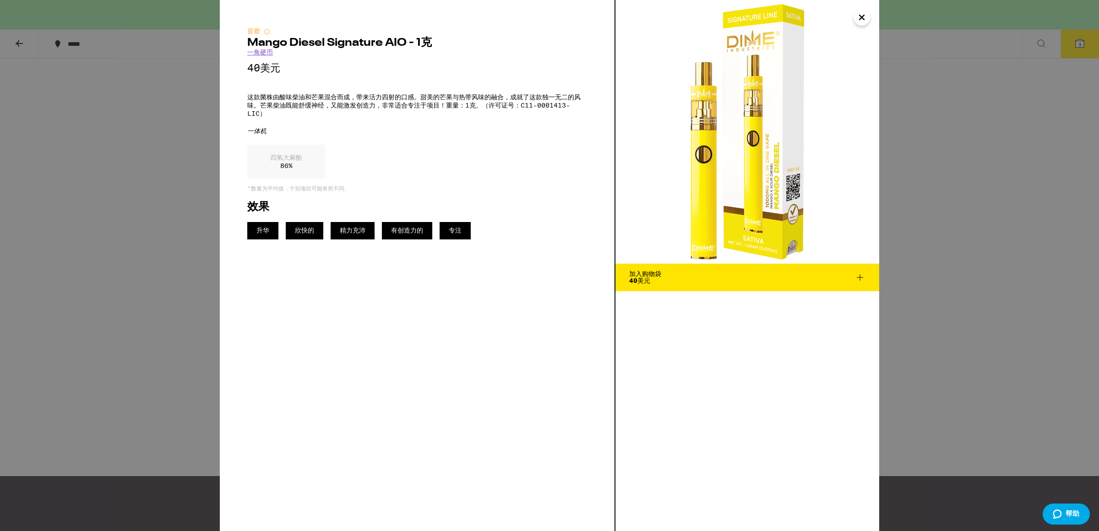
click at [968, 360] on div "苜蓿 Mango Diesel Signature AIO - 1克 一角硬币 40美元 这款菌株由酸味柴油和芒果混合而成，带来活力四射的口感。甜美的芒果与热…" at bounding box center [549, 265] width 1099 height 531
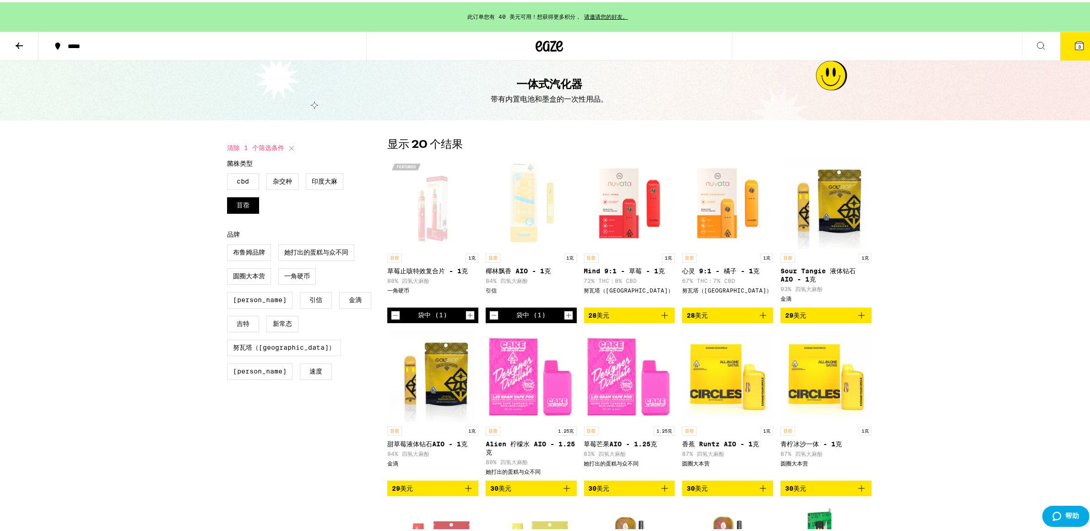
click at [409, 204] on div "打开 DIME 草莓止咳特效 AIO - 1g 页面" at bounding box center [432, 201] width 91 height 92
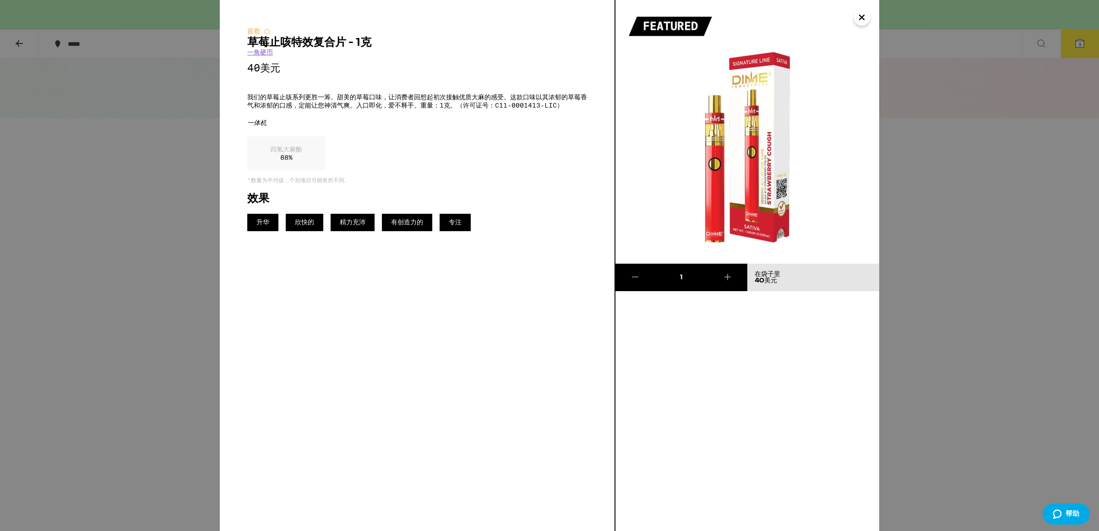
click at [980, 309] on div "苜蓿 草莓止咳特效复合片 - 1克 一角硬币 40美元 我们的草莓止咳系列更胜一筹。甜美的草莓口味，让消费者回想起初次接触优质大麻的感受。这款口味以其浓郁的草…" at bounding box center [549, 265] width 1099 height 531
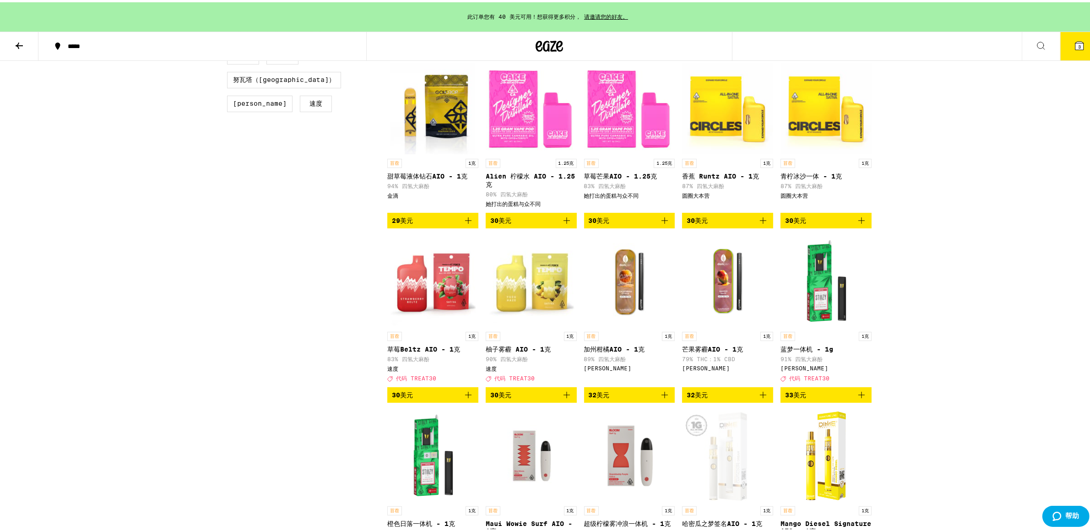
scroll to position [349, 0]
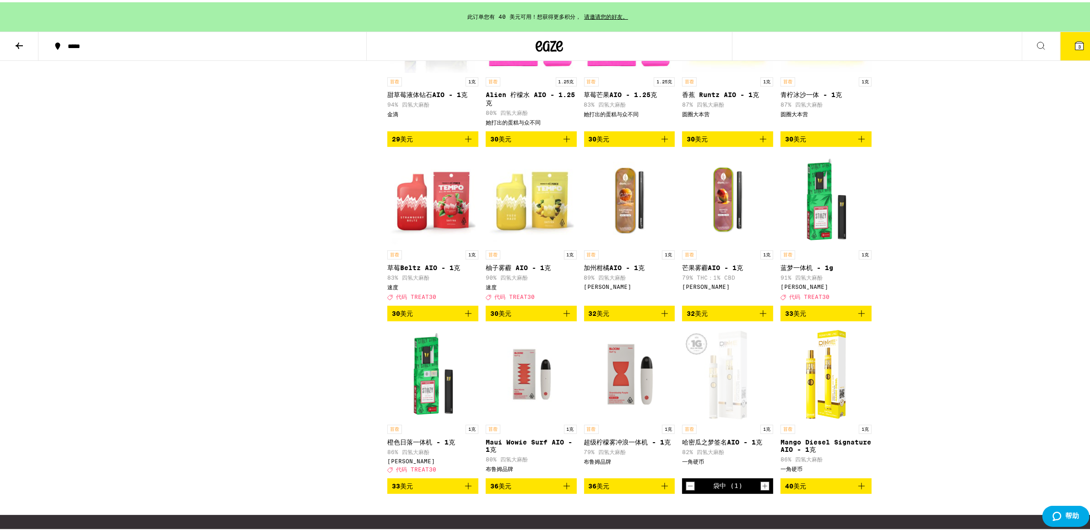
click at [819, 387] on img "打开 DIME 的 Mango Diesel Signature AIO - 1g 页面" at bounding box center [827, 373] width 52 height 92
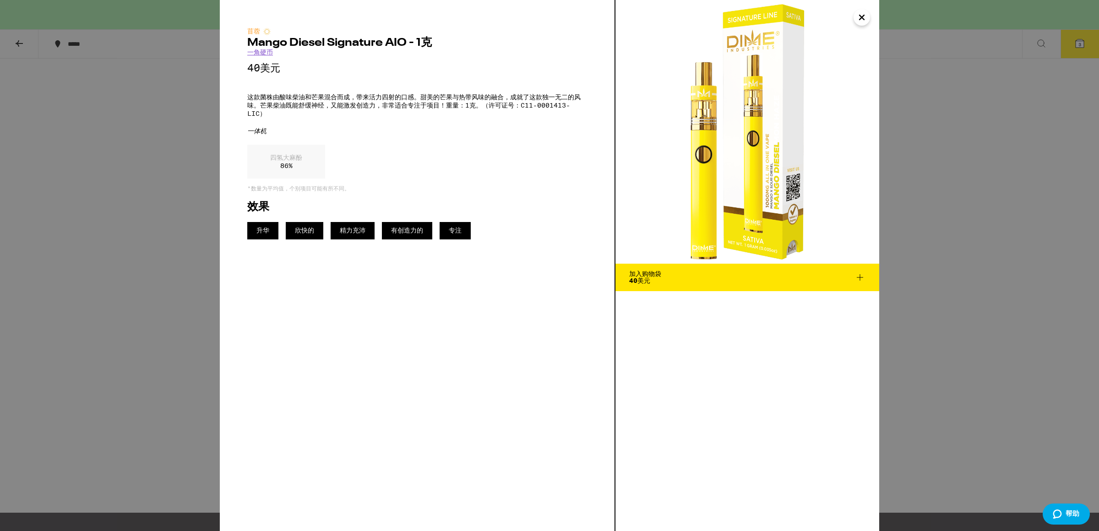
click at [954, 259] on div "苜蓿 Mango Diesel Signature AIO - 1克 一角硬币 40美元 这款菌株由酸味柴油和芒果混合而成，带来活力四射的口感。甜美的芒果与热…" at bounding box center [549, 265] width 1099 height 531
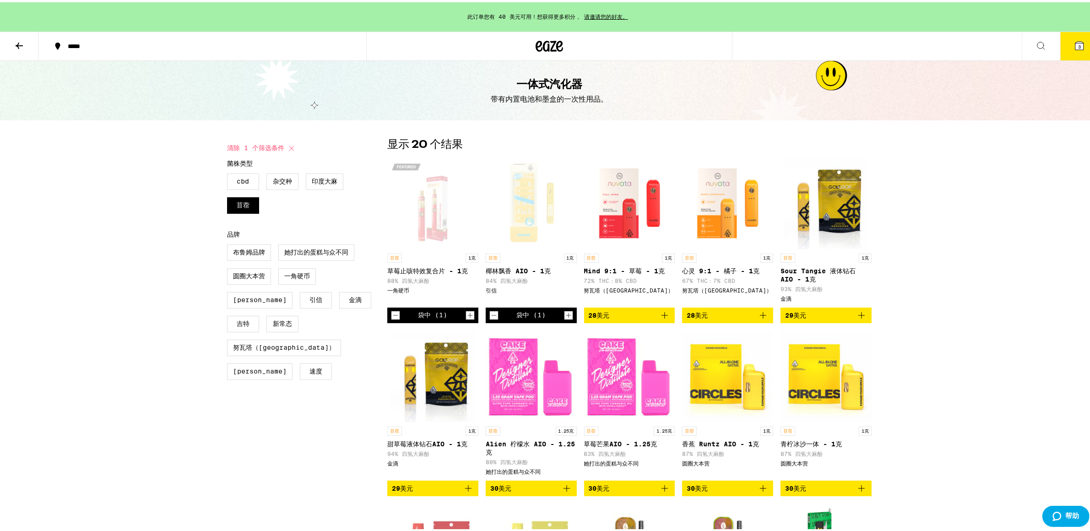
click at [537, 186] on div "打开 Fuzed 的 Pina Colada AIO - 1g 页面" at bounding box center [531, 201] width 91 height 92
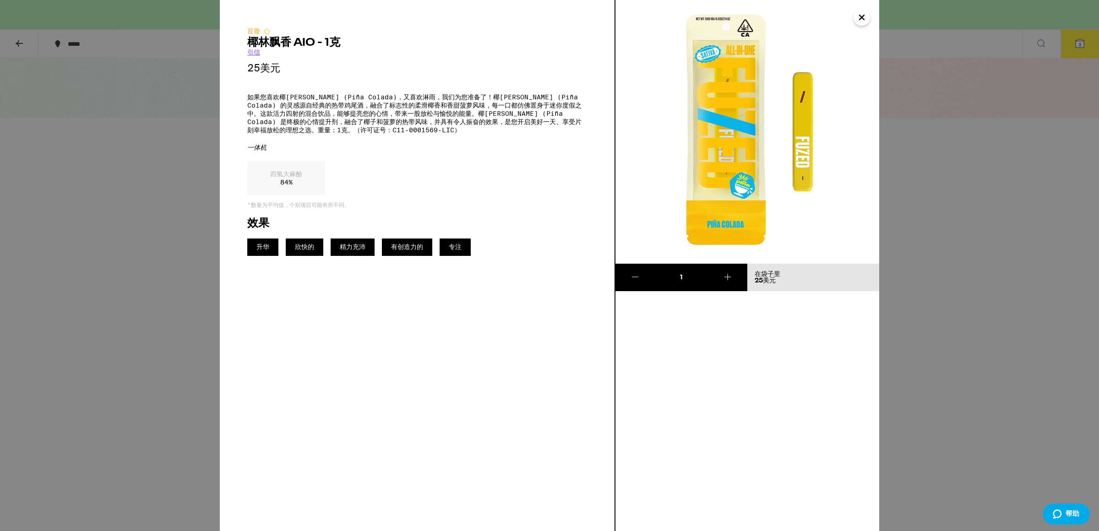
click at [1048, 285] on div "苜蓿 椰林飘香 AIO - 1克 引信 25美元 如果您喜欢椰林飘香 (Piña Colada)，又喜欢淋雨，我们为您准备了！椰林飘香 (Piña Colad…" at bounding box center [549, 265] width 1099 height 531
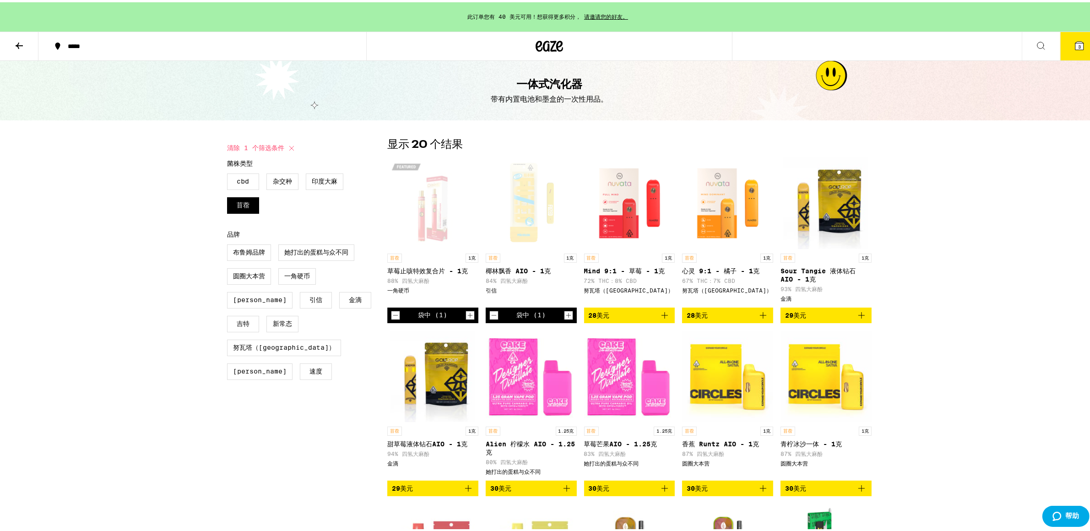
scroll to position [14, 0]
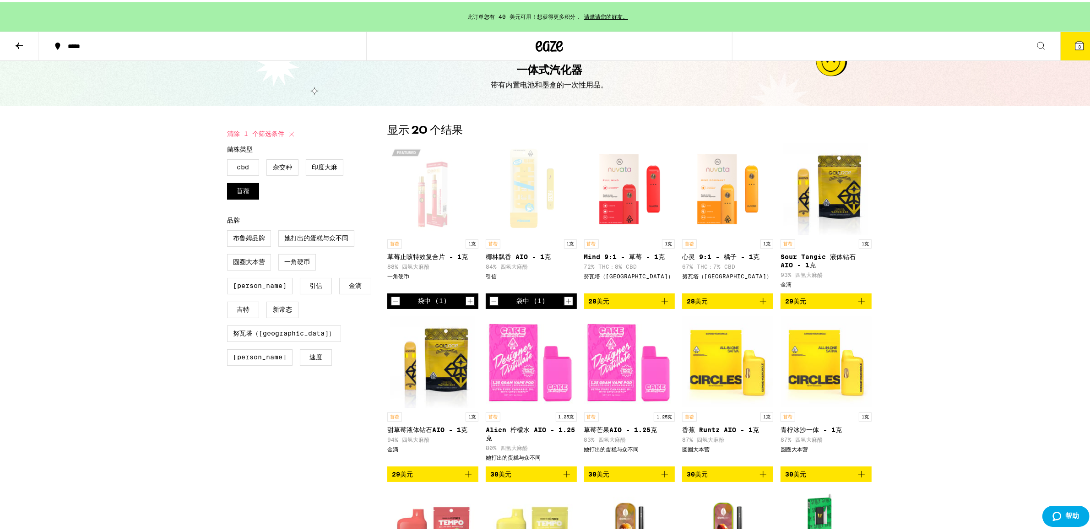
click at [446, 197] on div "打开 DIME 草莓止咳特效 AIO - 1g 页面" at bounding box center [432, 187] width 91 height 92
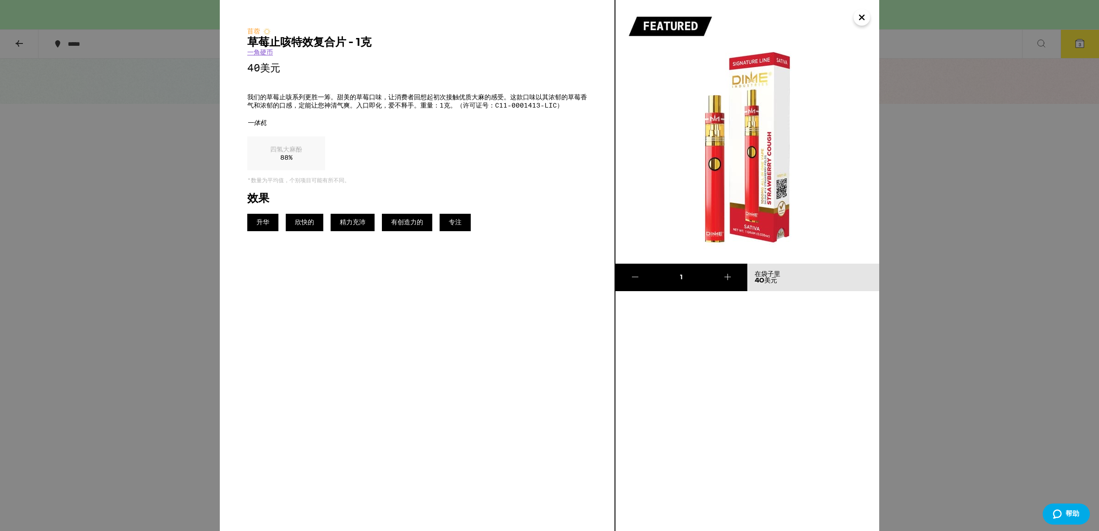
click at [872, 21] on img at bounding box center [748, 132] width 264 height 264
click at [869, 19] on button "关闭" at bounding box center [862, 17] width 16 height 16
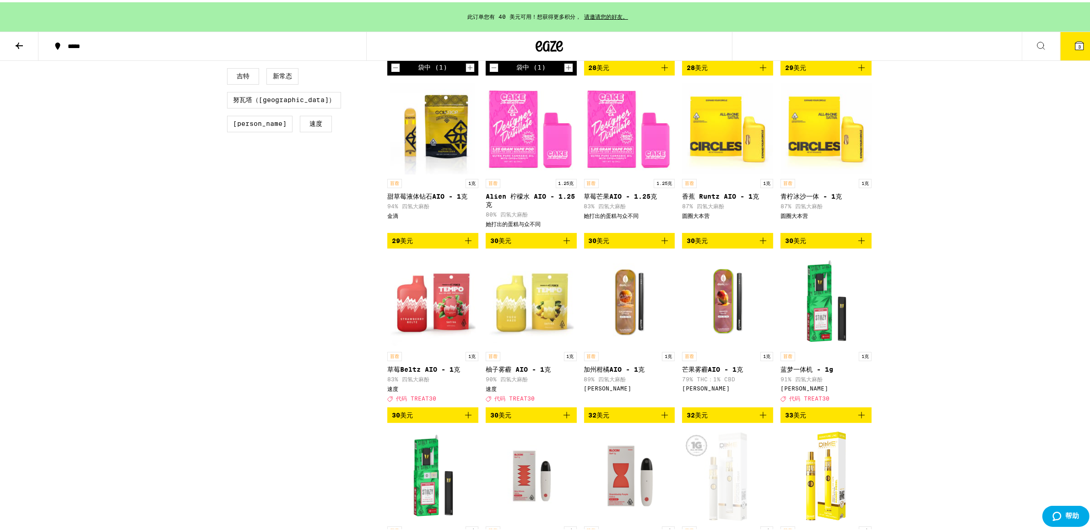
scroll to position [65, 0]
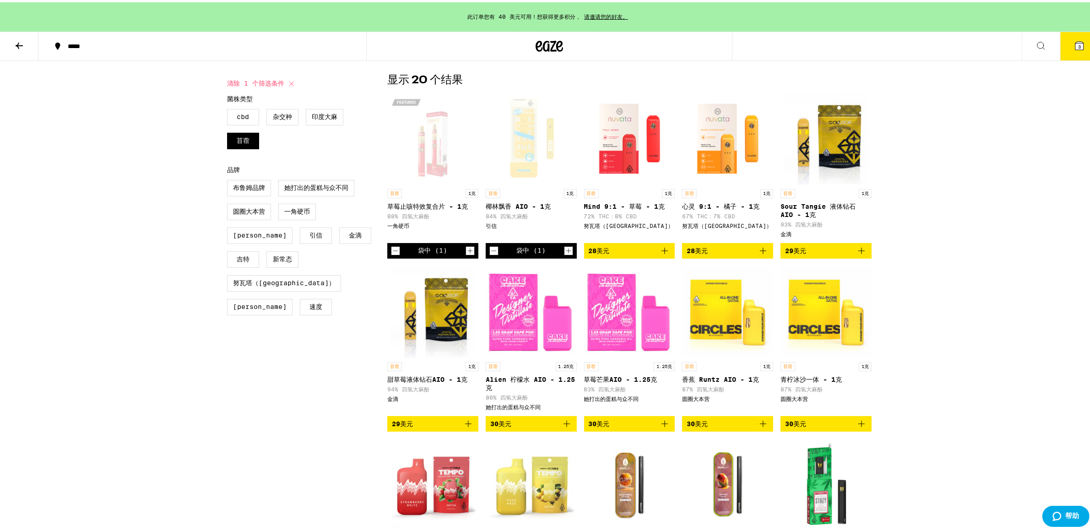
click at [469, 252] on icon "增量" at bounding box center [470, 248] width 8 height 11
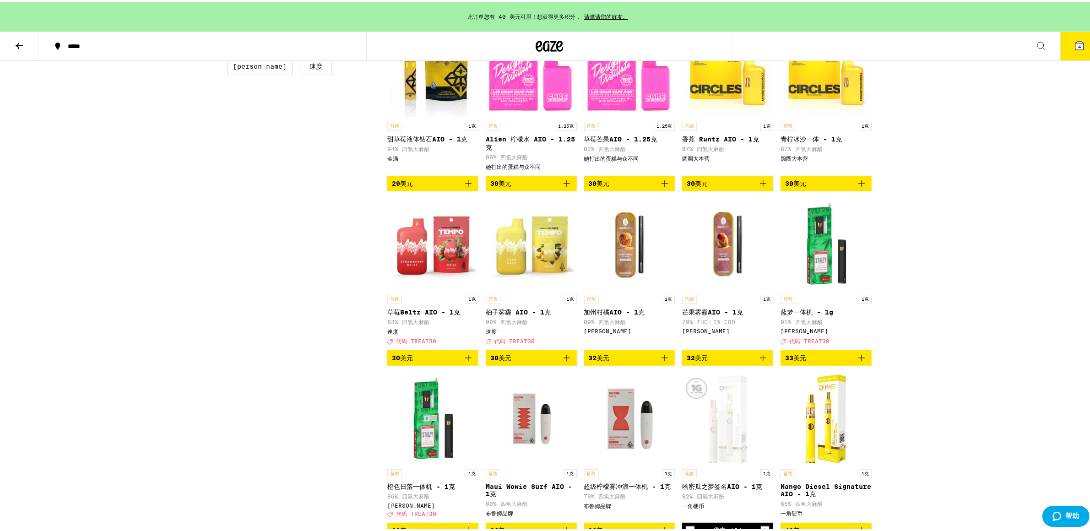
scroll to position [387, 0]
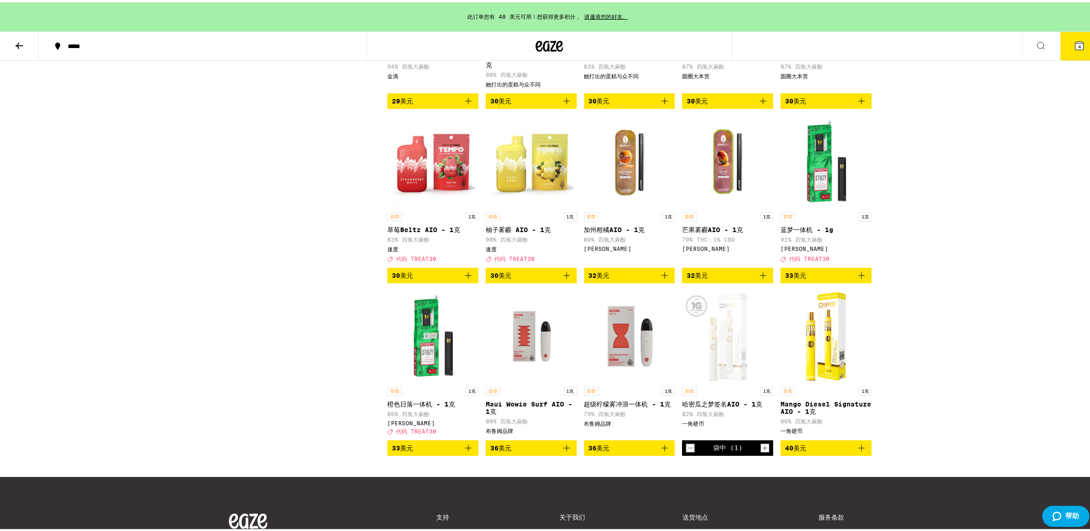
click at [814, 350] on img "打开 DIME 的 Mango Diesel Signature AIO - 1g 页面" at bounding box center [827, 335] width 52 height 92
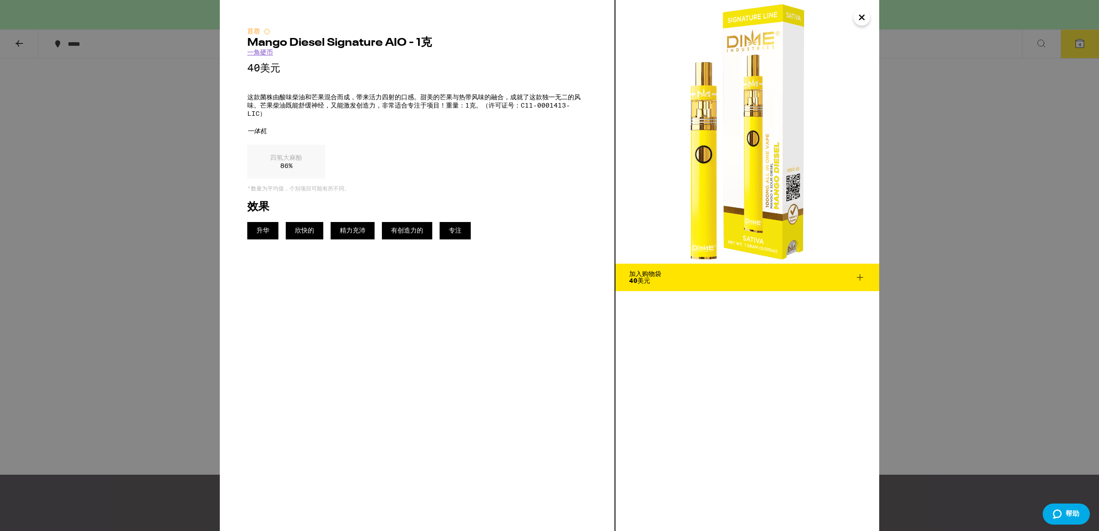
click at [205, 286] on div "苜蓿 Mango Diesel Signature AIO - 1克 一角硬币 40美元 这款菌株由酸味柴油和芒果混合而成，带来活力四射的口感。甜美的芒果与热…" at bounding box center [549, 265] width 1099 height 531
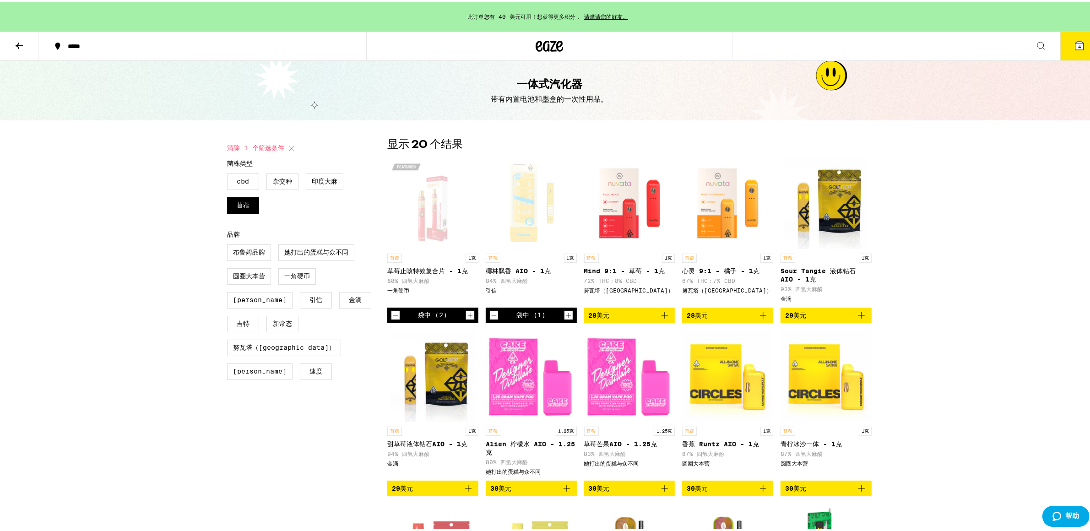
click at [1081, 42] on button "4" at bounding box center [1080, 44] width 38 height 28
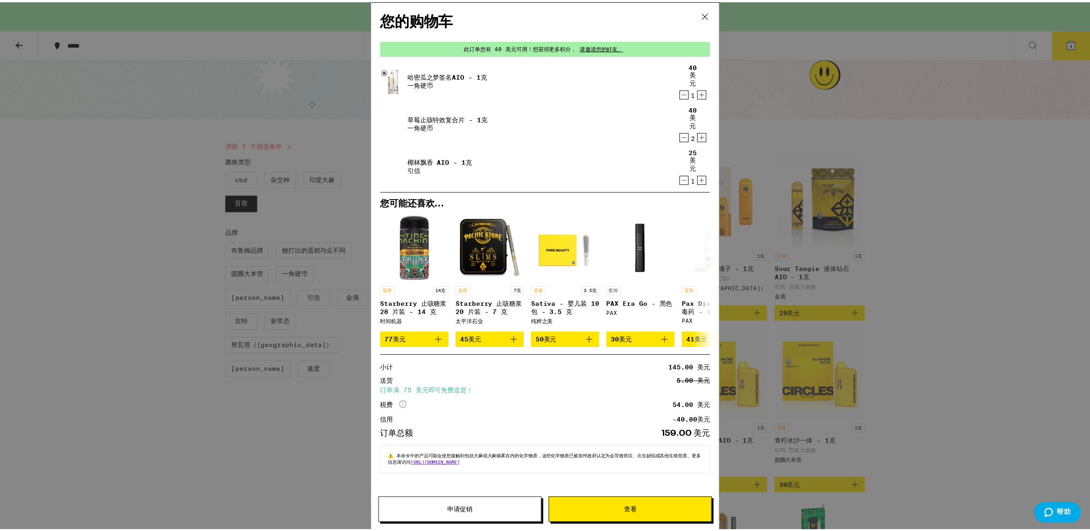
scroll to position [0, 0]
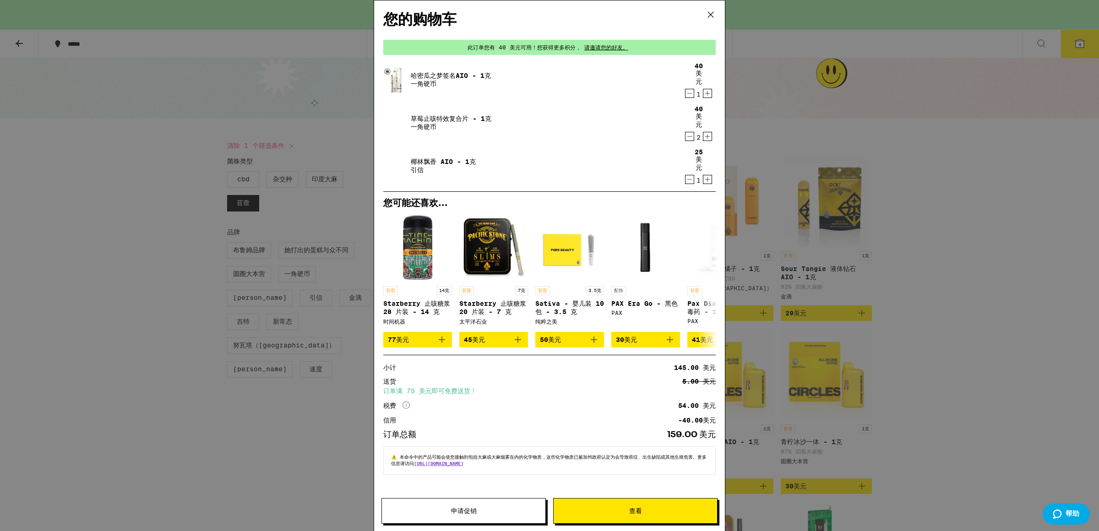
click at [645, 511] on span "查看" at bounding box center [635, 511] width 163 height 6
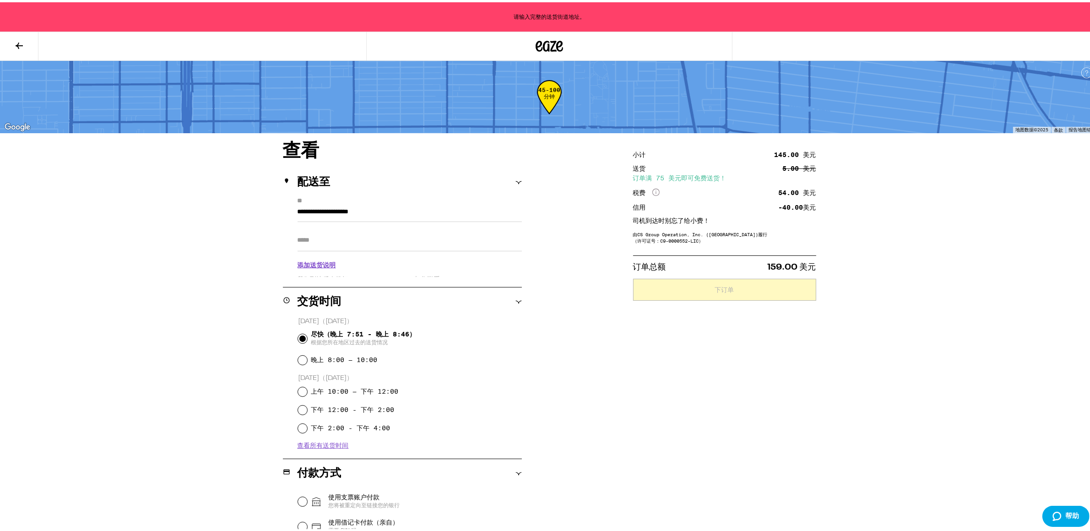
click at [400, 214] on input "**********" at bounding box center [410, 212] width 224 height 16
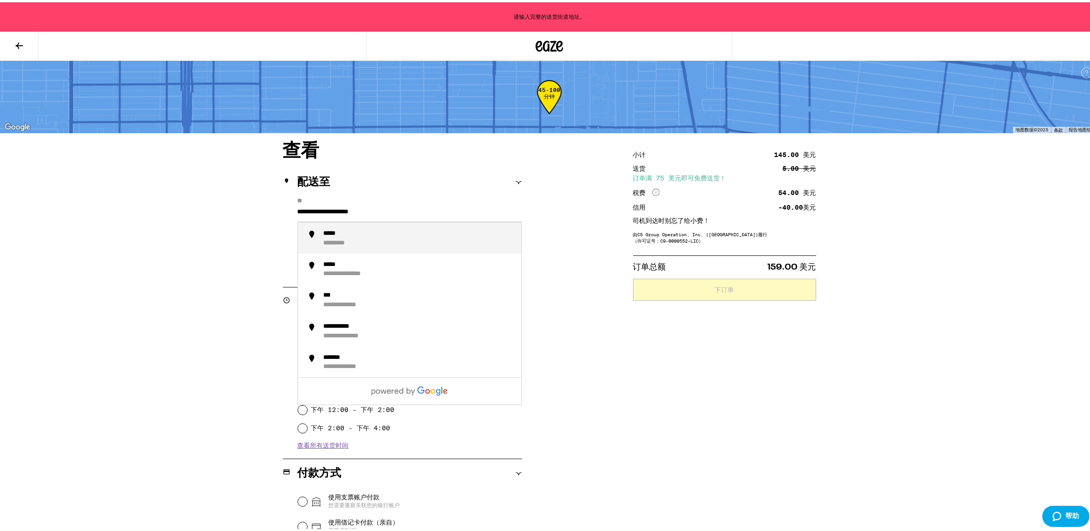
click at [413, 207] on input "**********" at bounding box center [410, 212] width 224 height 16
click at [583, 267] on div "**********" at bounding box center [549, 421] width 659 height 562
click at [372, 211] on input "**********" at bounding box center [410, 212] width 224 height 16
paste input "text"
click at [378, 210] on input "**********" at bounding box center [410, 212] width 224 height 16
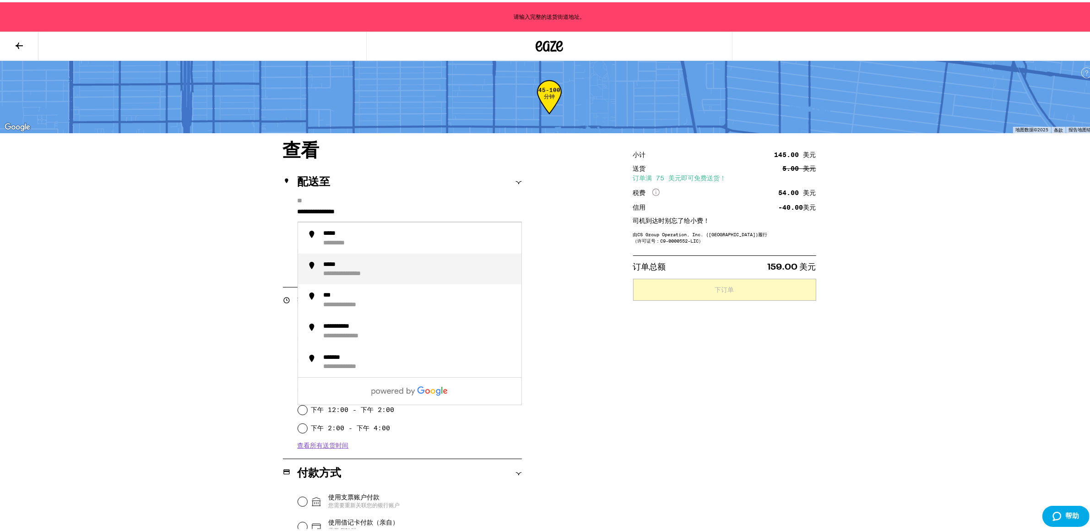
type input "**********"
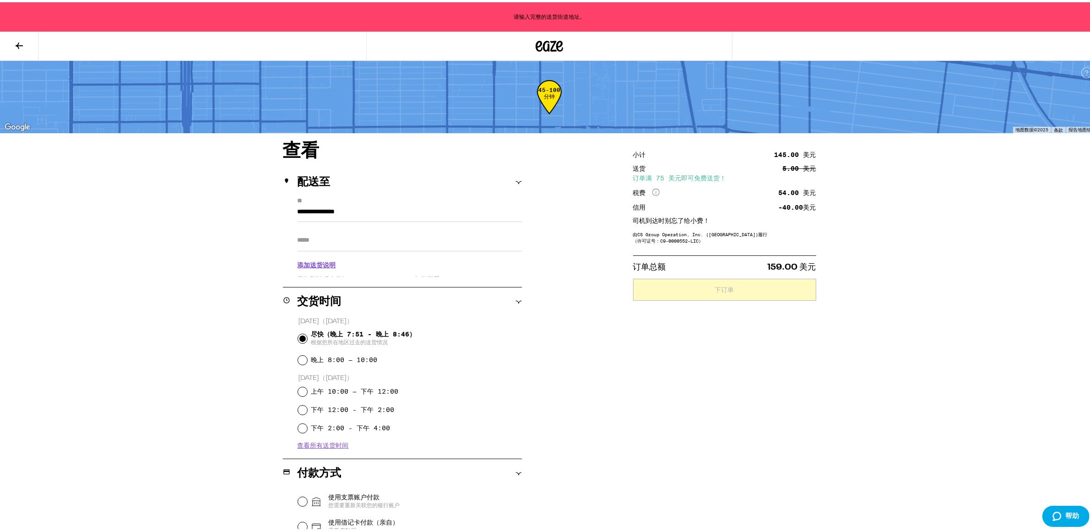
click at [562, 284] on div "**********" at bounding box center [549, 421] width 659 height 562
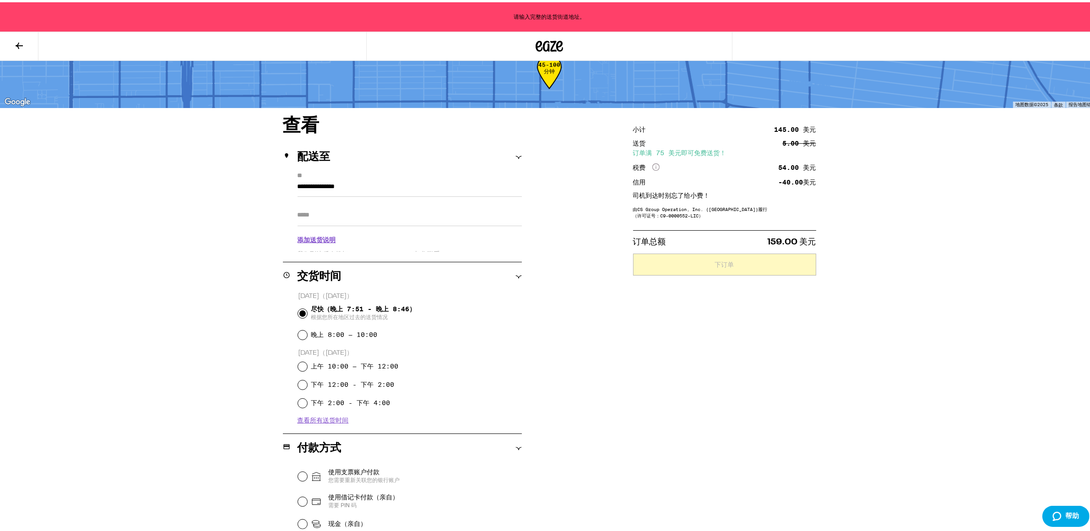
scroll to position [144, 0]
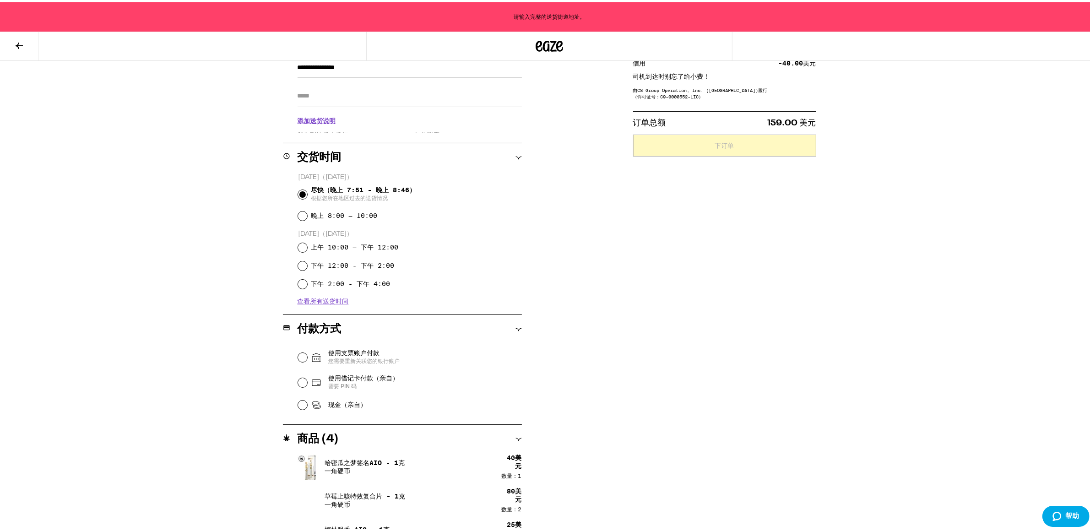
click at [337, 402] on font "现金（亲自）" at bounding box center [347, 402] width 38 height 7
click at [307, 402] on input "现金（亲自）" at bounding box center [302, 402] width 9 height 9
radio input "true"
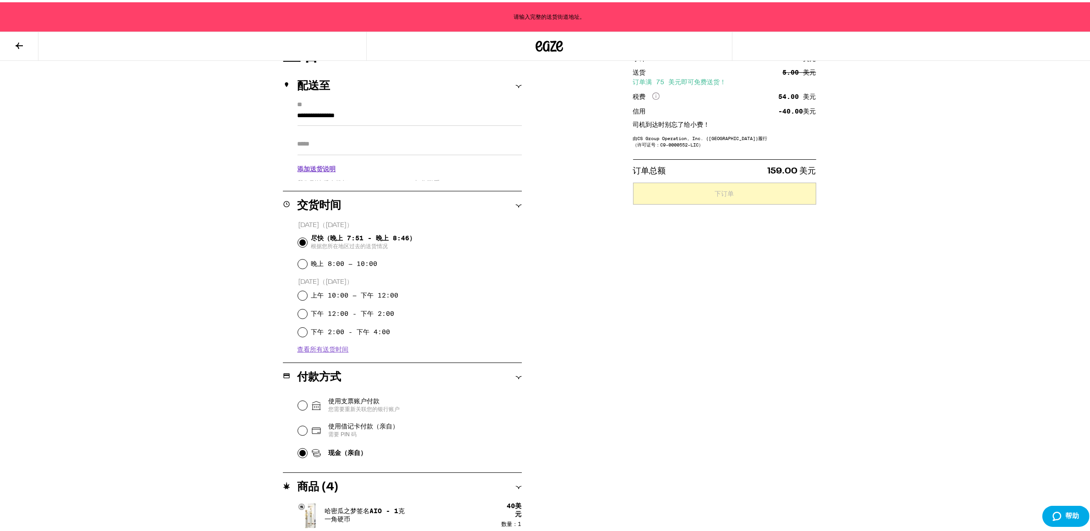
scroll to position [15, 0]
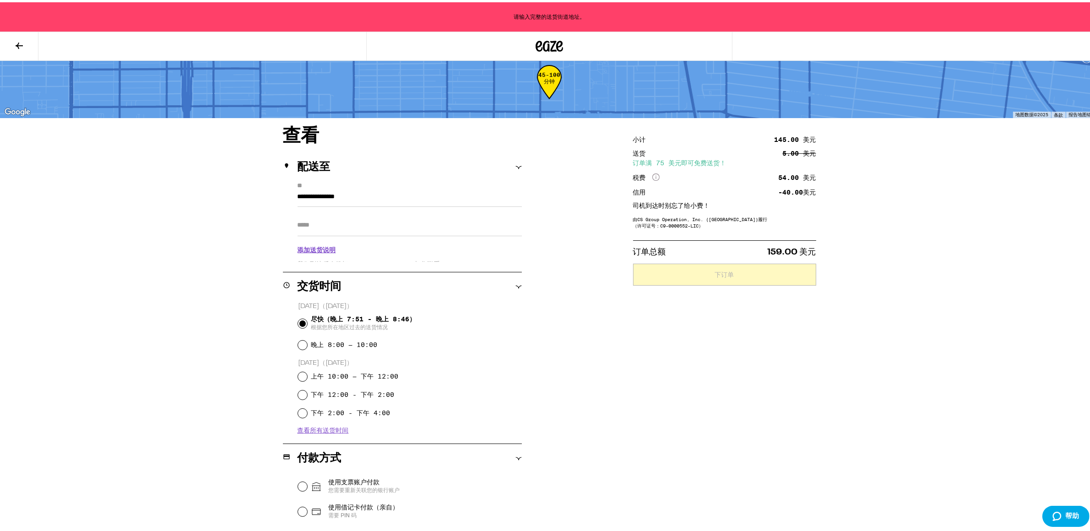
click at [355, 196] on input "**********" at bounding box center [410, 197] width 224 height 16
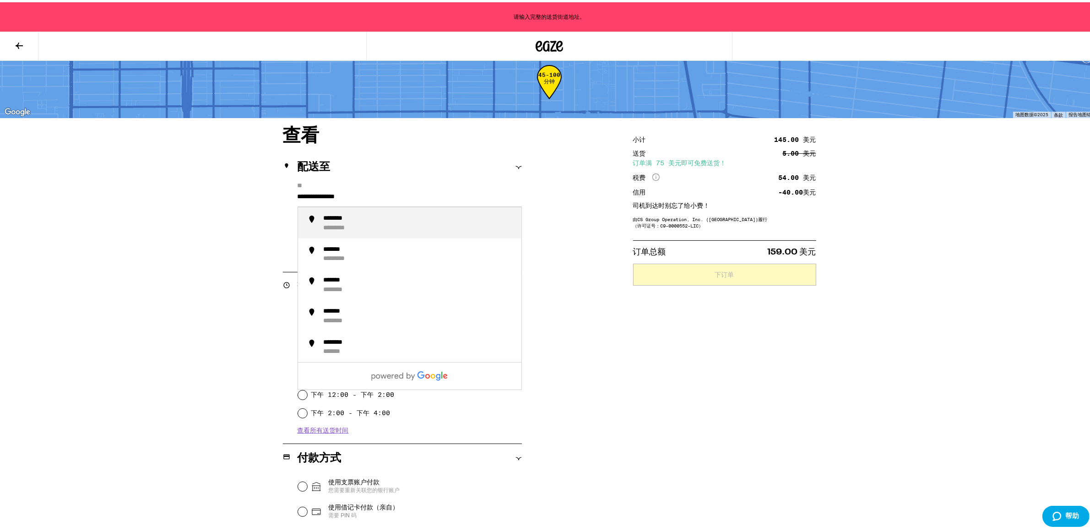
click at [366, 220] on div "******** *********" at bounding box center [419, 221] width 191 height 16
type input "**********"
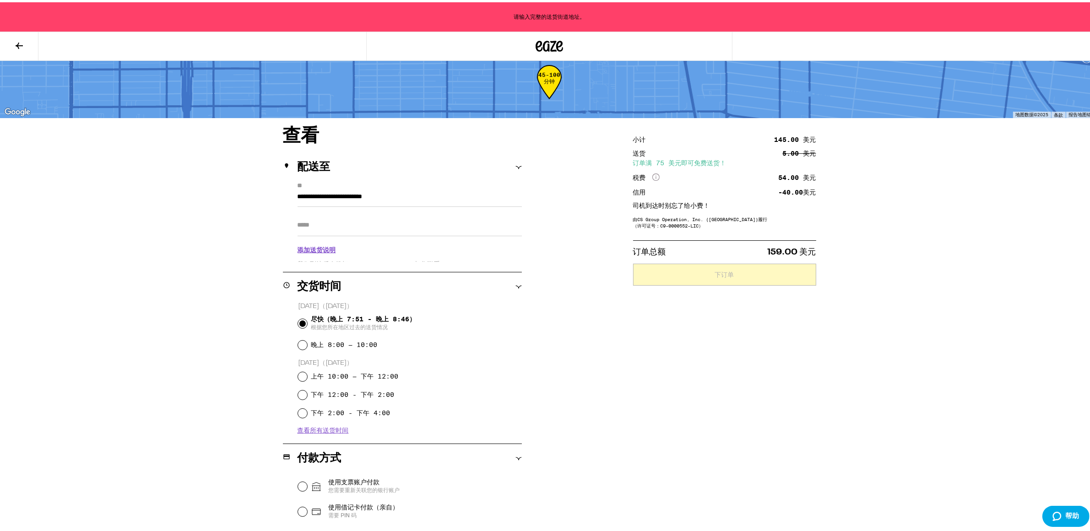
scroll to position [39, 0]
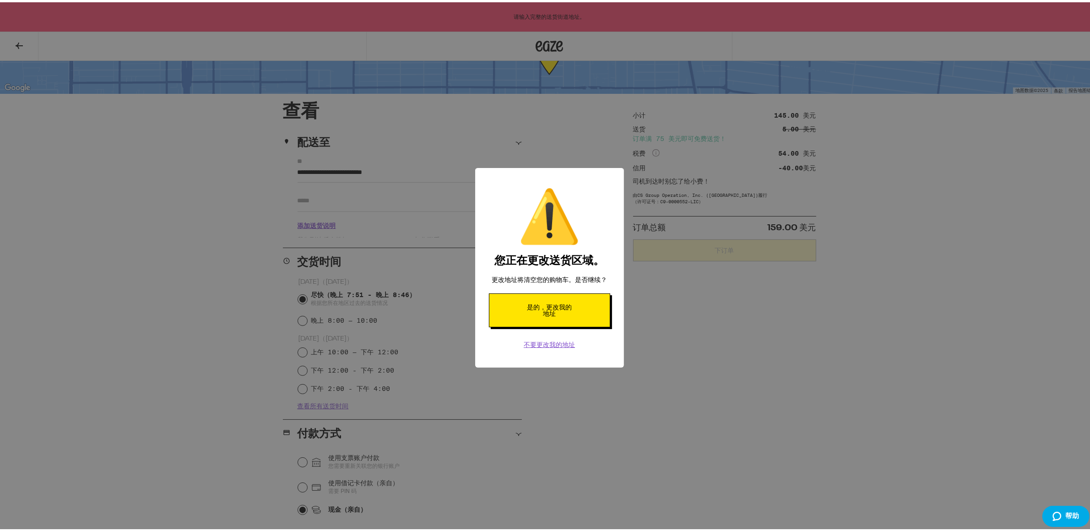
click at [547, 315] on font "是的，更改我的地址" at bounding box center [549, 308] width 45 height 14
radio input "false"
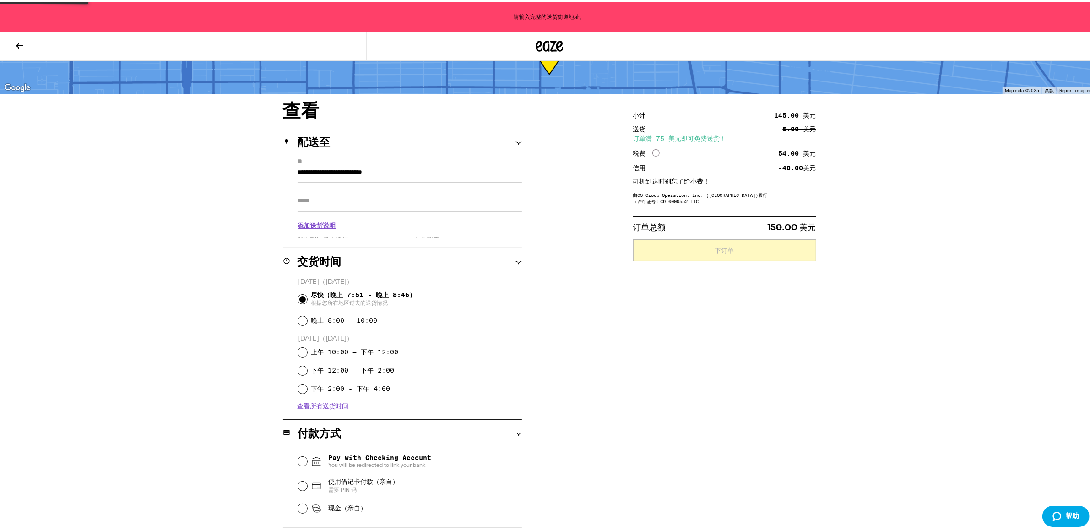
scroll to position [10, 0]
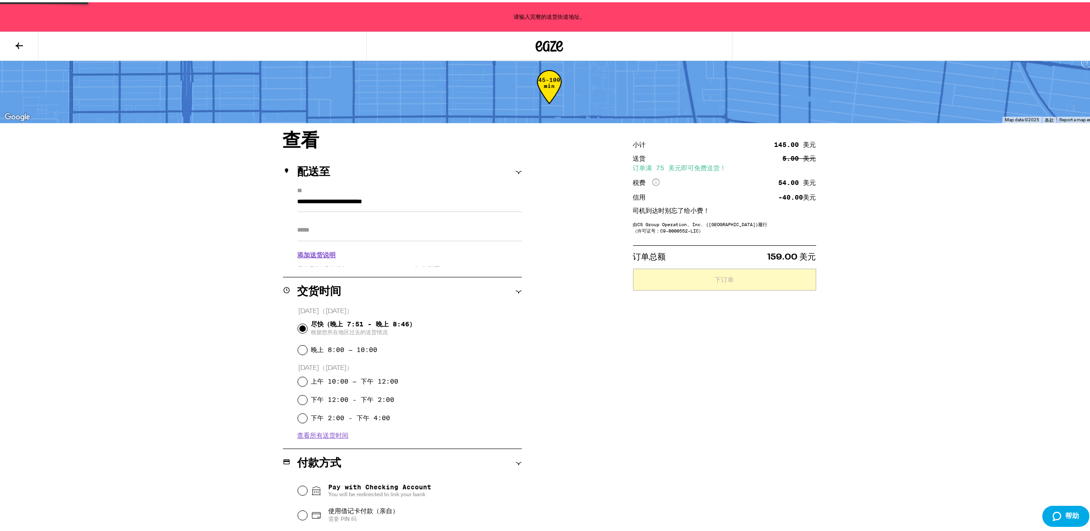
type input "**********"
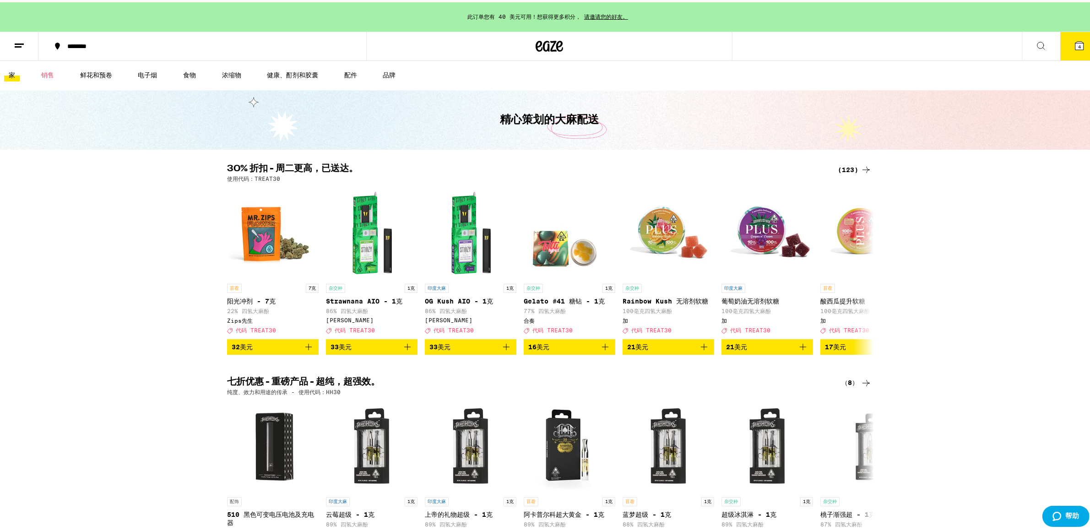
click at [1076, 42] on icon at bounding box center [1080, 43] width 8 height 8
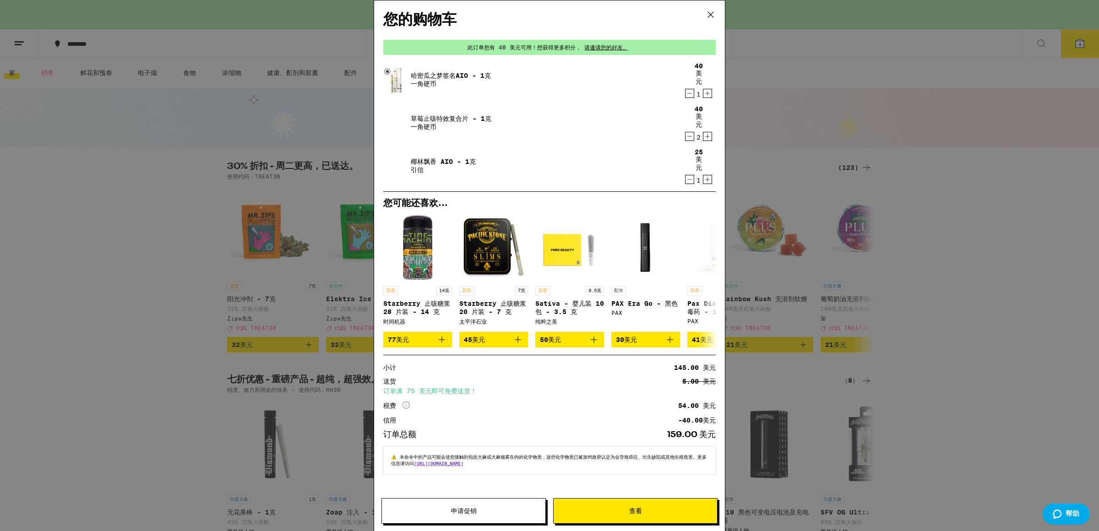
click at [628, 508] on span "查看" at bounding box center [635, 511] width 163 height 6
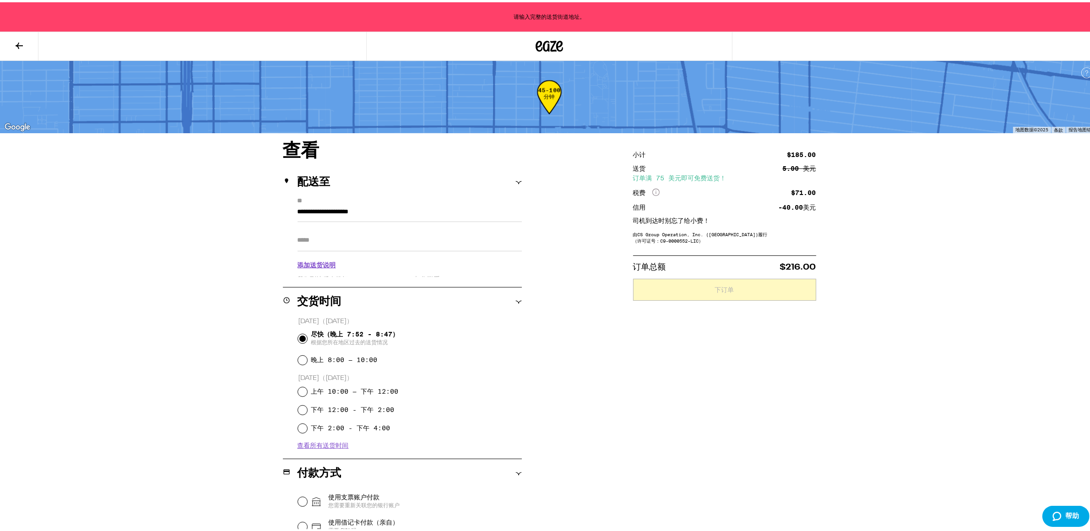
type input "**********"
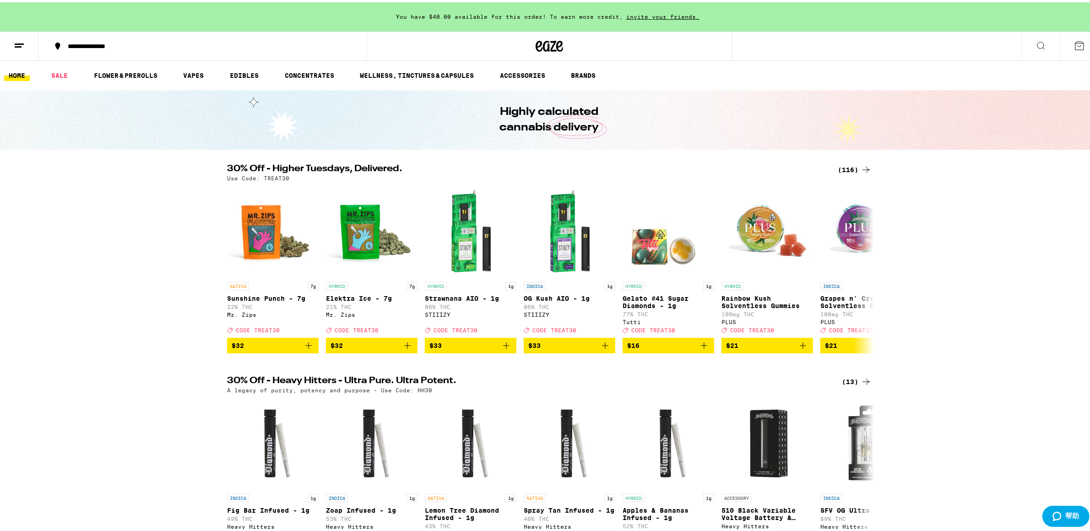
click at [1074, 44] on icon at bounding box center [1079, 43] width 11 height 11
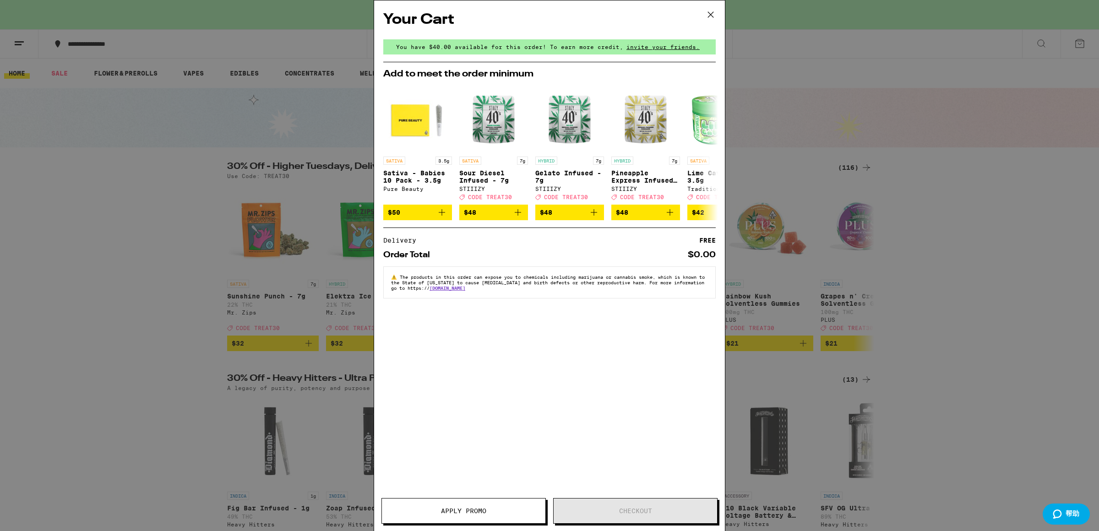
click at [718, 13] on button at bounding box center [711, 14] width 28 height 29
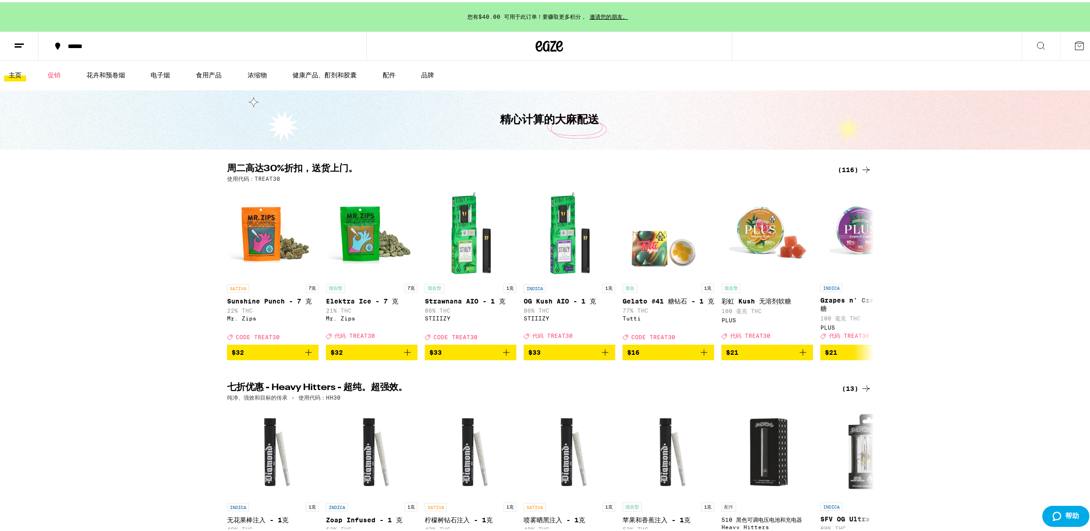
click at [1074, 44] on icon at bounding box center [1079, 43] width 11 height 11
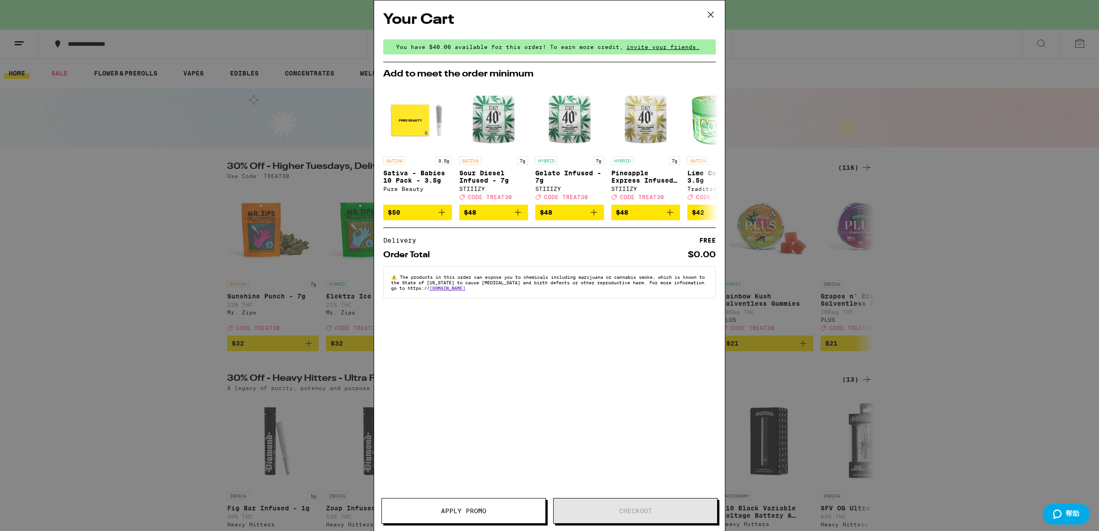
click at [713, 11] on icon at bounding box center [711, 15] width 14 height 14
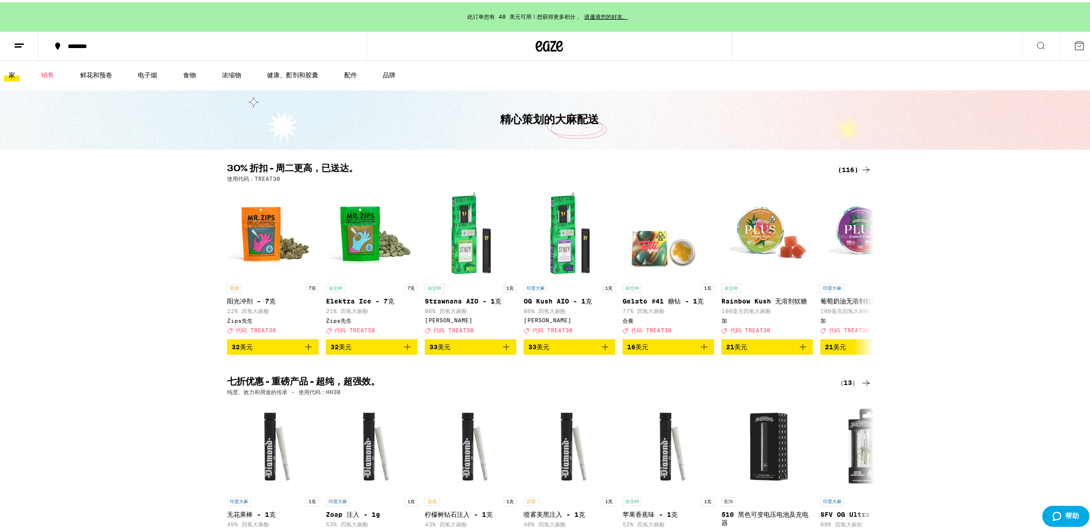
click at [899, 219] on div "30% 折扣 - 周二更高，已送达。 (116) 使用代码：TREAT30 苜蓿 7克 阳光冲剂 - 7克 22% 四氢大麻酚 Zips先生 Deal Cre…" at bounding box center [549, 257] width 1099 height 191
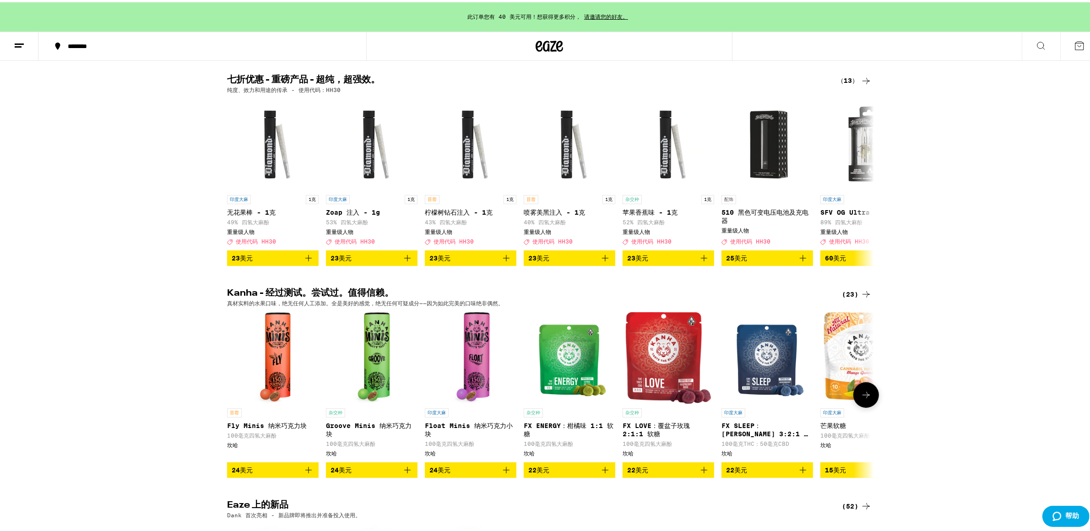
scroll to position [453, 0]
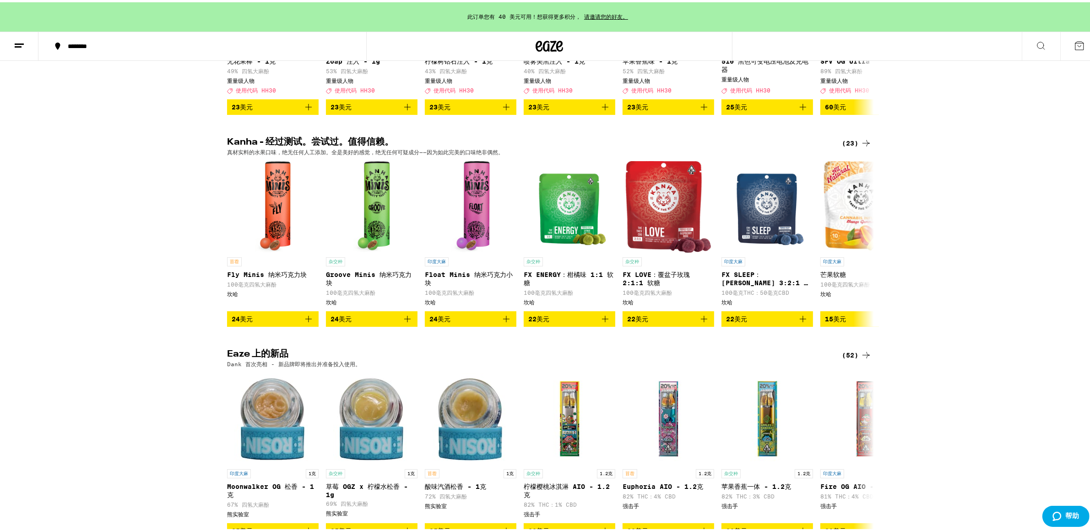
click at [848, 139] on font "(23)" at bounding box center [850, 140] width 16 height 7
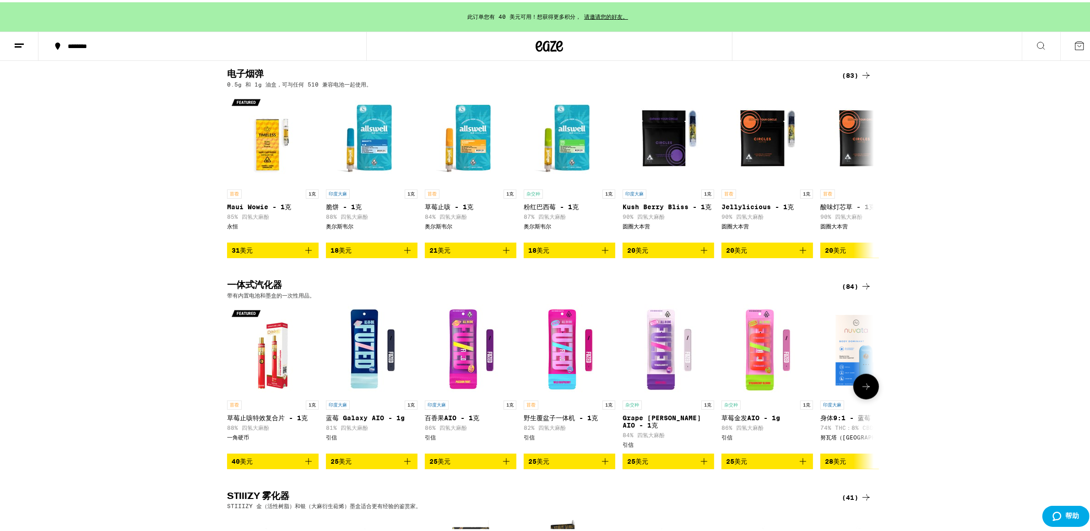
scroll to position [1725, 0]
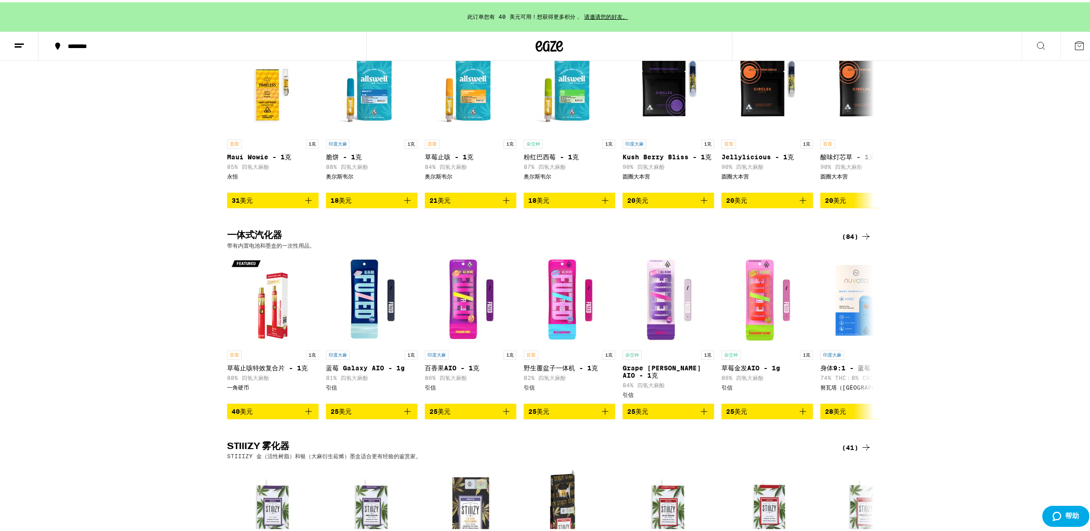
click at [855, 229] on div "(84)" at bounding box center [857, 234] width 30 height 11
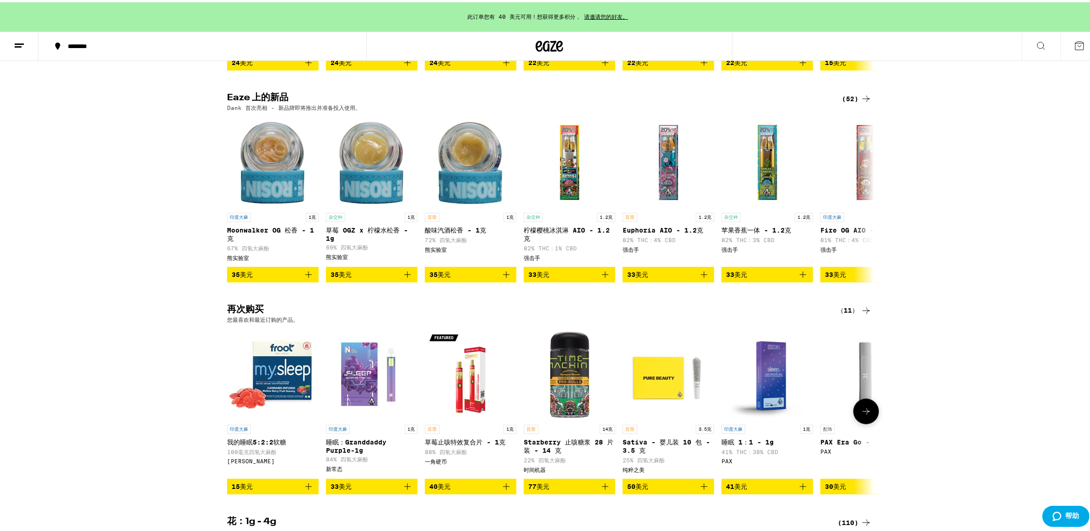
scroll to position [0, 0]
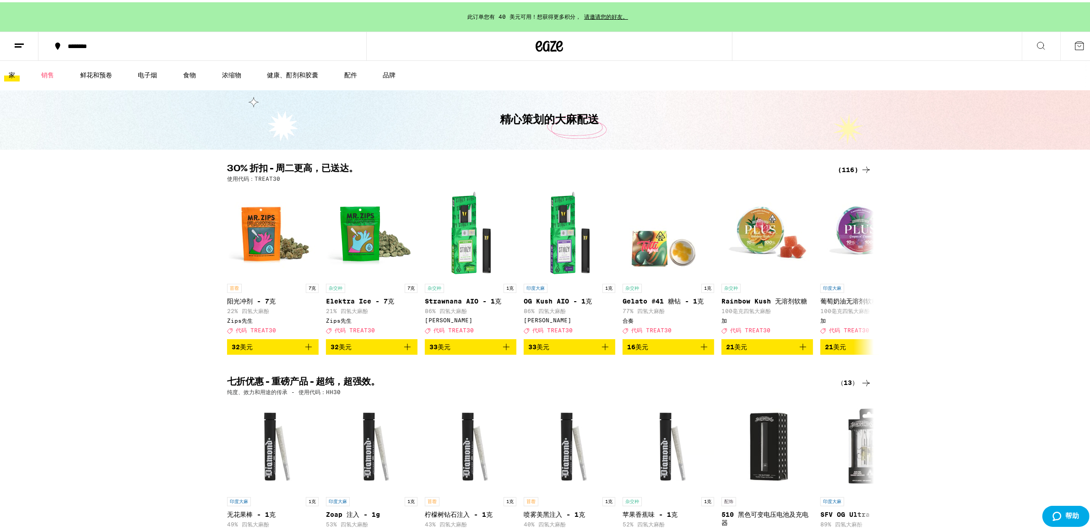
click at [1076, 47] on icon at bounding box center [1080, 43] width 8 height 8
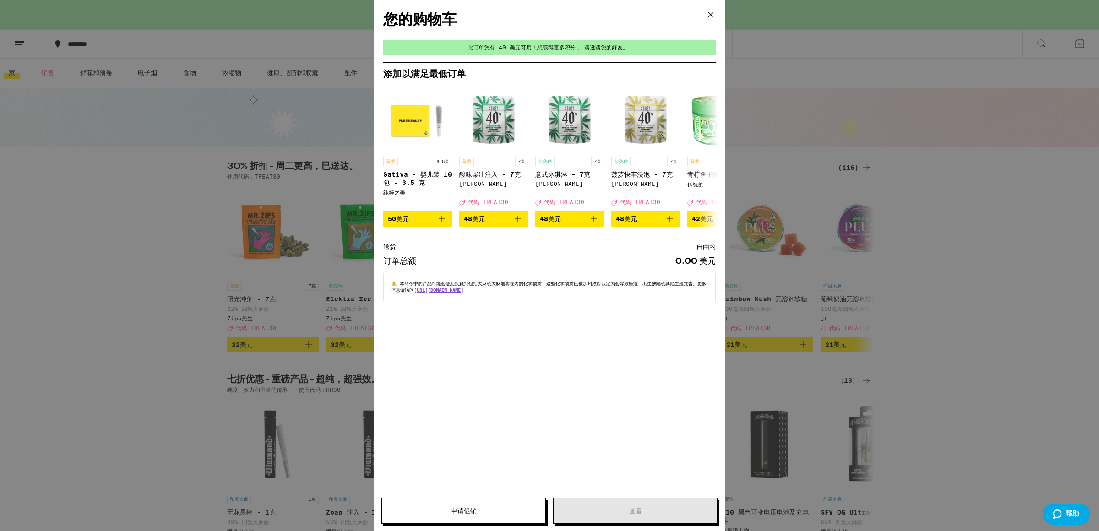
click at [708, 12] on icon at bounding box center [711, 15] width 14 height 14
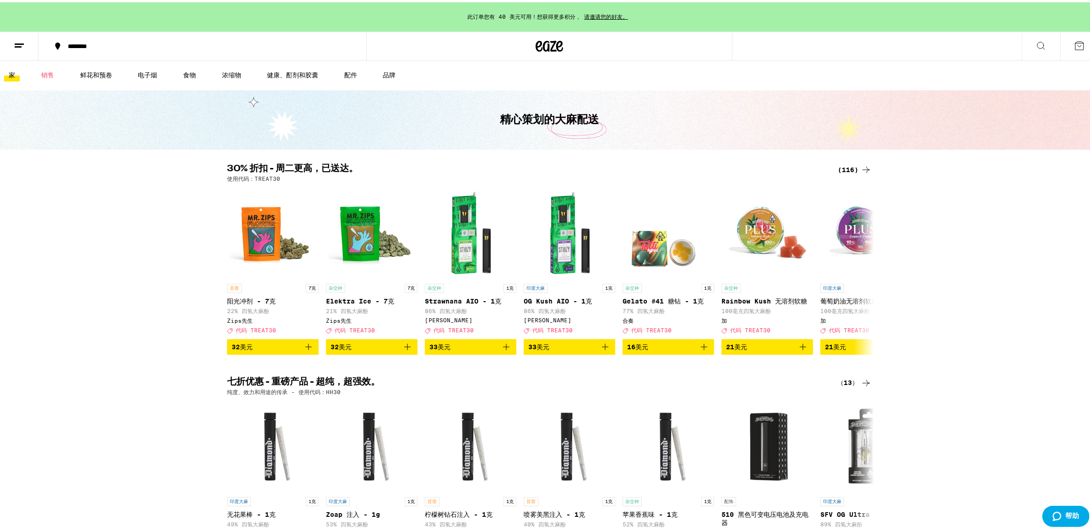
click at [87, 41] on font "********" at bounding box center [77, 44] width 19 height 6
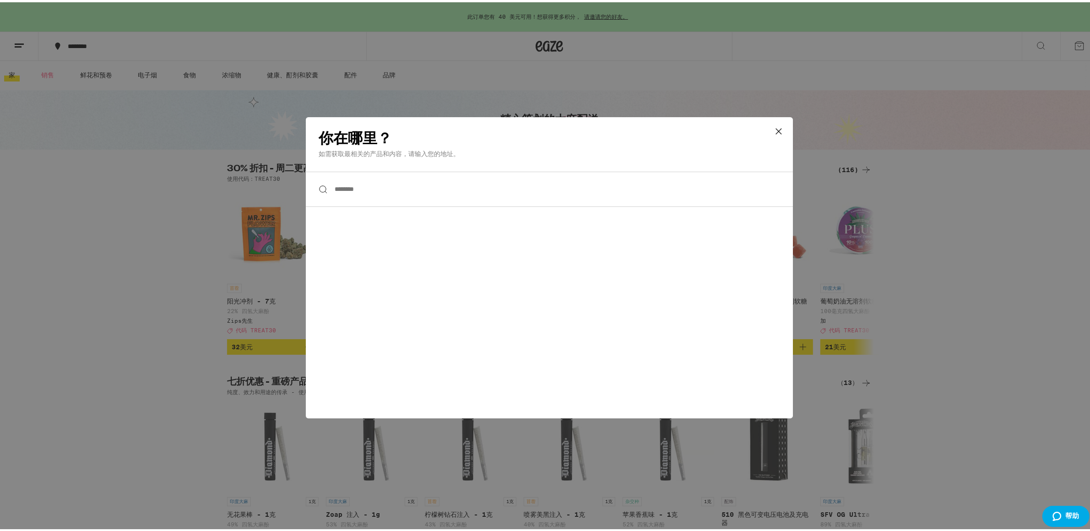
click at [772, 131] on icon at bounding box center [779, 129] width 14 height 14
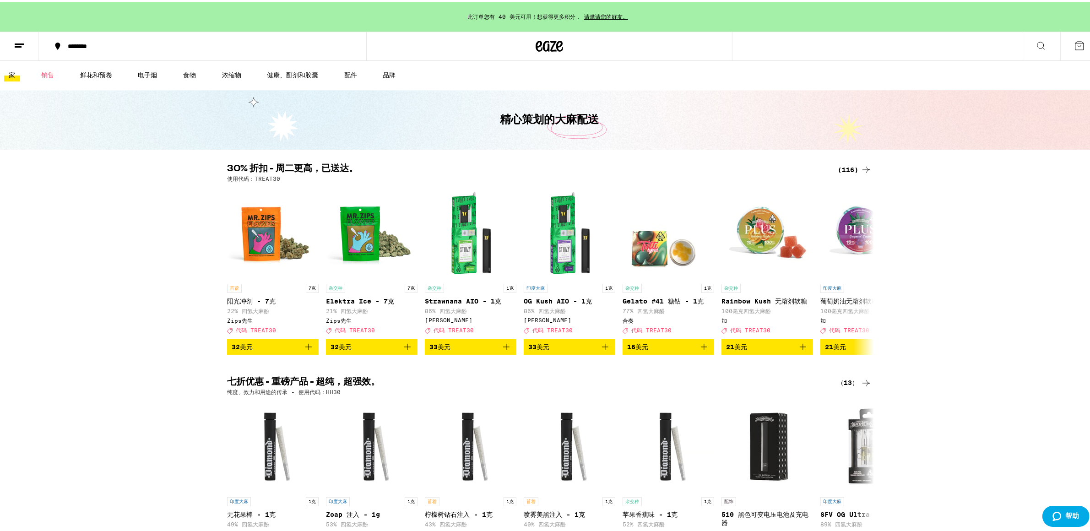
click at [1072, 54] on button at bounding box center [1080, 44] width 38 height 28
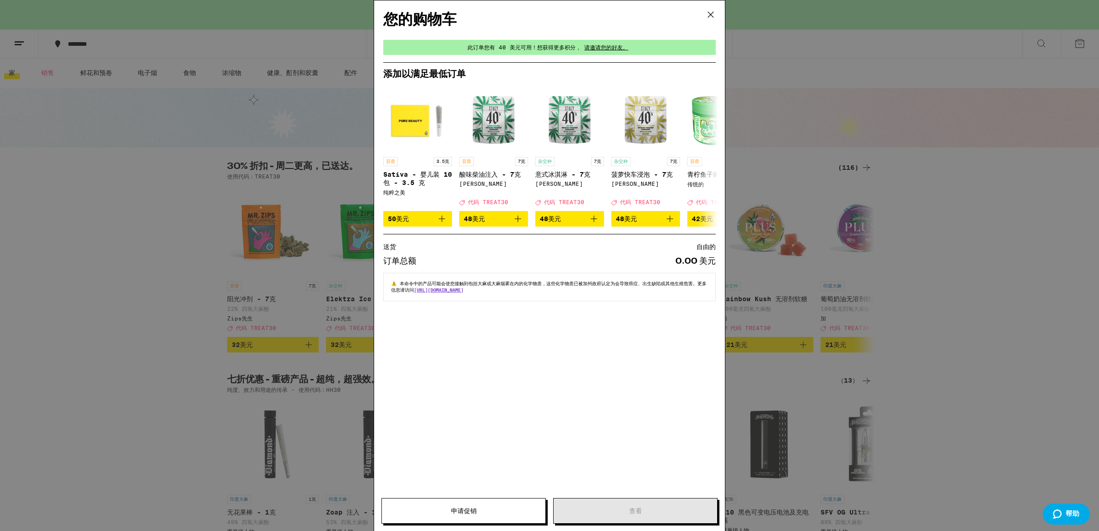
click at [712, 13] on icon at bounding box center [710, 14] width 5 height 5
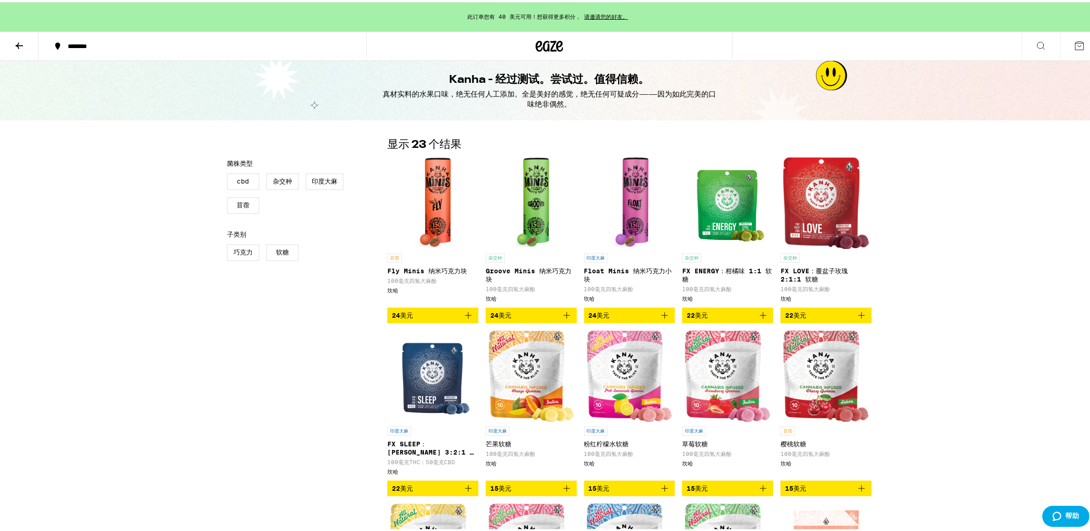
click at [446, 241] on img "打开 Kanha 的 Fly Minis Nano 巧克力小食页面" at bounding box center [433, 201] width 36 height 92
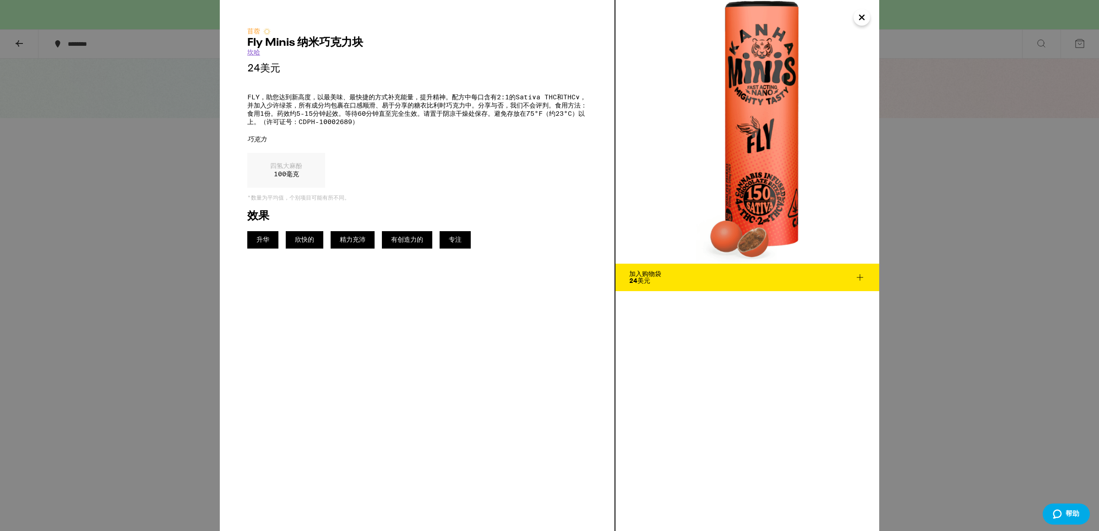
click at [863, 21] on icon "关闭" at bounding box center [861, 18] width 11 height 14
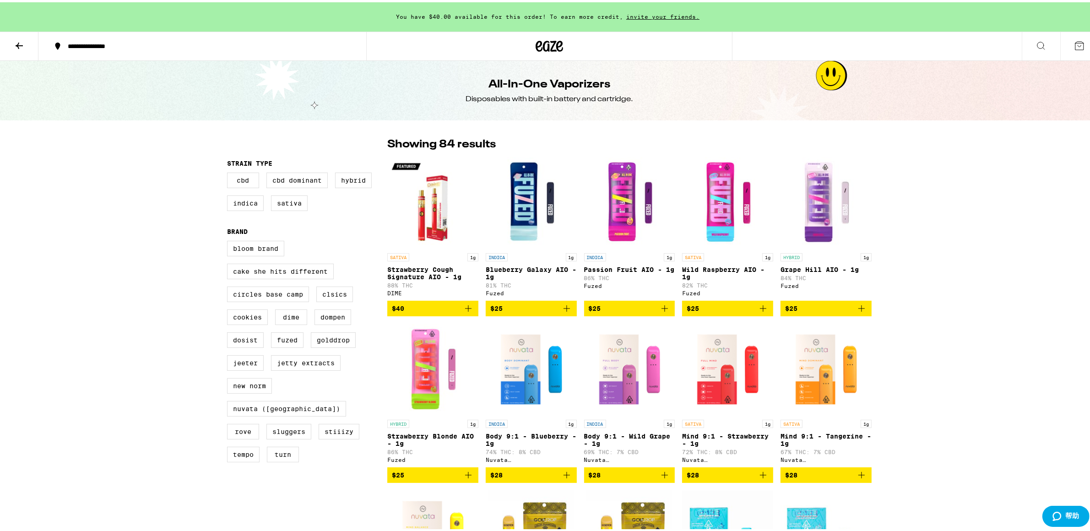
click at [465, 311] on icon "Add to bag" at bounding box center [468, 306] width 11 height 11
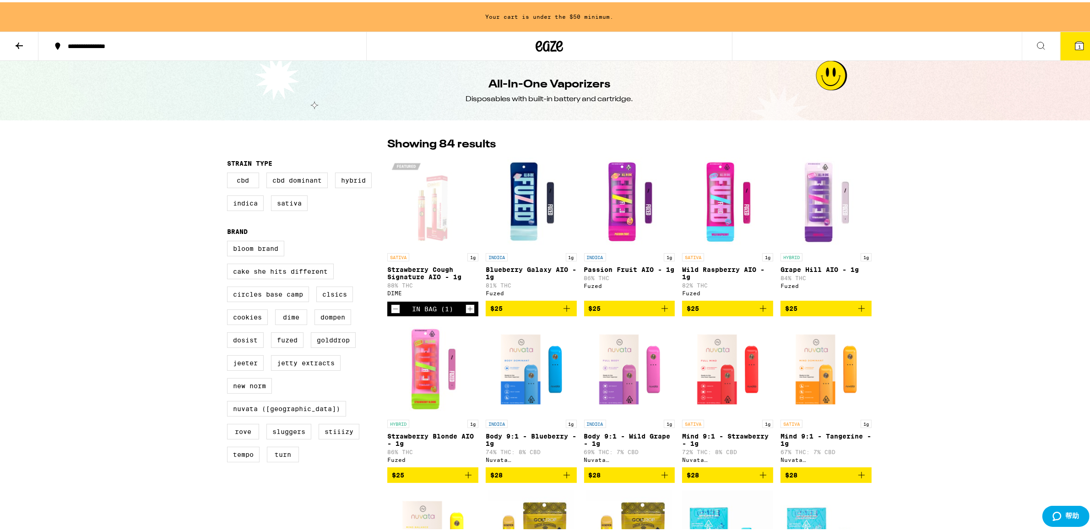
click at [468, 310] on icon "Increment" at bounding box center [470, 307] width 5 height 5
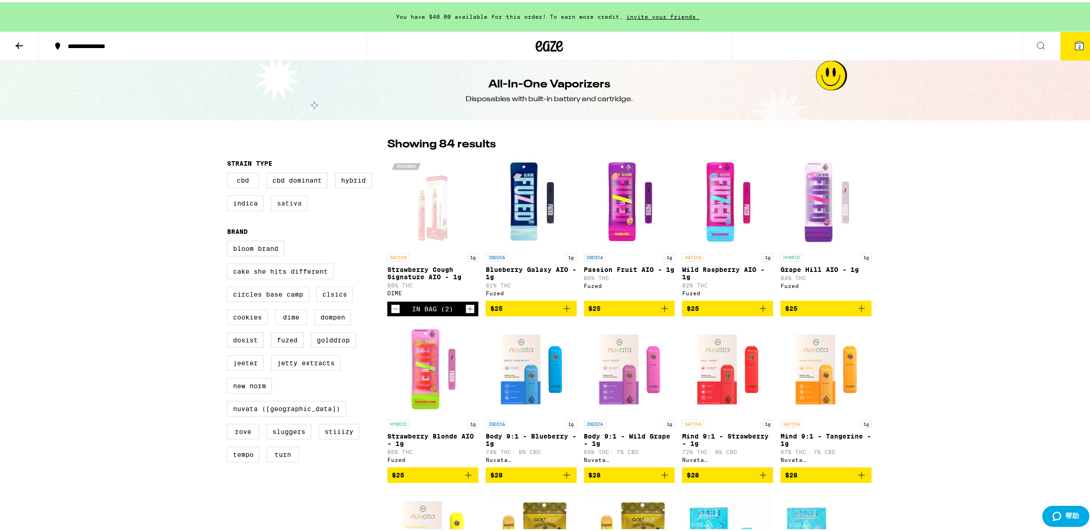
click at [281, 199] on label "Sativa" at bounding box center [289, 201] width 37 height 16
click at [229, 172] on input "Sativa" at bounding box center [229, 172] width 0 height 0
checkbox input "true"
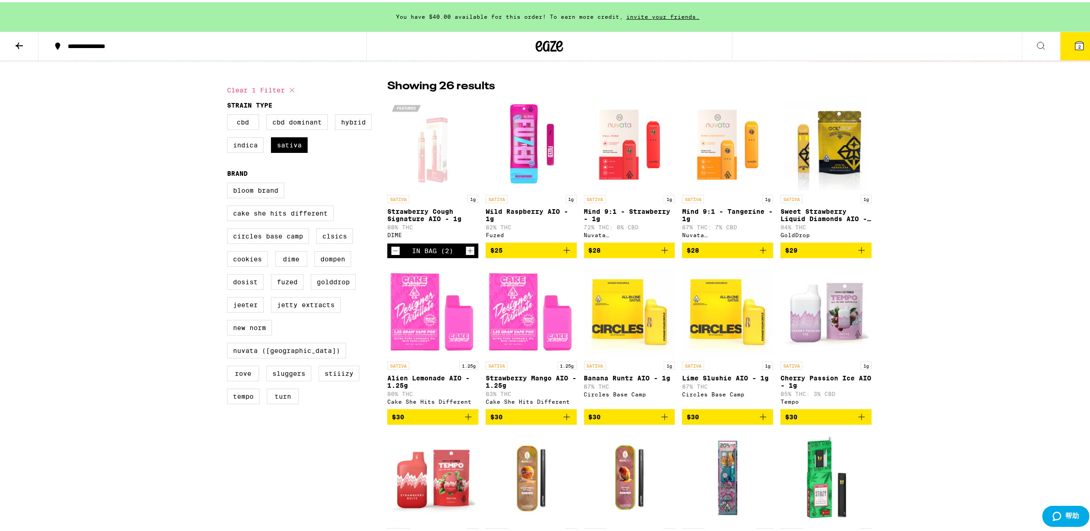
scroll to position [73, 0]
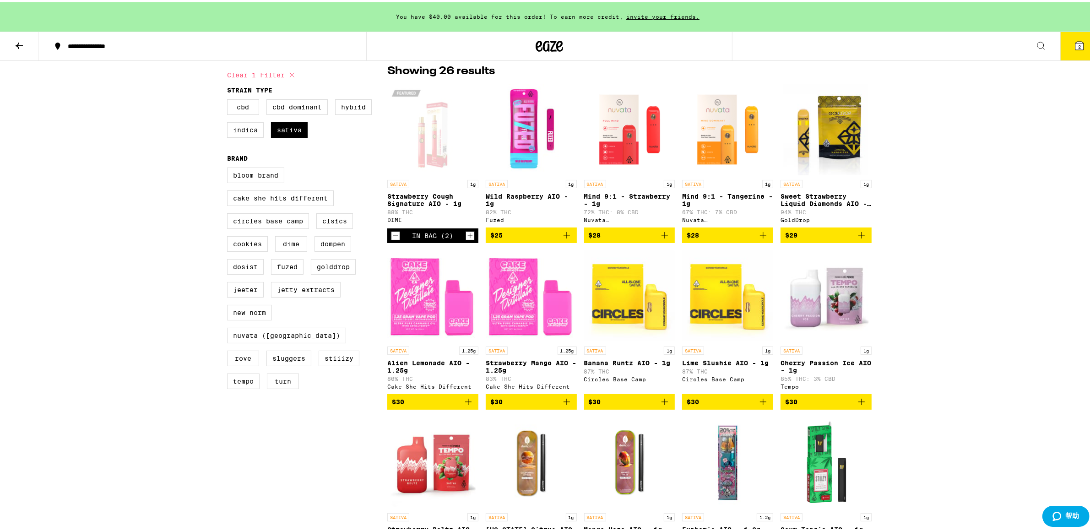
click at [514, 121] on img "Open page for Wild Raspberry AIO - 1g from Fuzed" at bounding box center [531, 128] width 91 height 92
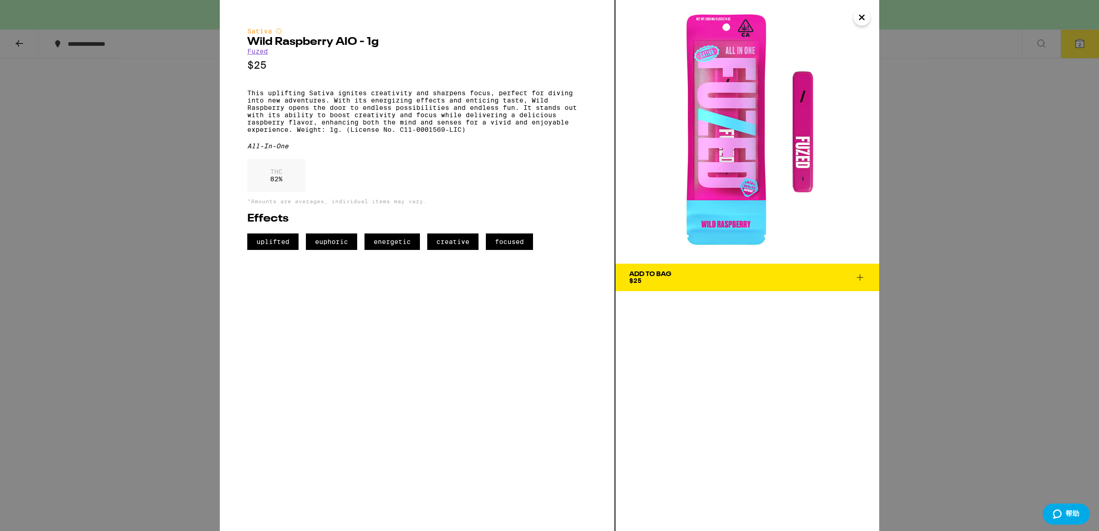
click at [866, 14] on icon "Close" at bounding box center [861, 18] width 11 height 14
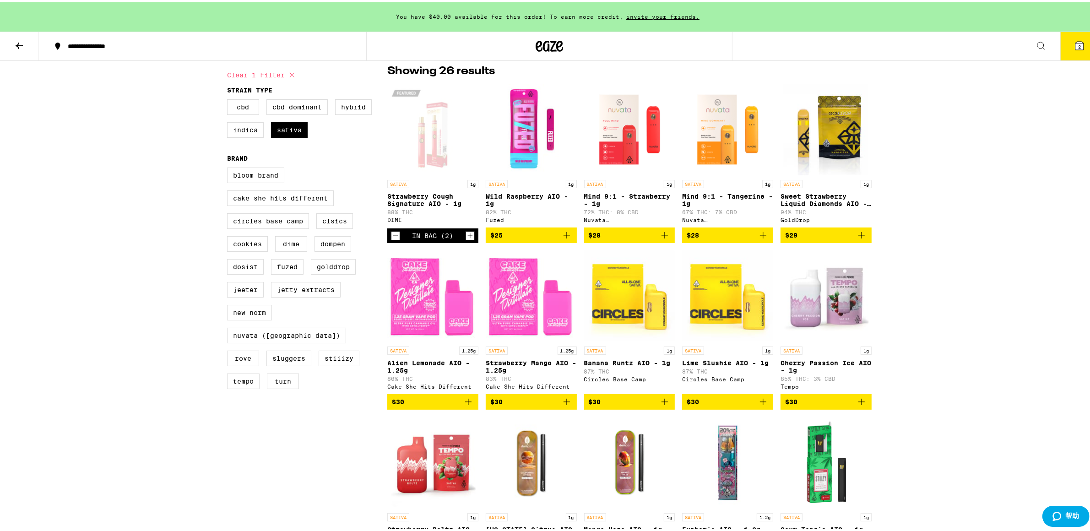
click at [562, 239] on icon "Add to bag" at bounding box center [566, 233] width 11 height 11
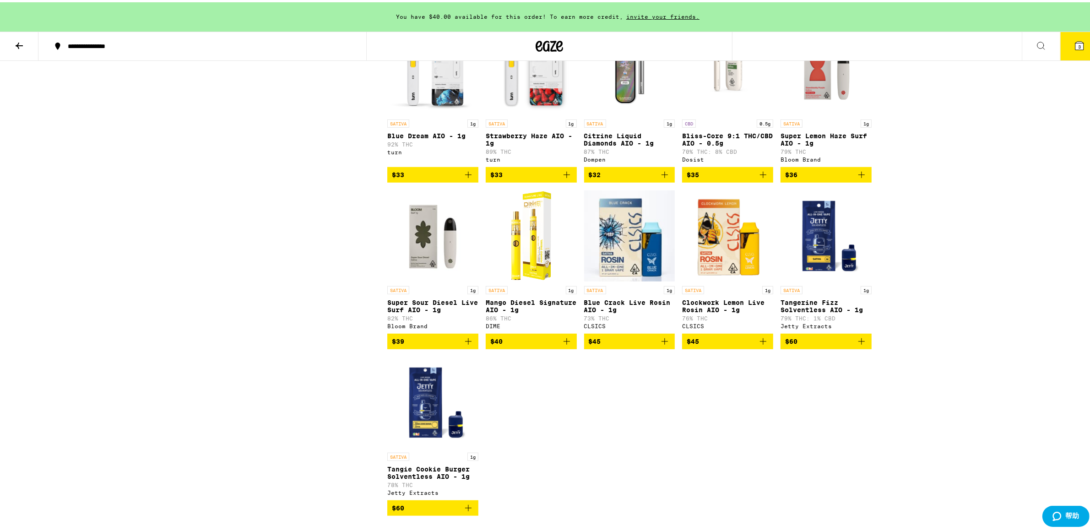
scroll to position [687, 0]
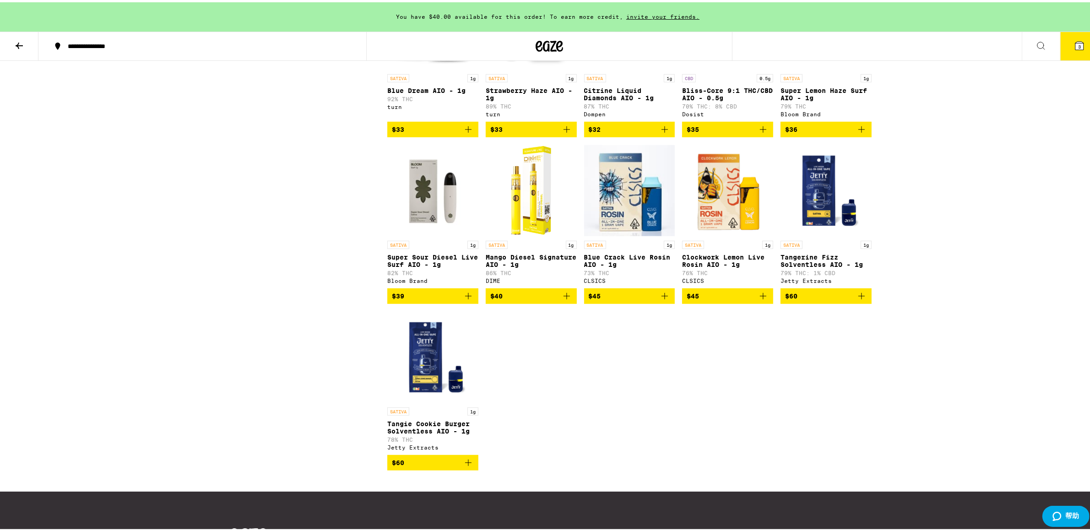
click at [563, 300] on icon "Add to bag" at bounding box center [566, 294] width 11 height 11
click at [565, 300] on icon "Increment" at bounding box center [569, 294] width 8 height 11
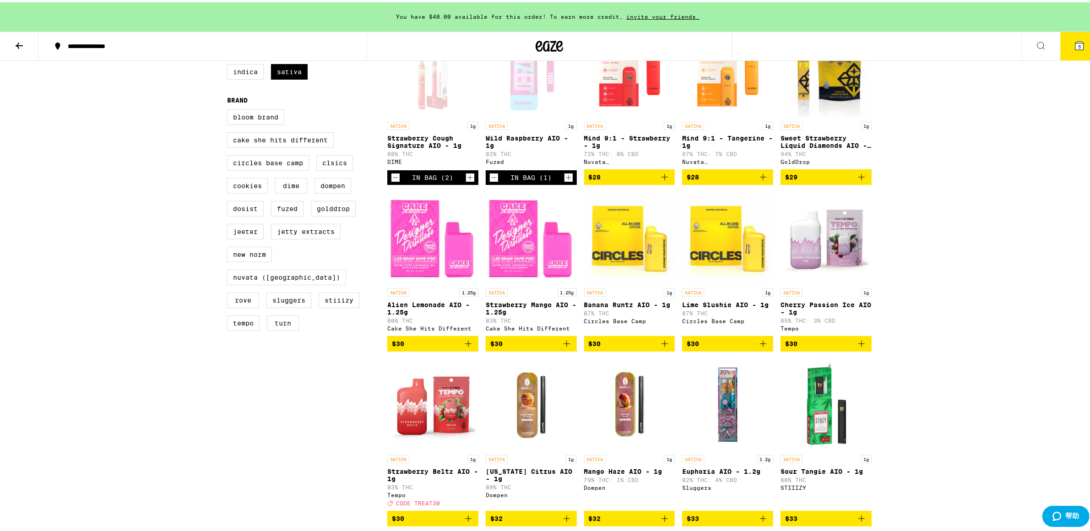
scroll to position [492, 0]
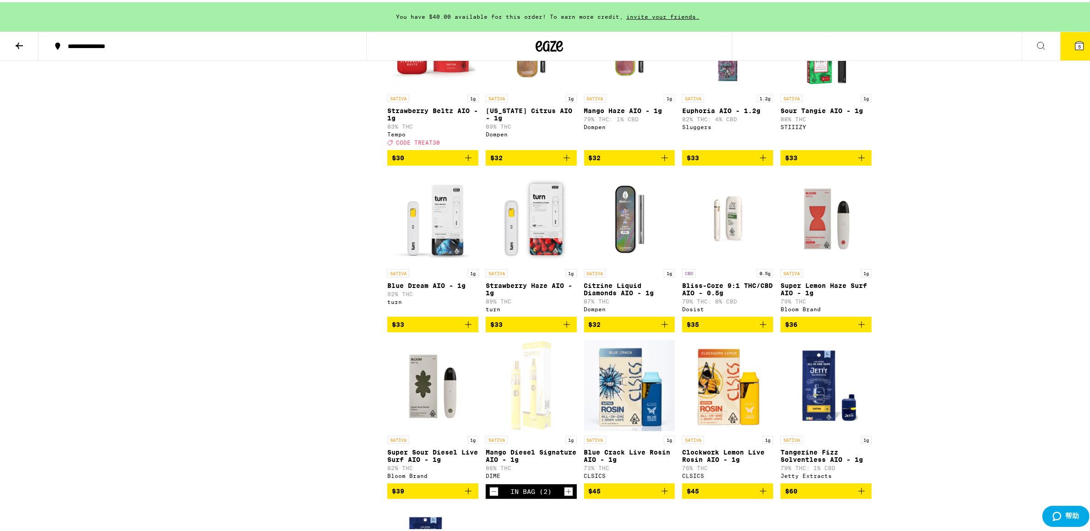
click at [620, 246] on img "Open page for Citrine Liquid Diamonds AIO - 1g from Dompen" at bounding box center [629, 217] width 91 height 92
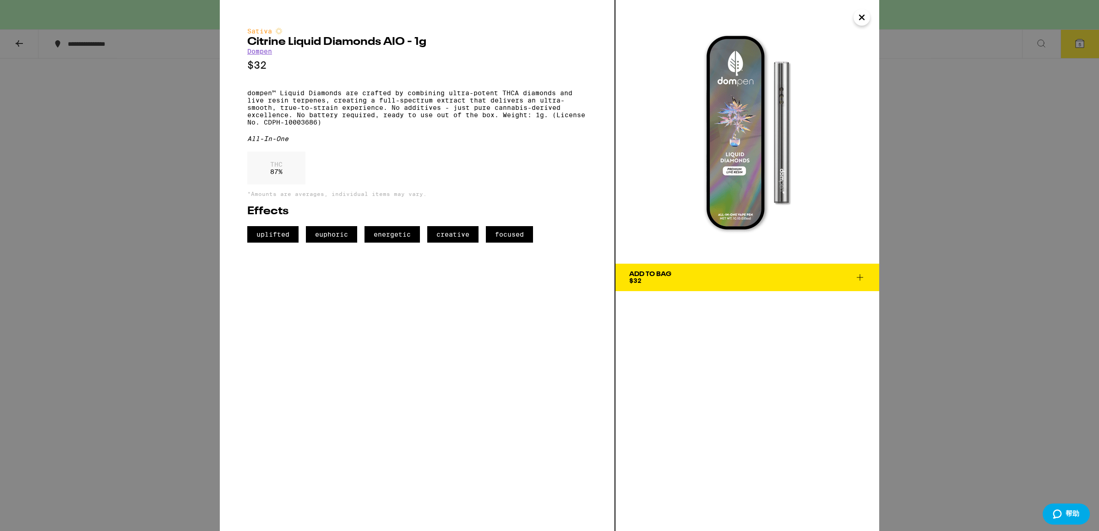
click at [861, 16] on icon "Close" at bounding box center [862, 17] width 5 height 5
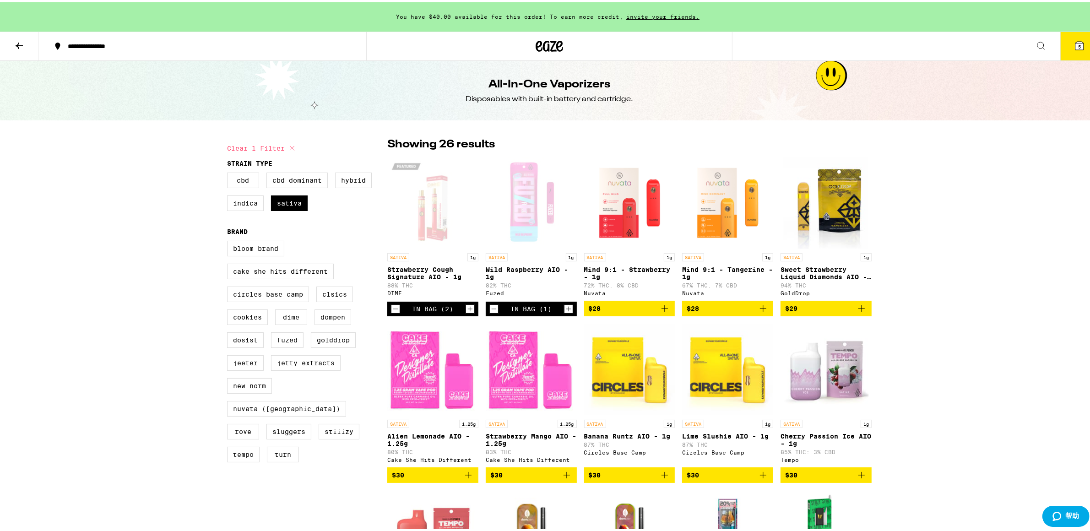
click at [501, 220] on div "Open page for Wild Raspberry AIO - 1g from Fuzed" at bounding box center [531, 201] width 91 height 92
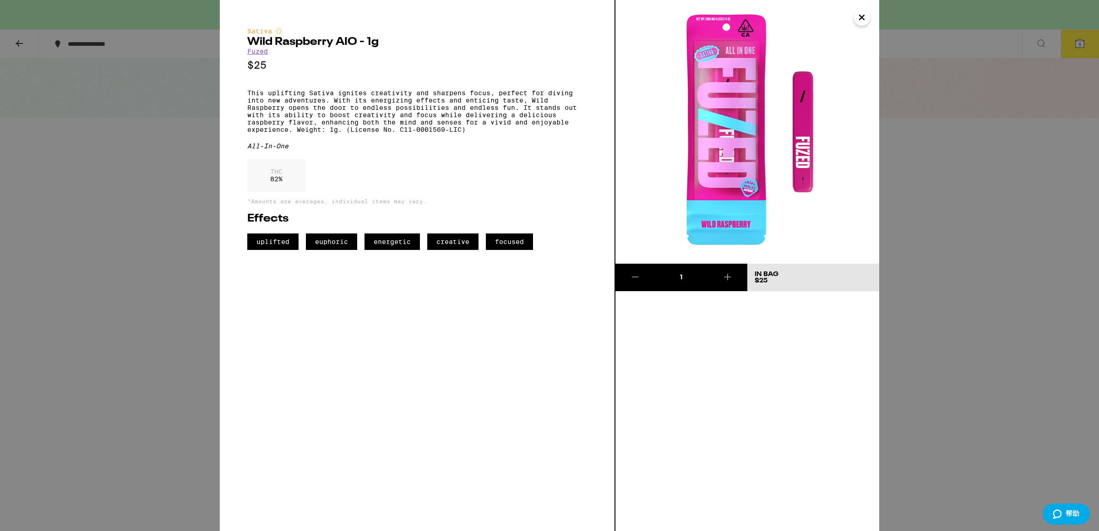
click at [860, 17] on icon "Close" at bounding box center [861, 18] width 11 height 14
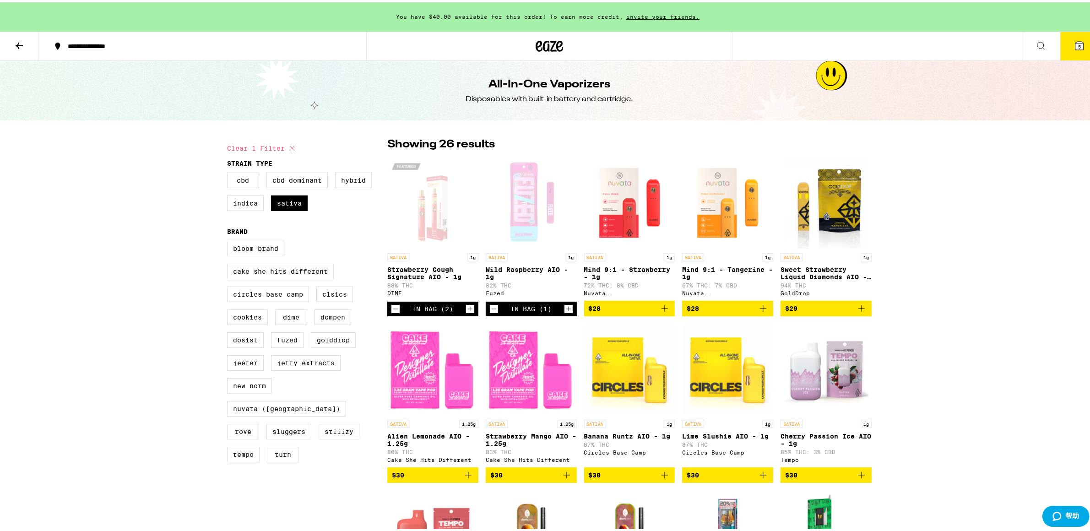
click at [491, 312] on icon "Decrement" at bounding box center [494, 306] width 8 height 11
click at [1074, 44] on icon at bounding box center [1079, 43] width 11 height 11
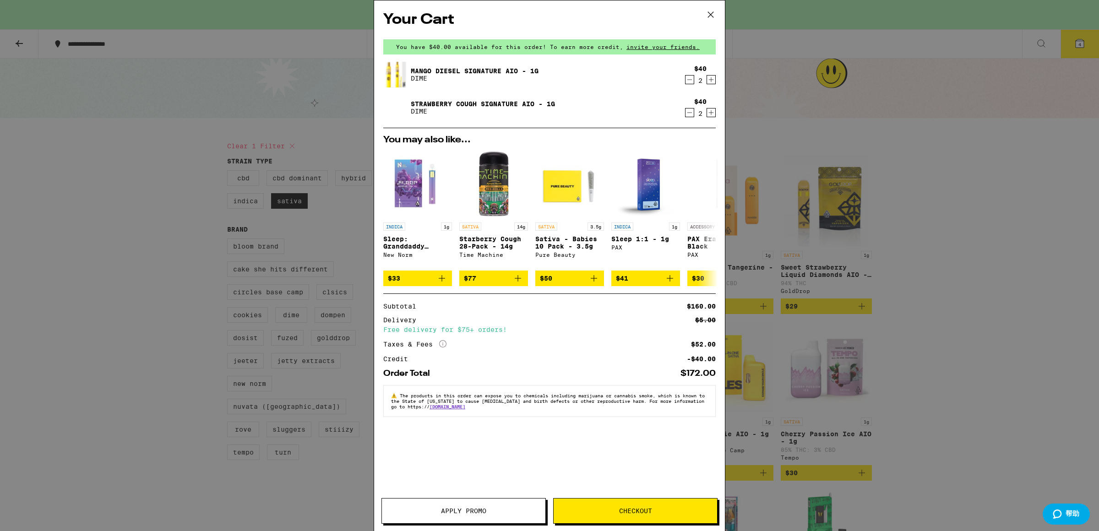
click at [659, 515] on button "Checkout" at bounding box center [635, 511] width 164 height 26
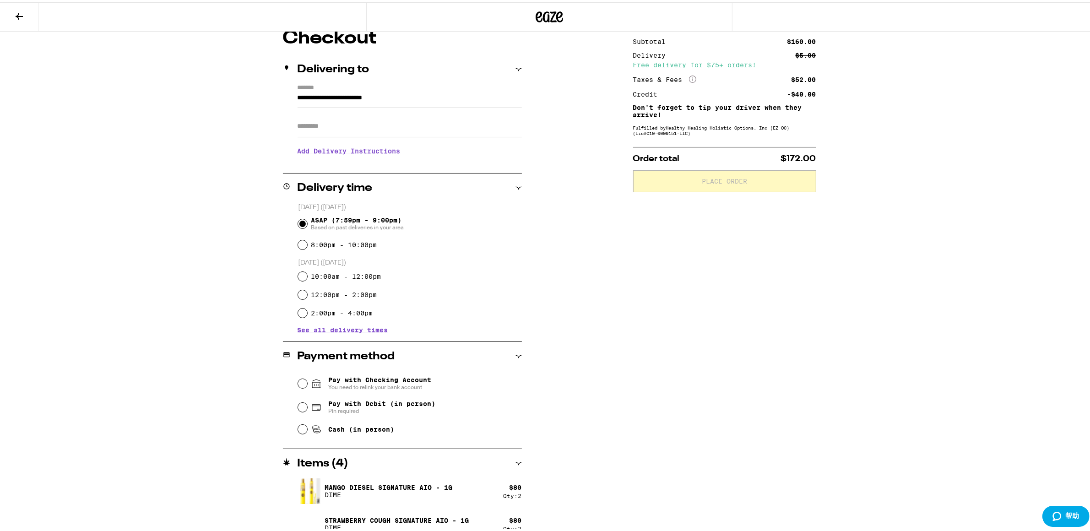
scroll to position [94, 0]
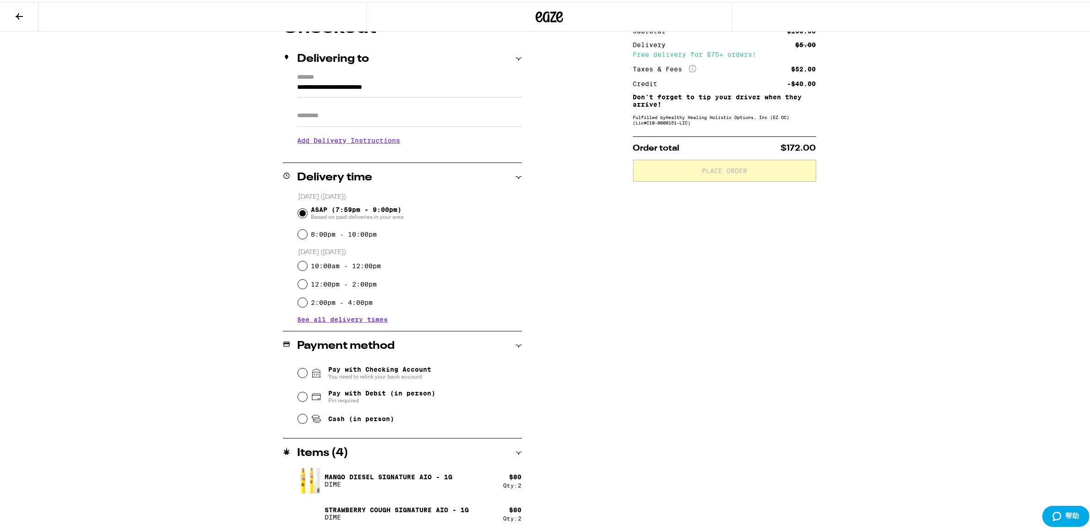
click at [333, 417] on span "Cash (in person)" at bounding box center [361, 416] width 66 height 7
click at [307, 417] on input "Cash (in person)" at bounding box center [302, 416] width 9 height 9
radio input "true"
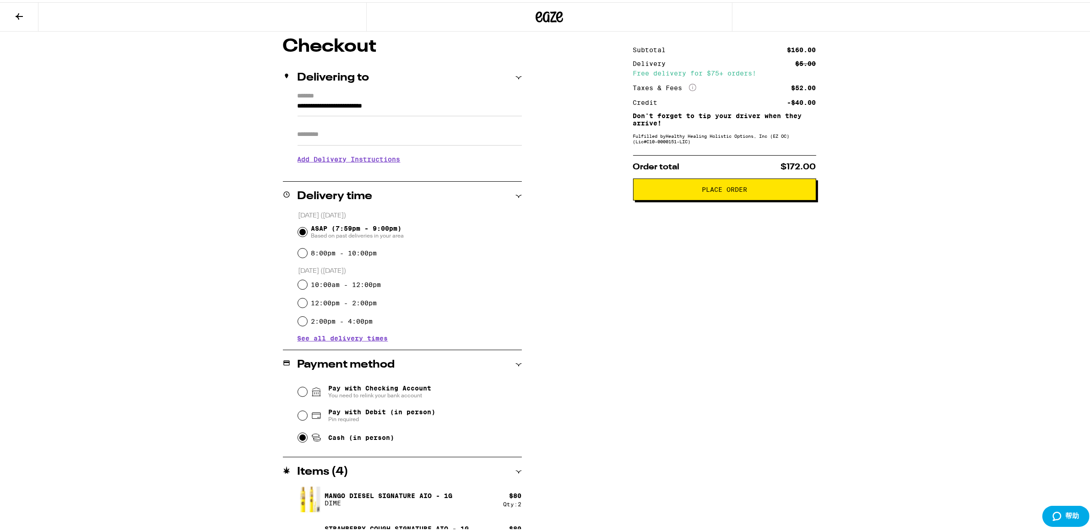
scroll to position [83, 0]
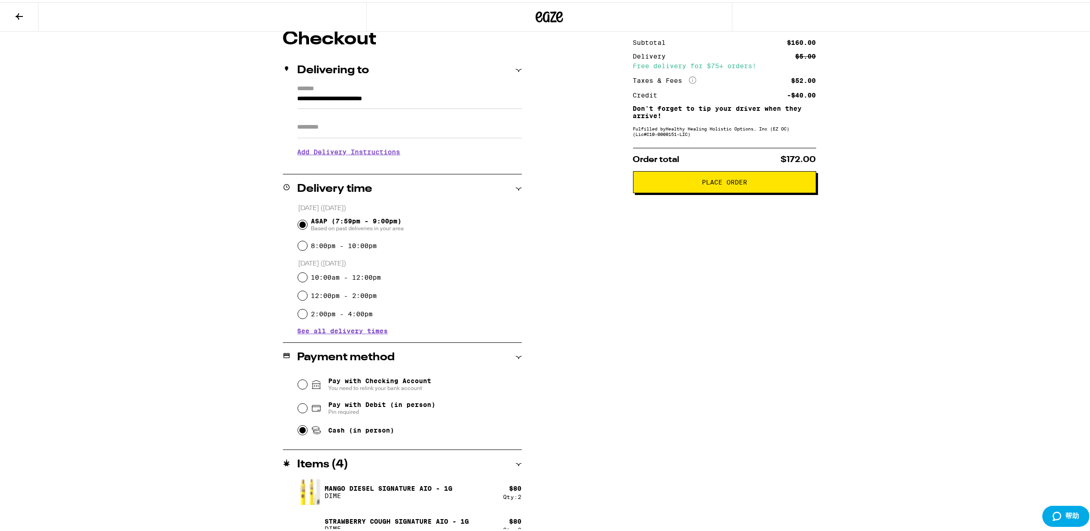
click at [733, 178] on button "Place Order" at bounding box center [724, 180] width 183 height 22
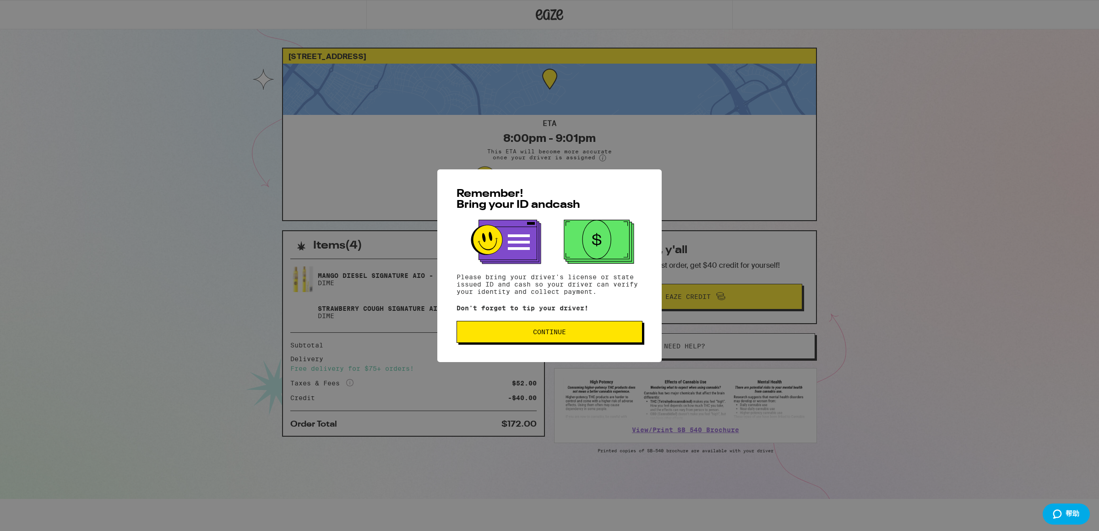
click at [559, 335] on span "Continue" at bounding box center [549, 332] width 33 height 6
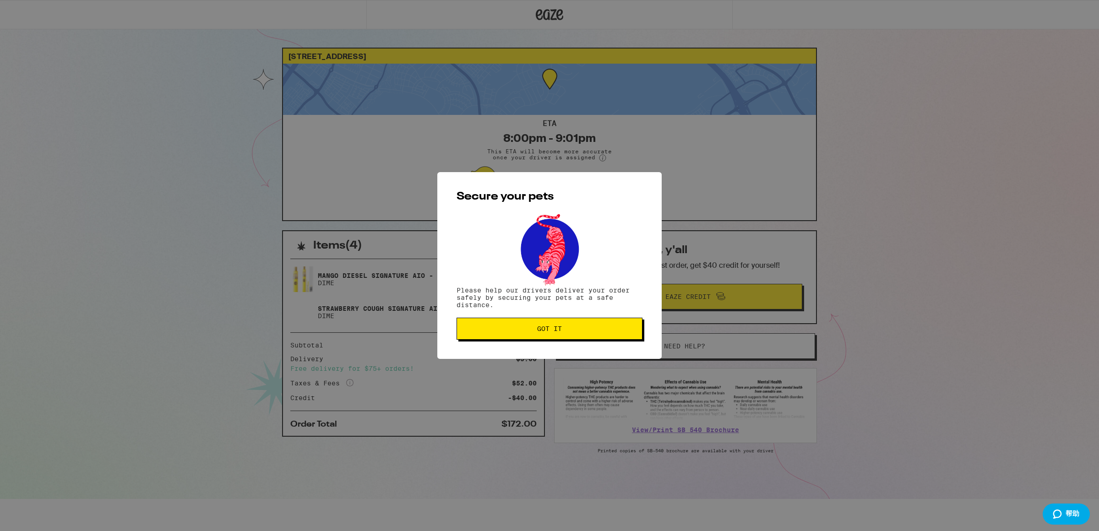
click at [564, 327] on span "Got it" at bounding box center [549, 329] width 170 height 6
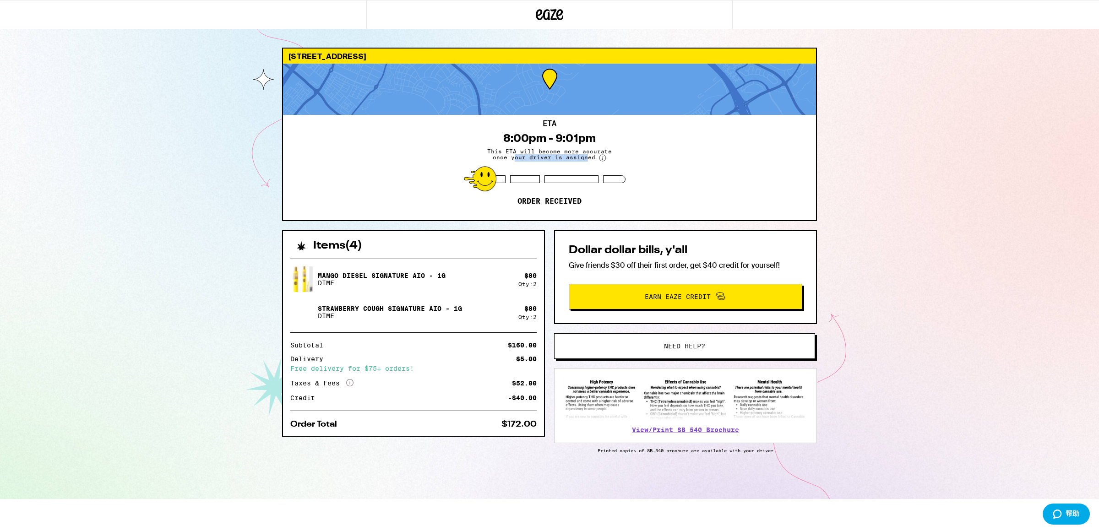
drag, startPoint x: 518, startPoint y: 156, endPoint x: 588, endPoint y: 158, distance: 70.1
click at [588, 158] on span "This ETA will become more accurate once your driver is assigned" at bounding box center [549, 154] width 137 height 13
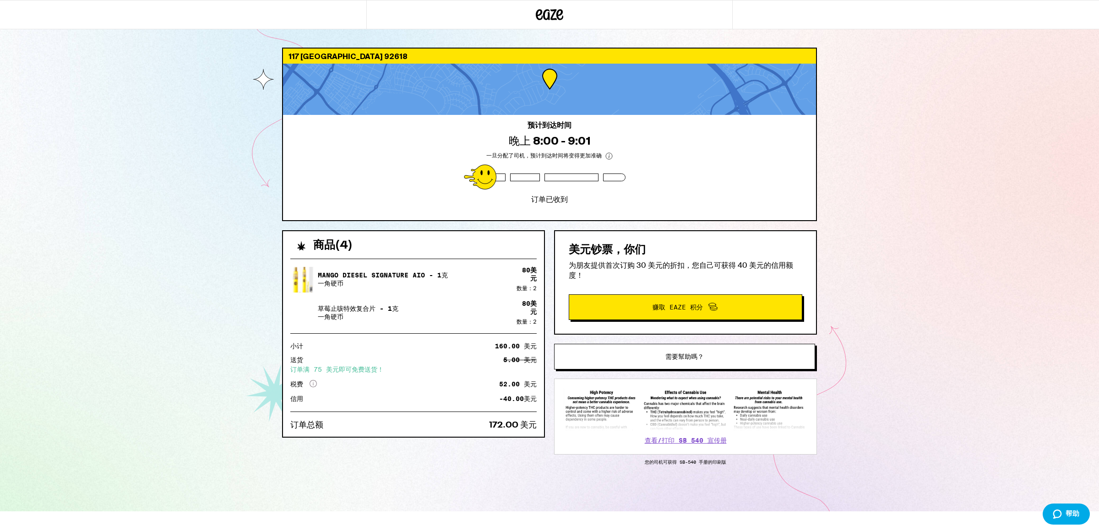
click at [903, 233] on div "117 星际尔湾 92618 预计到达时间 晚上 8:00 - 9:01 一旦分配了司机，预计到达时间将变得更加准确 订单已收到 商品 ( 4 ) Mango…" at bounding box center [549, 256] width 1099 height 512
click at [492, 422] on div "Mango Diesel Signature AIO - 1克 一角硬币 80 美元 数量： 2 草莓止咳特效复合片 - 1克 一角硬币 80 美元 数量： …" at bounding box center [413, 343] width 261 height 185
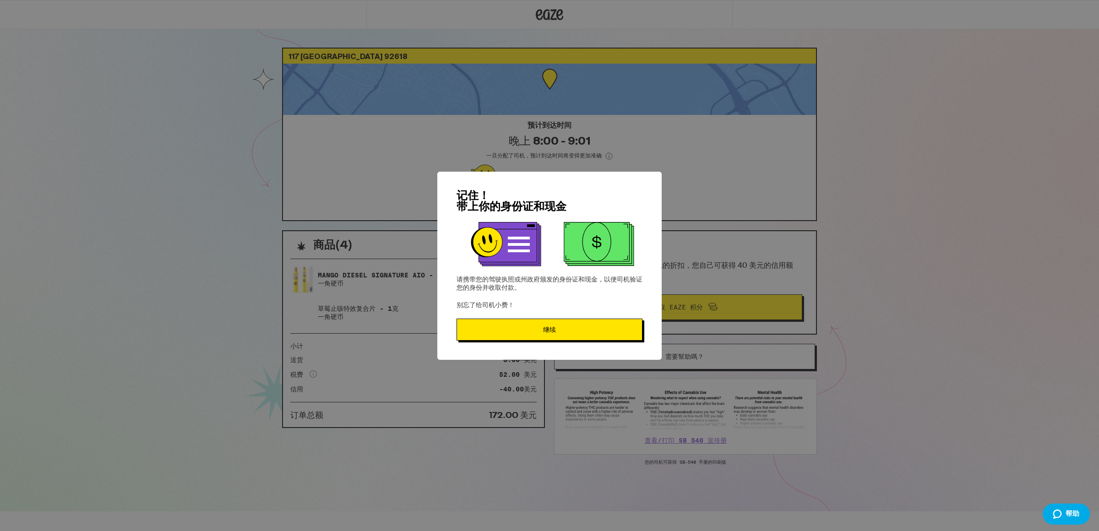
click at [559, 327] on span "继续" at bounding box center [549, 330] width 170 height 6
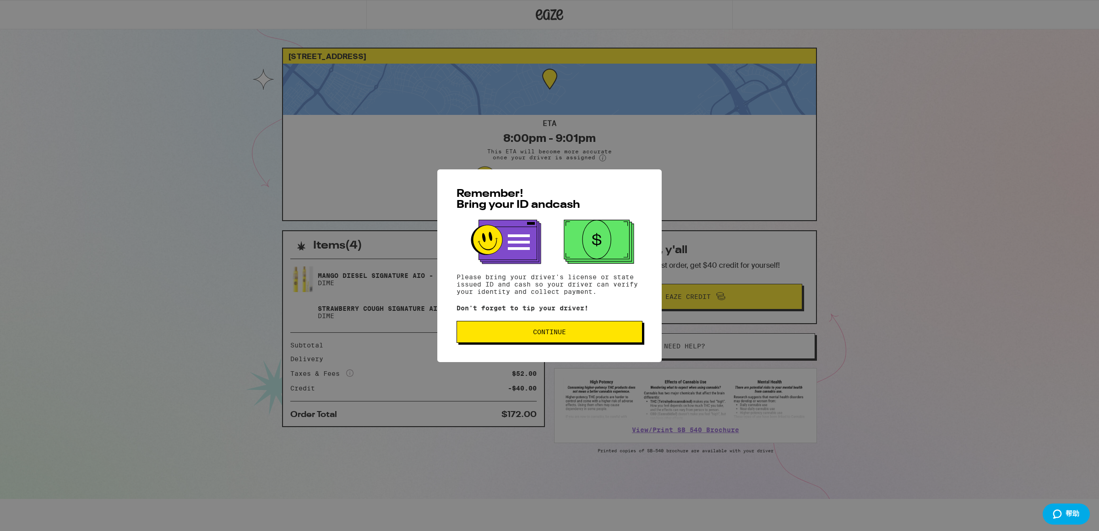
click at [562, 332] on span "Continue" at bounding box center [549, 332] width 33 height 6
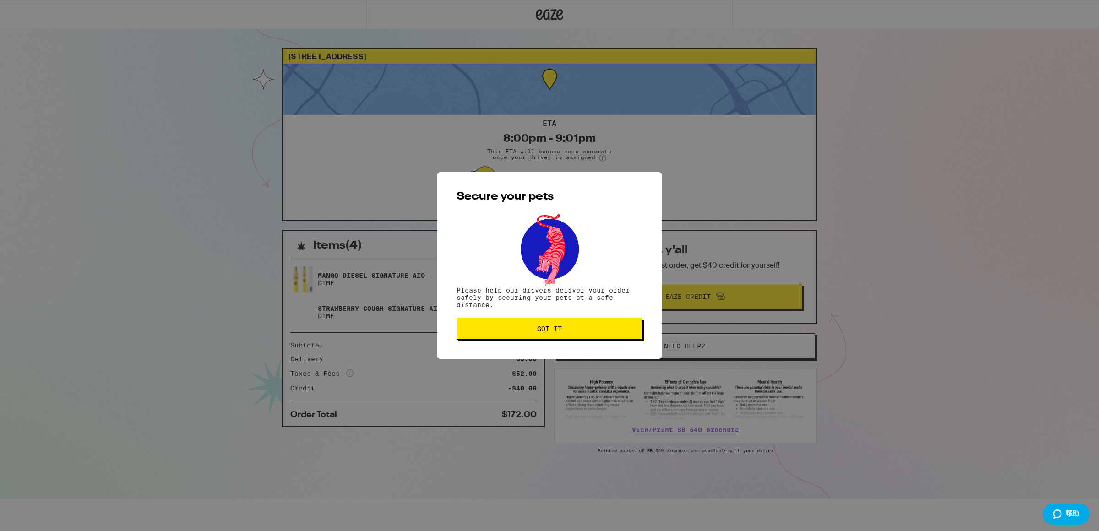
click at [561, 334] on button "Got it" at bounding box center [550, 329] width 186 height 22
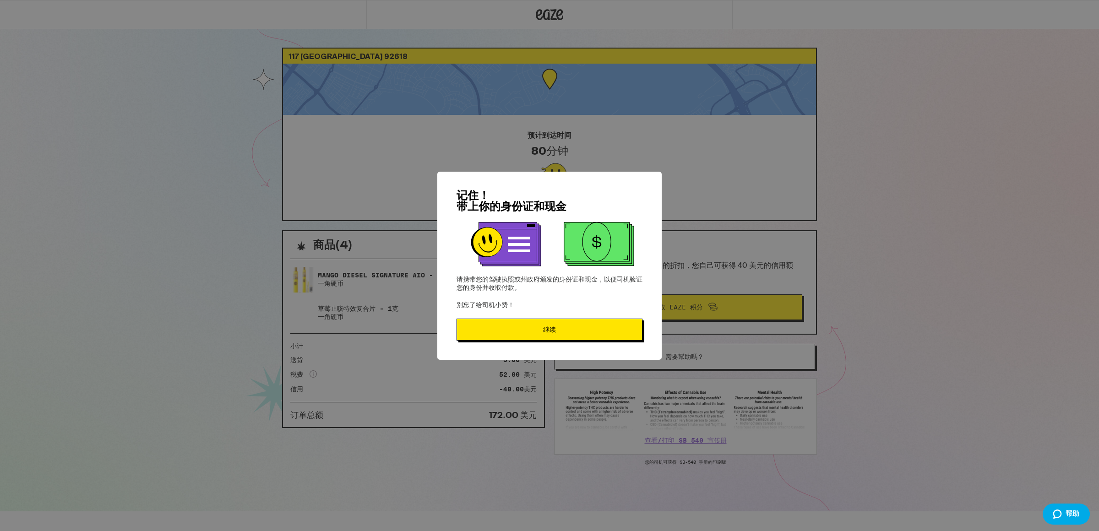
click at [617, 334] on button "继续" at bounding box center [550, 330] width 186 height 22
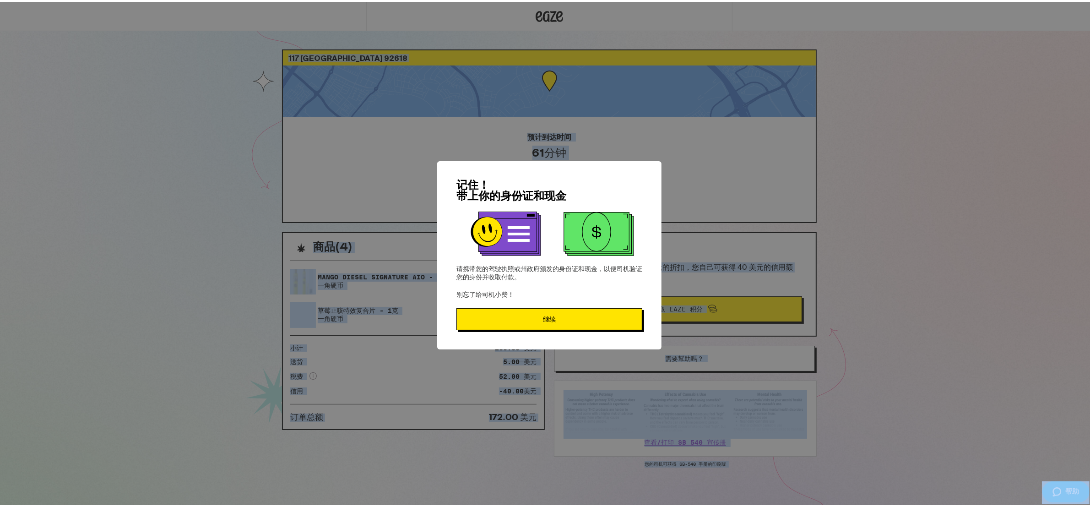
drag, startPoint x: 961, startPoint y: -3, endPoint x: 1311, endPoint y: -36, distance: 350.9
click at [1099, 0] on html "117 星际尔湾 92618 预计到达时间 61分钟 司机已上路！ 商品 ( 4 ) Mango Diesel Signature AIO - 1克 一角硬币…" at bounding box center [549, 256] width 1099 height 512
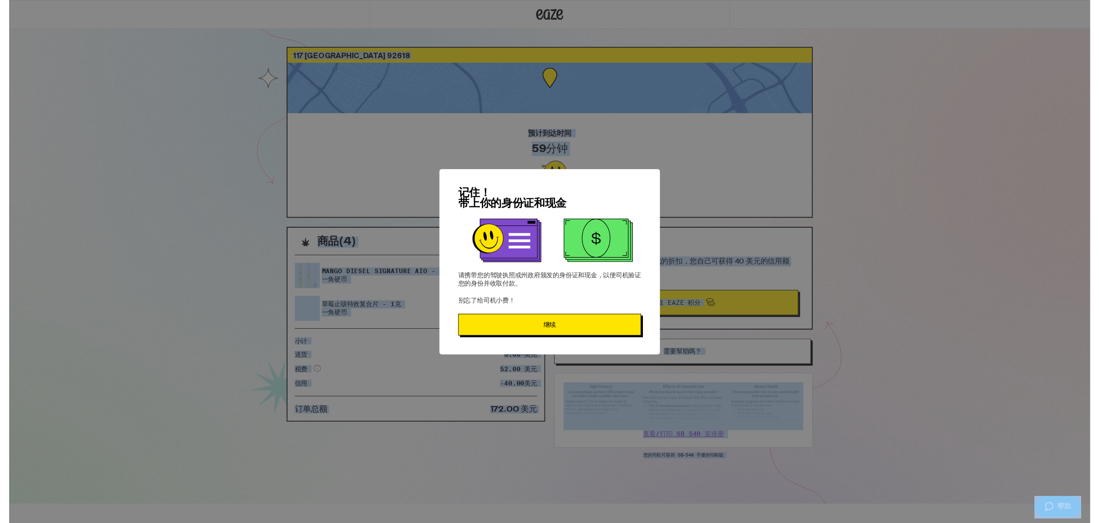
click at [528, 328] on span "继续" at bounding box center [549, 330] width 170 height 6
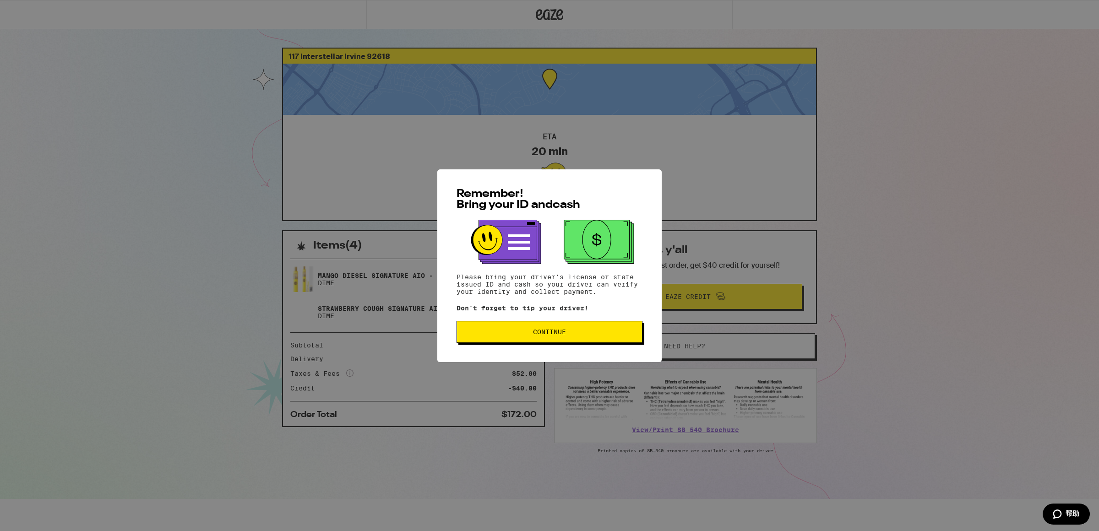
click at [556, 339] on button "Continue" at bounding box center [550, 332] width 186 height 22
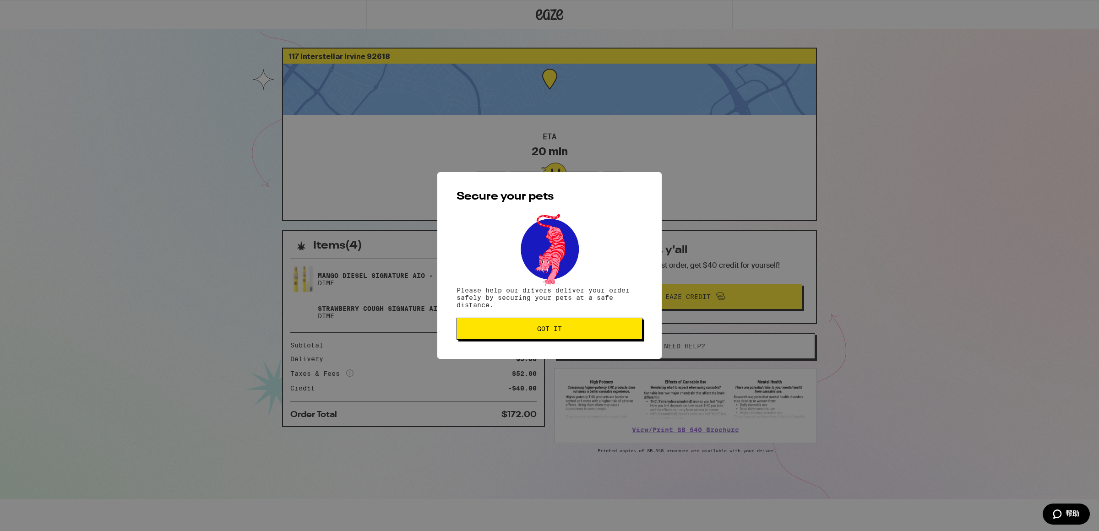
click at [555, 338] on button "Got it" at bounding box center [550, 329] width 186 height 22
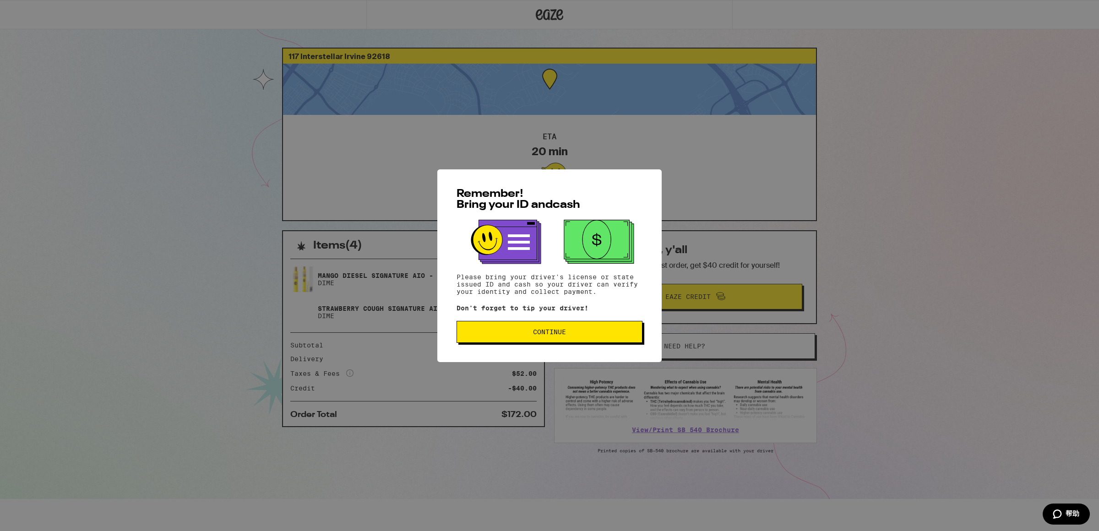
click at [592, 335] on span "Continue" at bounding box center [549, 332] width 170 height 6
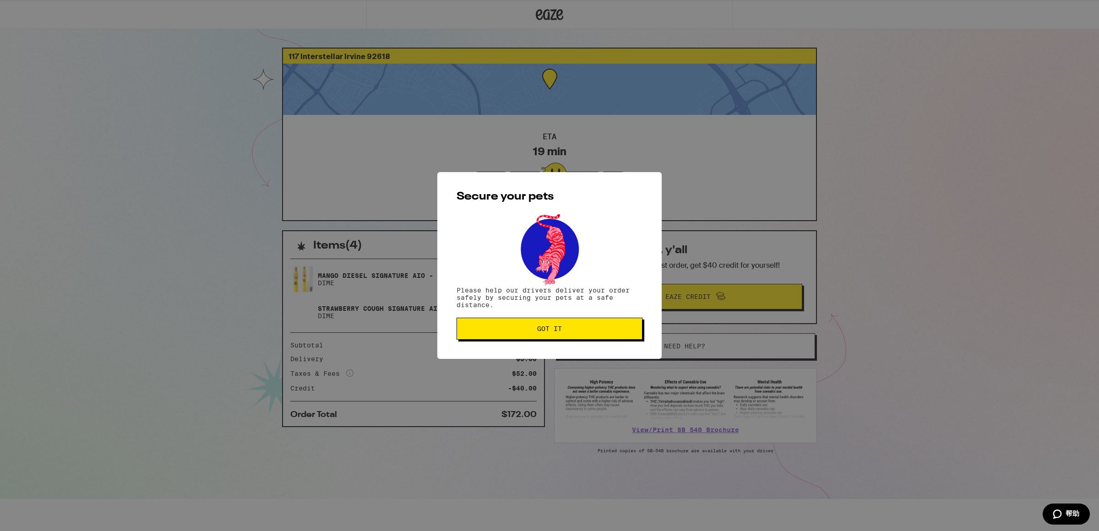
click at [530, 332] on span "Got it" at bounding box center [549, 329] width 170 height 6
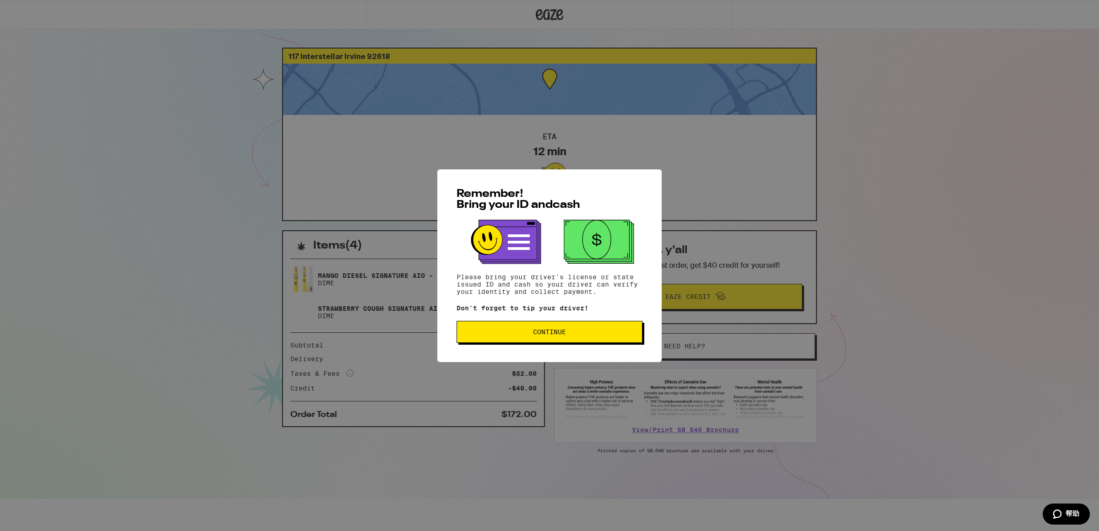
click at [558, 330] on span "Continue" at bounding box center [549, 332] width 33 height 6
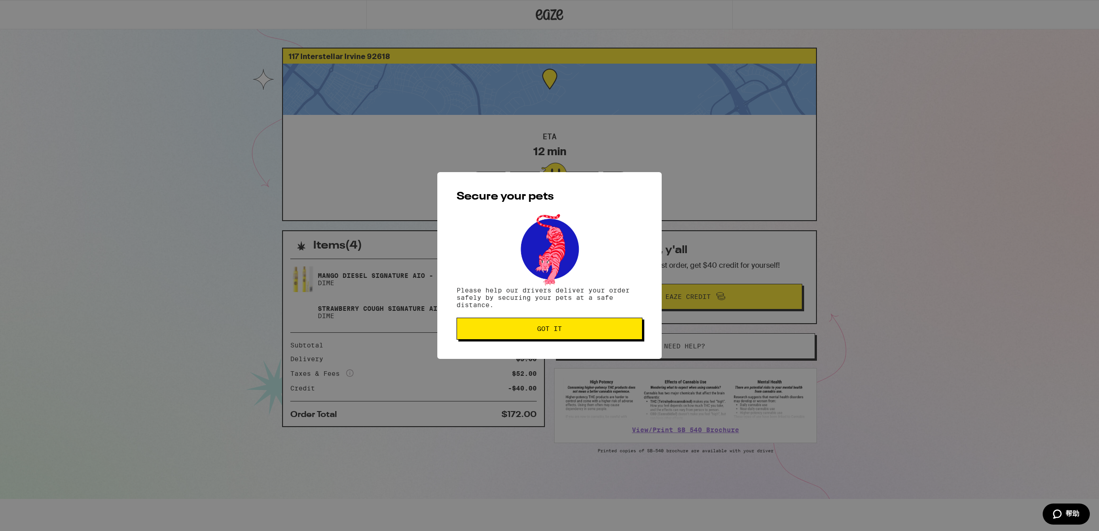
click at [529, 335] on button "Got it" at bounding box center [550, 329] width 186 height 22
